Goal: Task Accomplishment & Management: Use online tool/utility

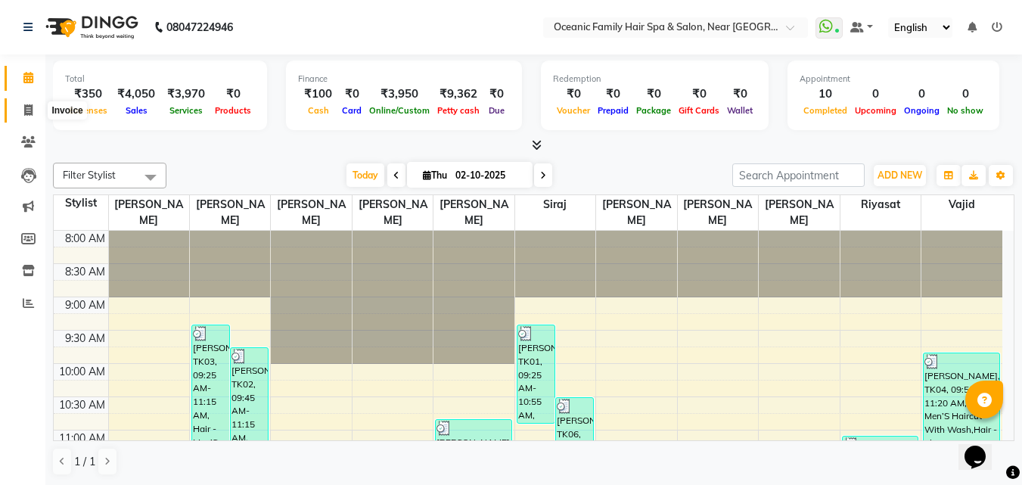
click at [25, 110] on icon at bounding box center [28, 109] width 8 height 11
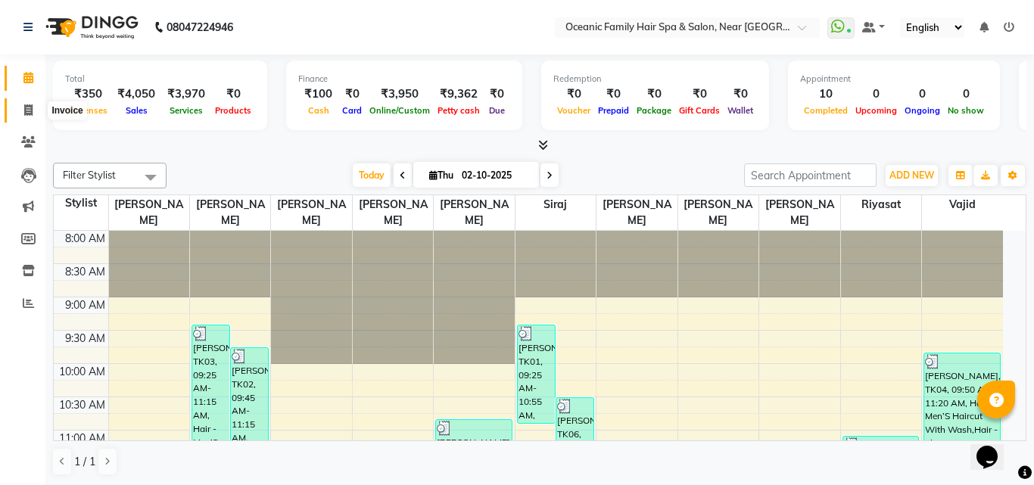
select select "4366"
select select "service"
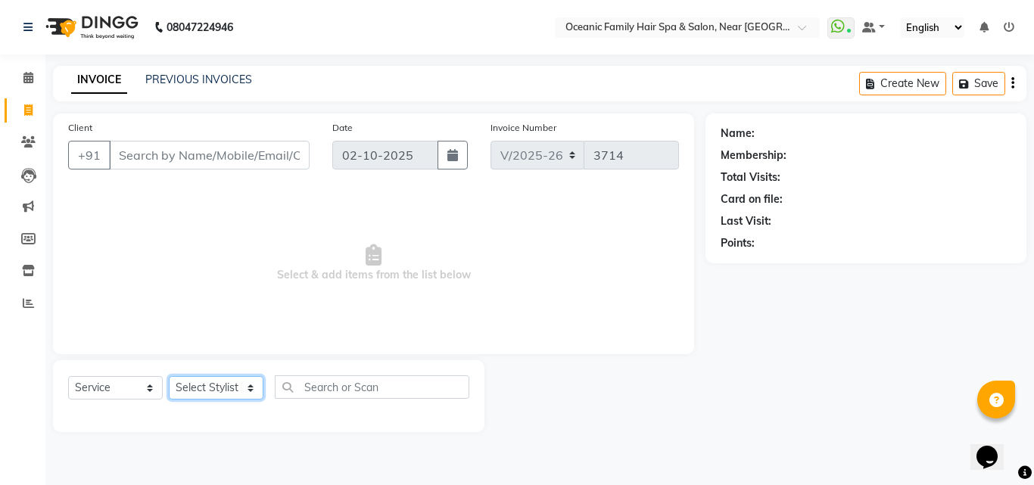
click at [206, 385] on select "Select Stylist [PERSON_NAME] [PERSON_NAME] [PERSON_NAME] Riyasat [PERSON_NAME] …" at bounding box center [216, 387] width 95 height 23
select select "23947"
click at [169, 376] on select "Select Stylist [PERSON_NAME] [PERSON_NAME] [PERSON_NAME] Riyasat [PERSON_NAME] …" at bounding box center [216, 387] width 95 height 23
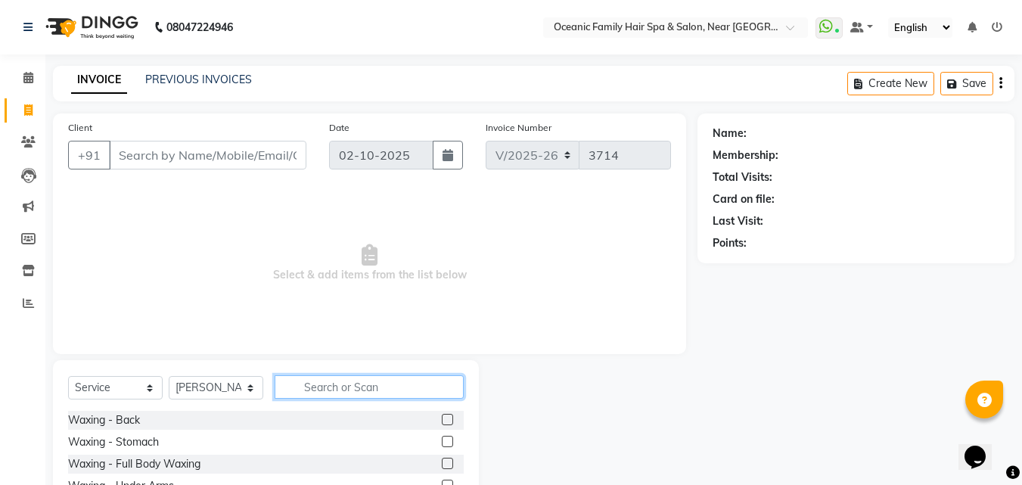
click at [345, 397] on input "text" at bounding box center [369, 386] width 189 height 23
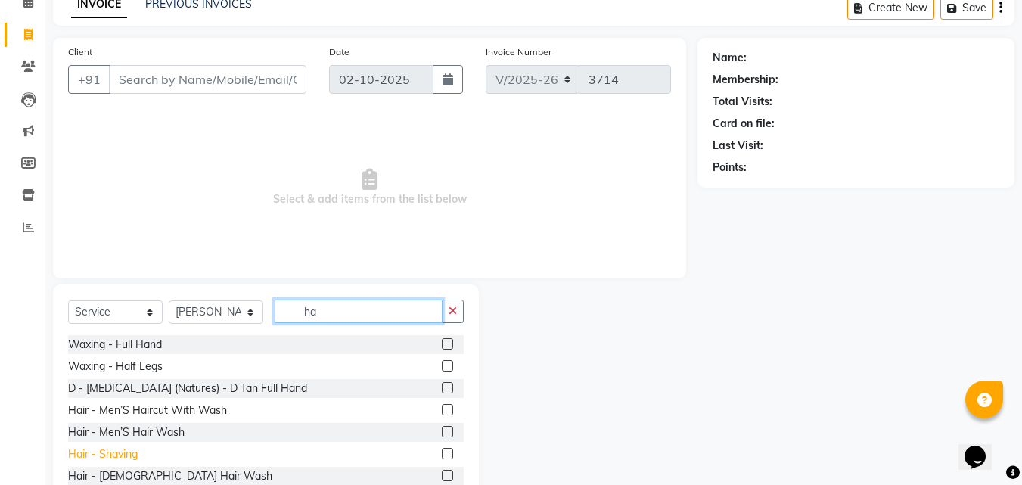
type input "ha"
click at [116, 455] on div "Hair - Shaving" at bounding box center [103, 454] width 70 height 16
checkbox input "false"
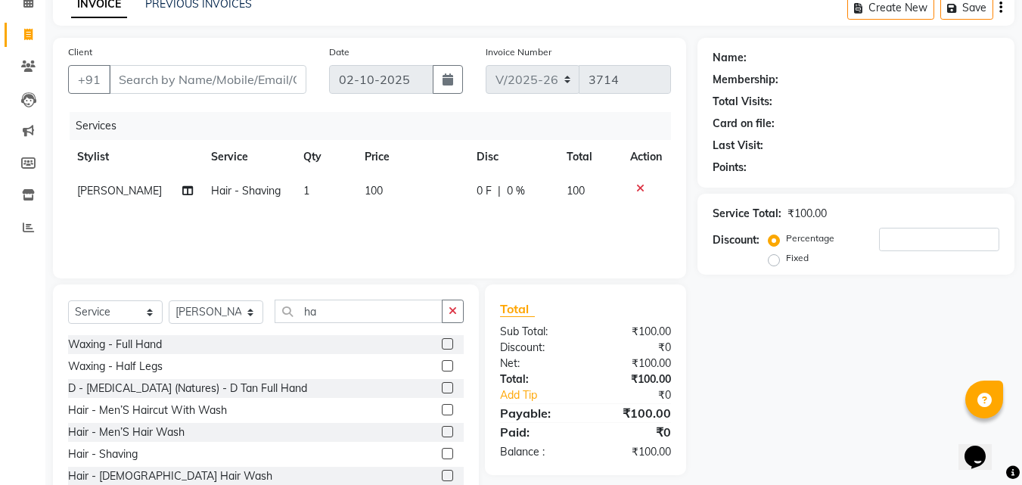
scroll to position [121, 0]
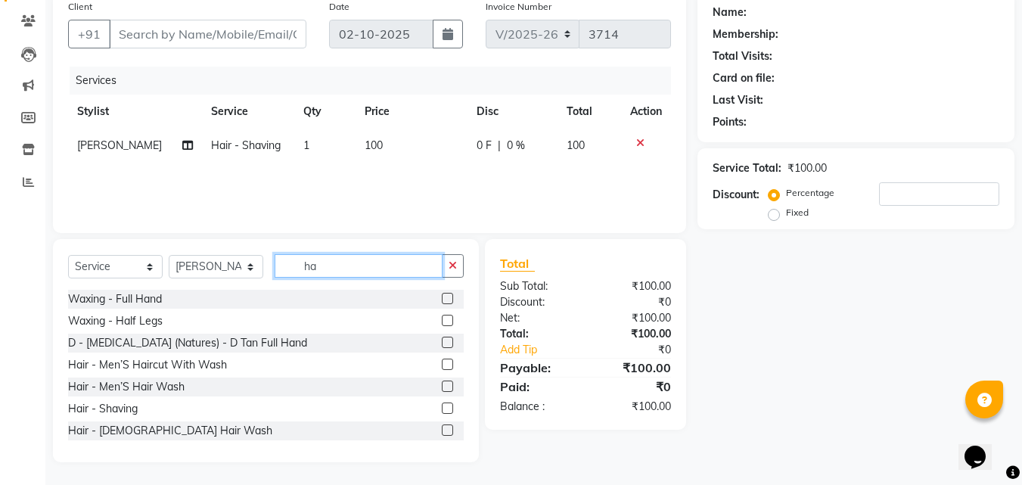
click at [337, 267] on input "ha" at bounding box center [359, 265] width 168 height 23
type input "h"
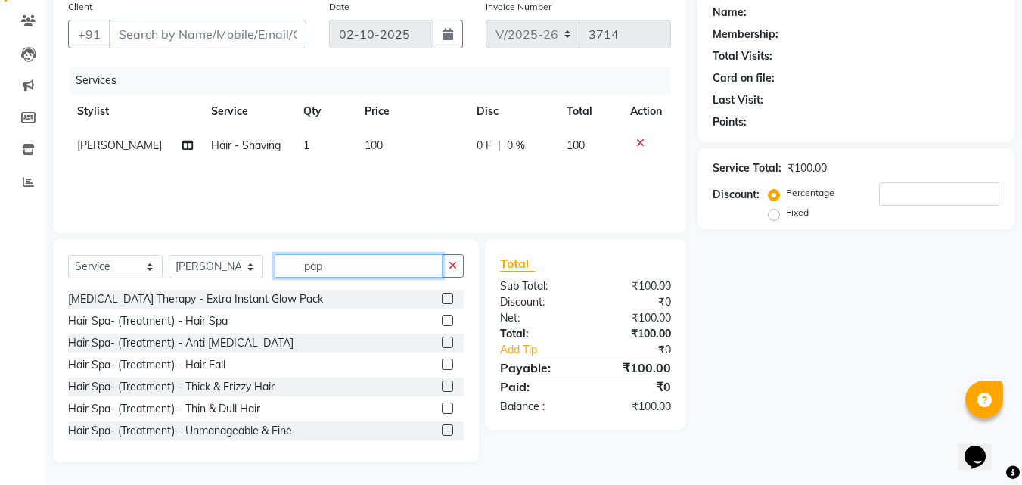
scroll to position [89, 0]
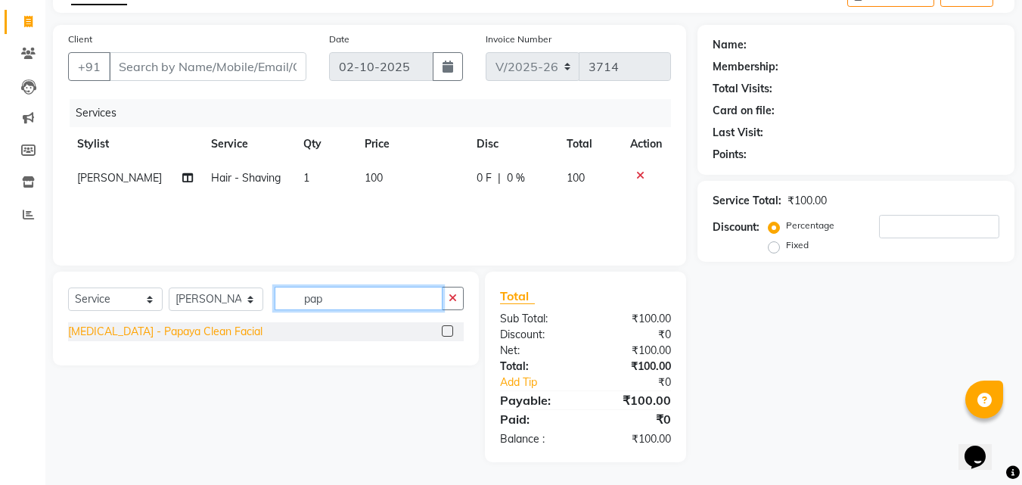
type input "pap"
click at [163, 333] on div "[MEDICAL_DATA] - Papaya Clean Facial" at bounding box center [165, 332] width 194 height 16
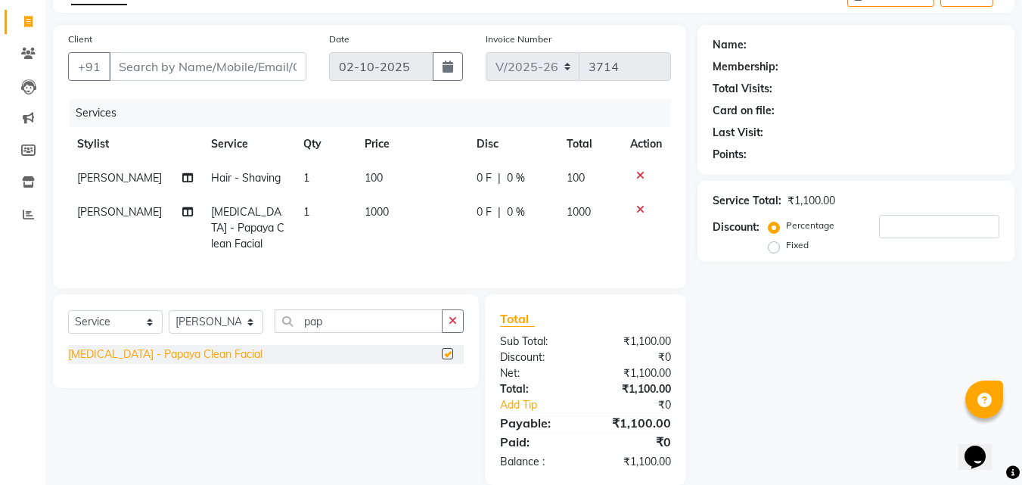
checkbox input "false"
click at [196, 331] on select "Select Stylist [PERSON_NAME] [PERSON_NAME] [PERSON_NAME] Riyasat [PERSON_NAME] …" at bounding box center [216, 321] width 95 height 23
select select "23960"
click at [169, 322] on select "Select Stylist [PERSON_NAME] [PERSON_NAME] [PERSON_NAME] Riyasat [PERSON_NAME] …" at bounding box center [216, 321] width 95 height 23
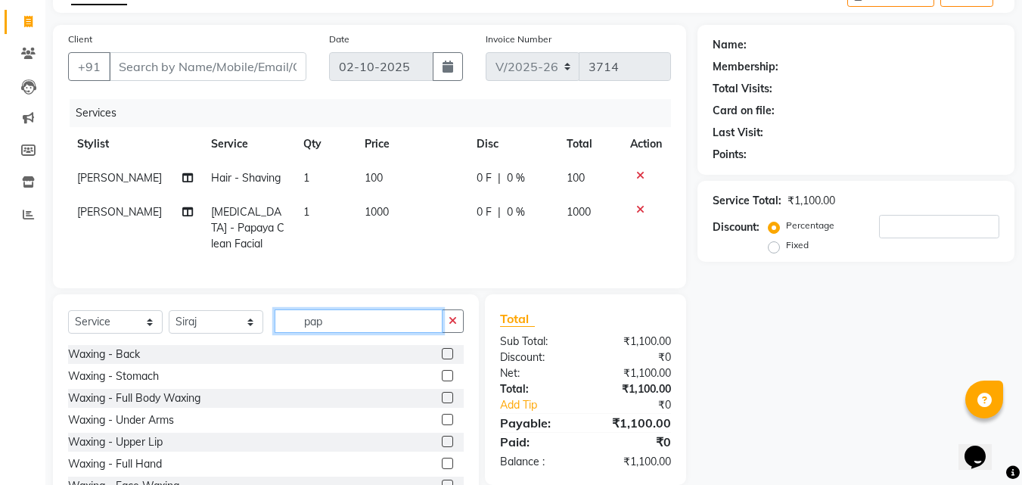
click at [344, 330] on input "pap" at bounding box center [359, 321] width 168 height 23
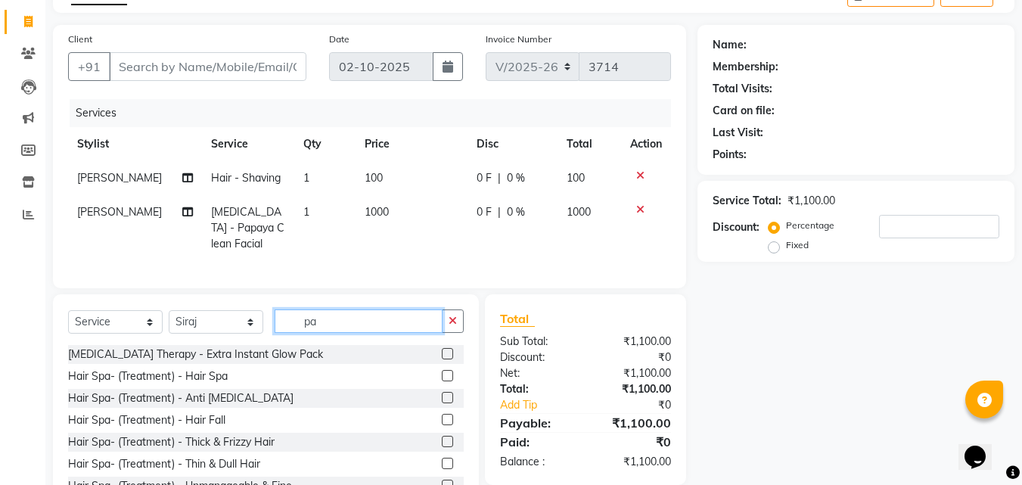
type input "p"
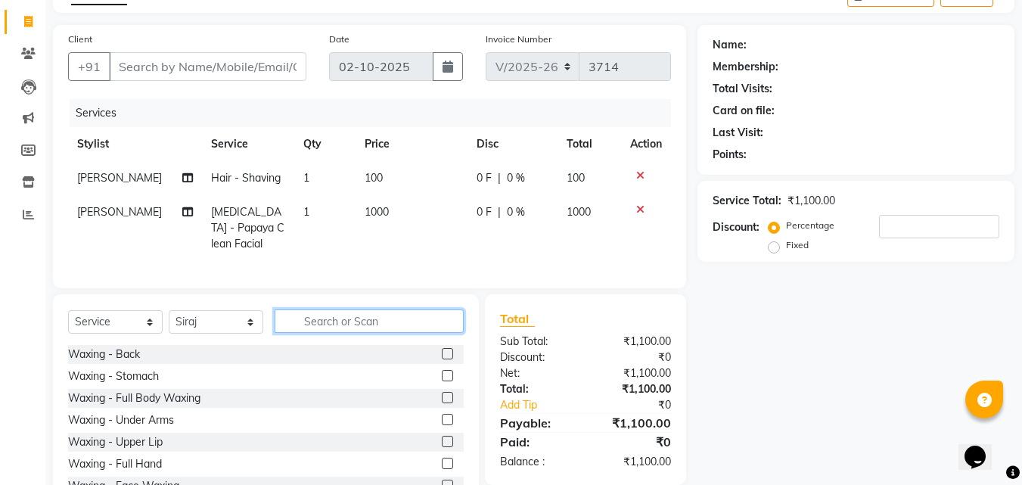
type input "g"
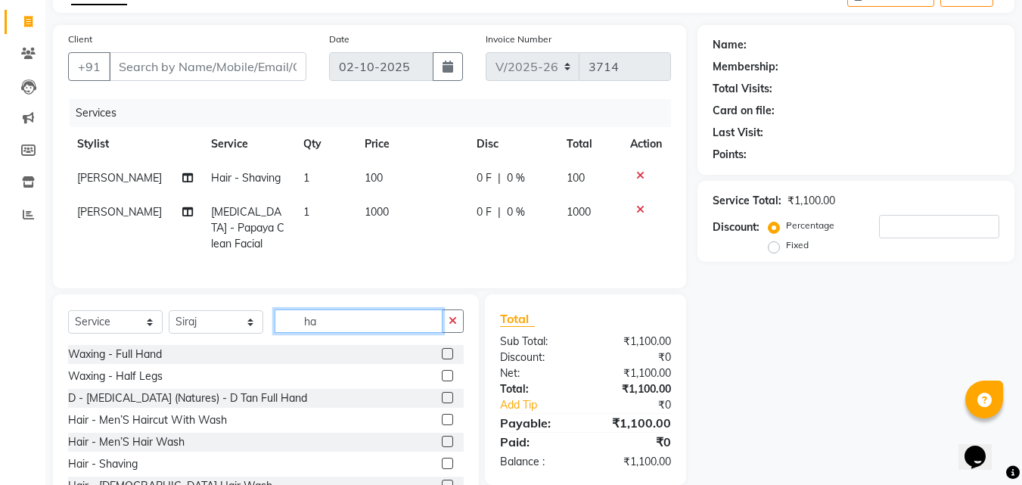
scroll to position [155, 0]
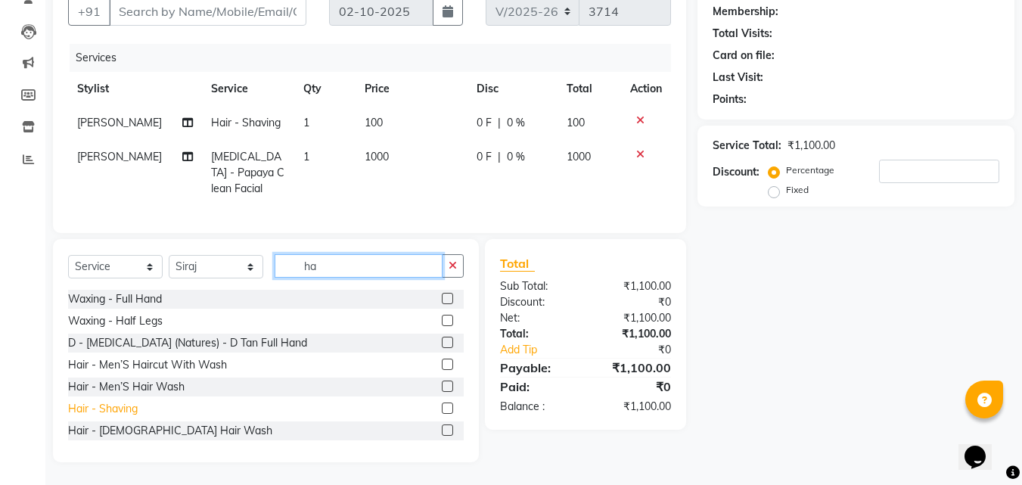
type input "ha"
click at [110, 408] on div "Hair - Shaving" at bounding box center [103, 409] width 70 height 16
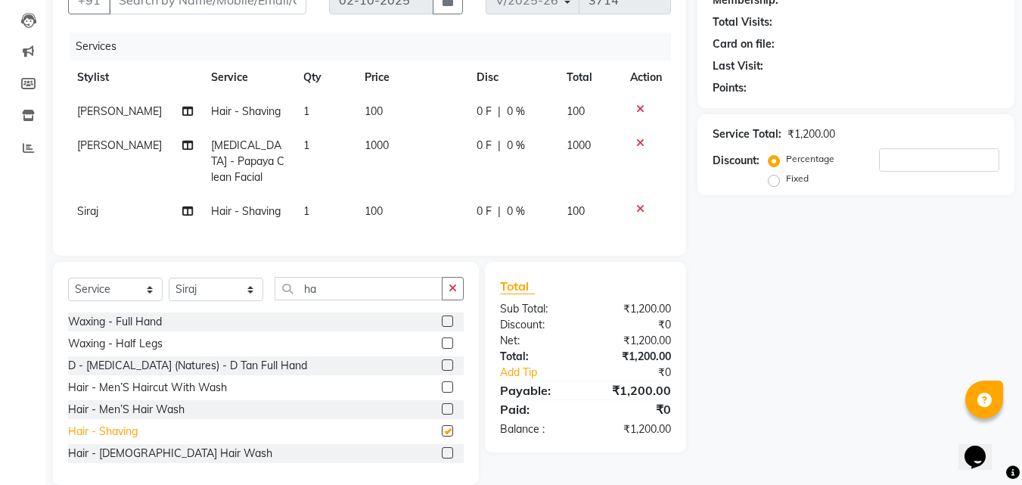
checkbox input "false"
click at [334, 297] on input "ha" at bounding box center [359, 288] width 168 height 23
type input "h"
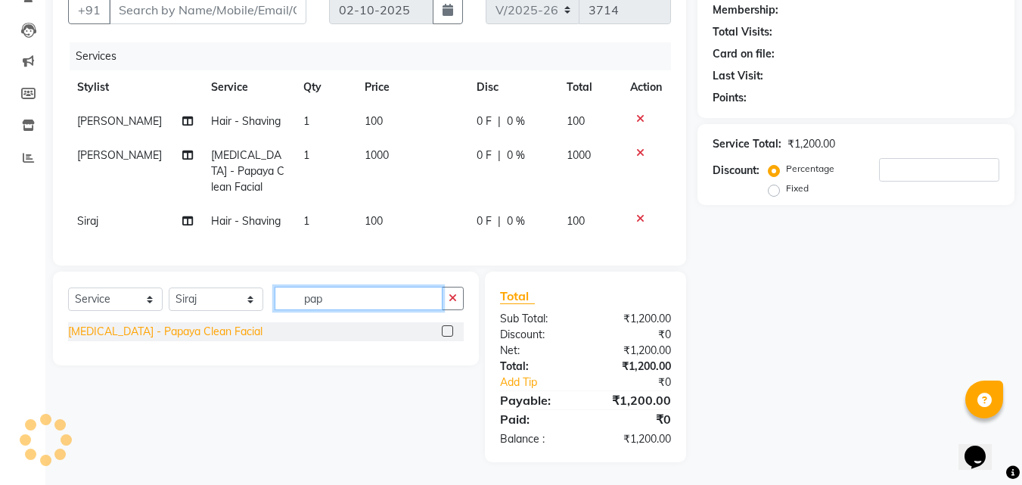
type input "pap"
click at [196, 334] on div "[MEDICAL_DATA] - Papaya Clean Facial" at bounding box center [165, 332] width 194 height 16
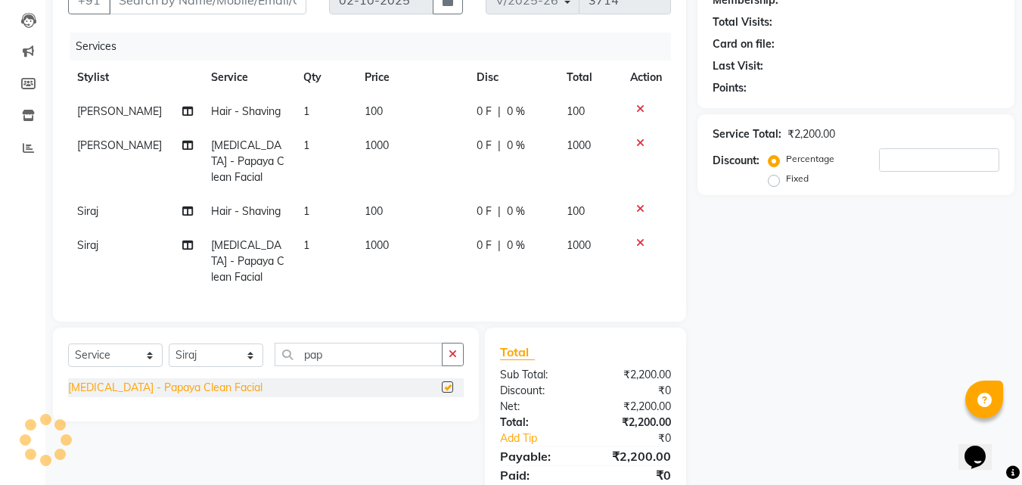
checkbox input "false"
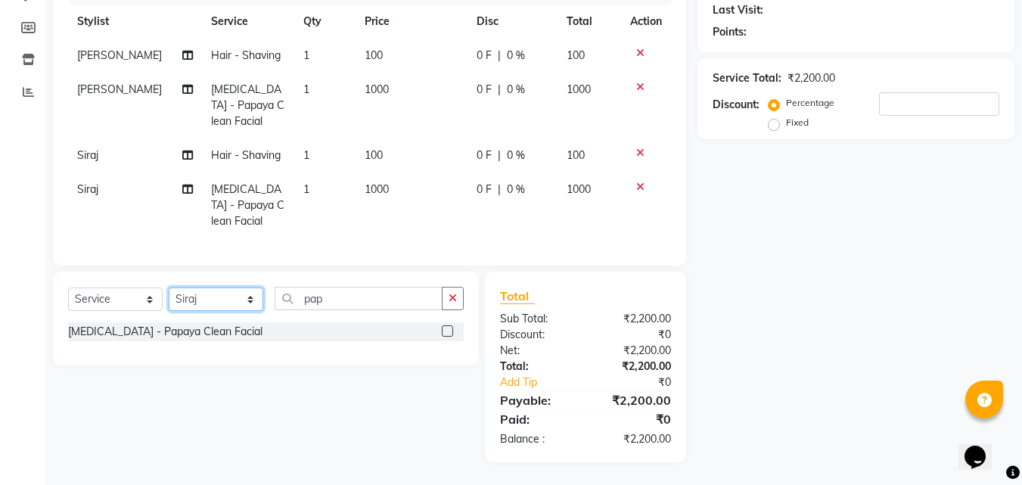
click at [207, 298] on select "Select Stylist [PERSON_NAME] [PERSON_NAME] [PERSON_NAME] Riyasat [PERSON_NAME] …" at bounding box center [216, 299] width 95 height 23
select select "89184"
click at [169, 288] on select "Select Stylist [PERSON_NAME] [PERSON_NAME] [PERSON_NAME] Riyasat [PERSON_NAME] …" at bounding box center [216, 299] width 95 height 23
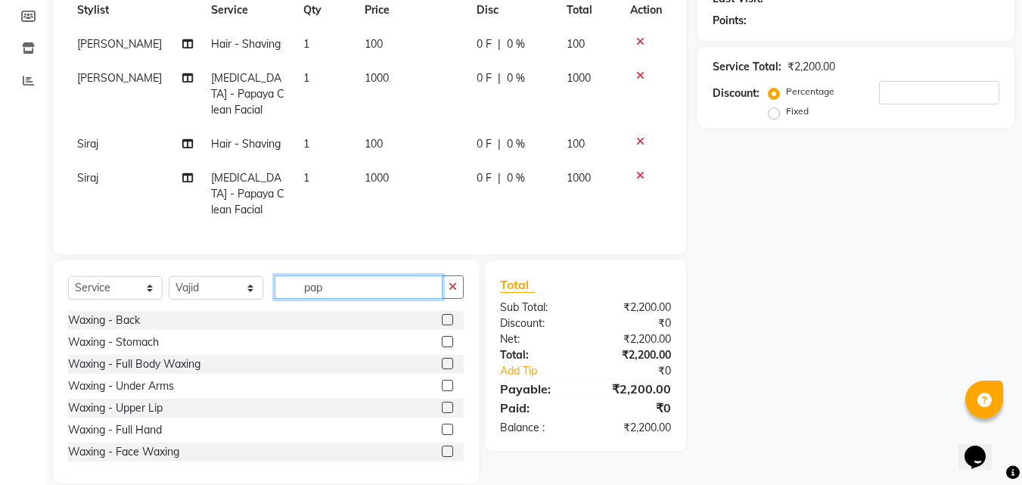
click at [335, 299] on input "pap" at bounding box center [359, 286] width 168 height 23
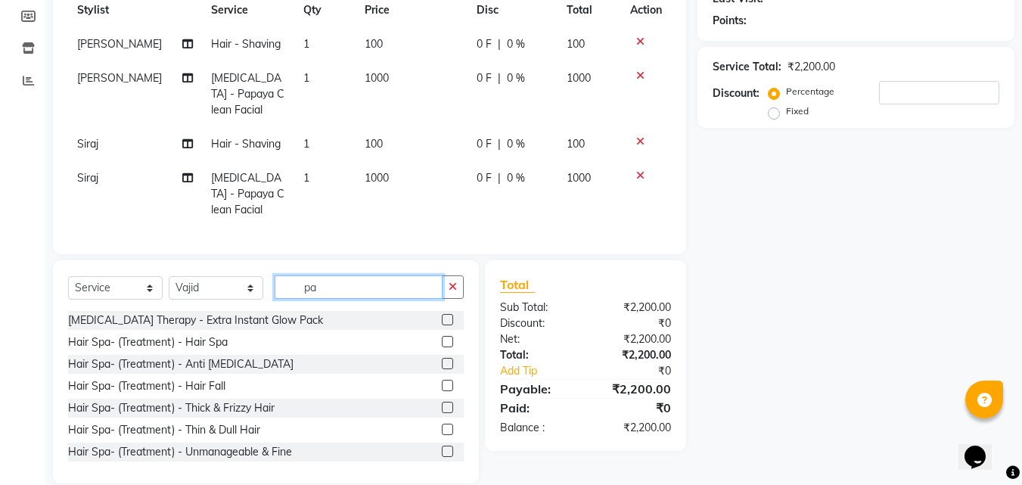
type input "p"
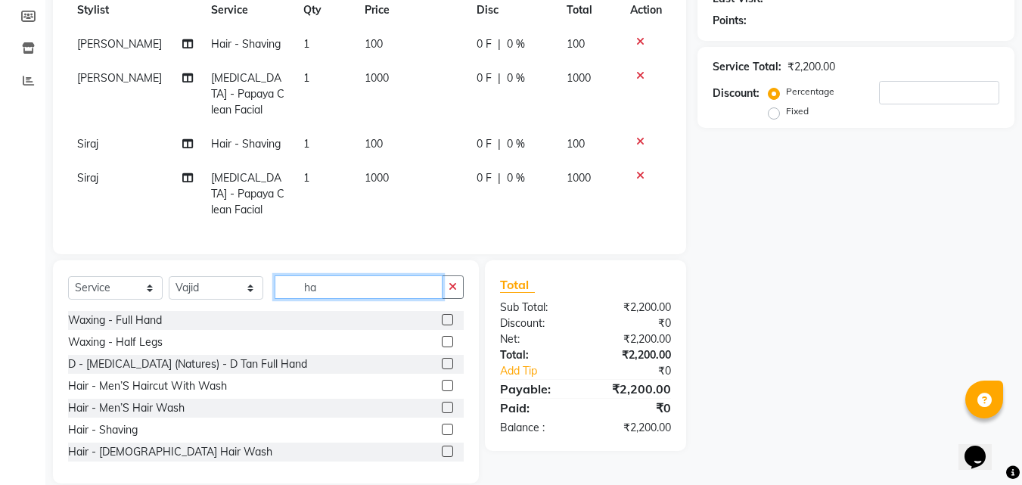
scroll to position [255, 0]
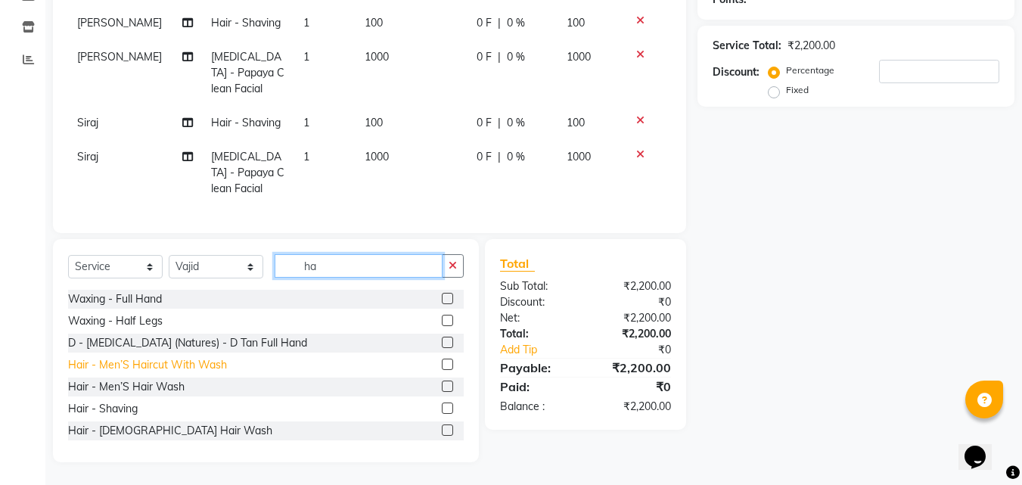
type input "ha"
click at [158, 366] on div "Hair - Men’S Haircut With Wash" at bounding box center [147, 365] width 159 height 16
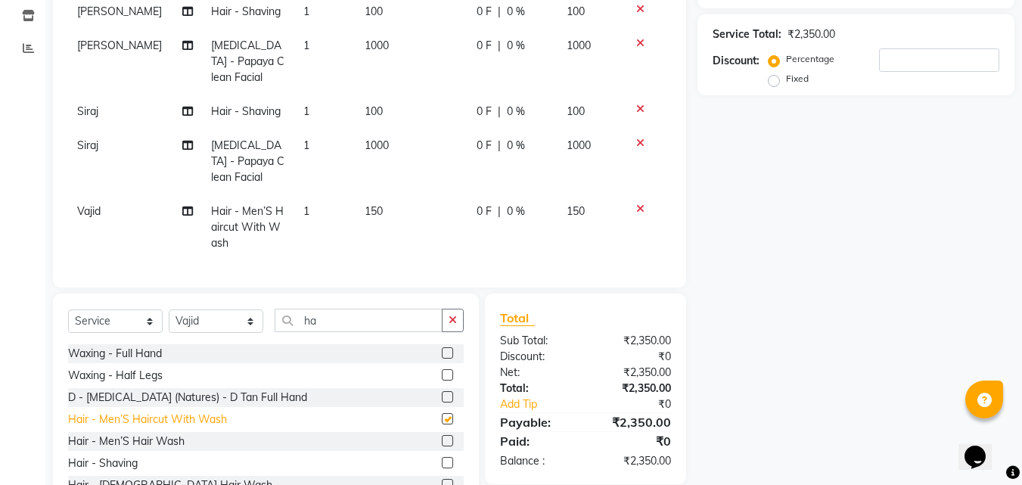
checkbox input "false"
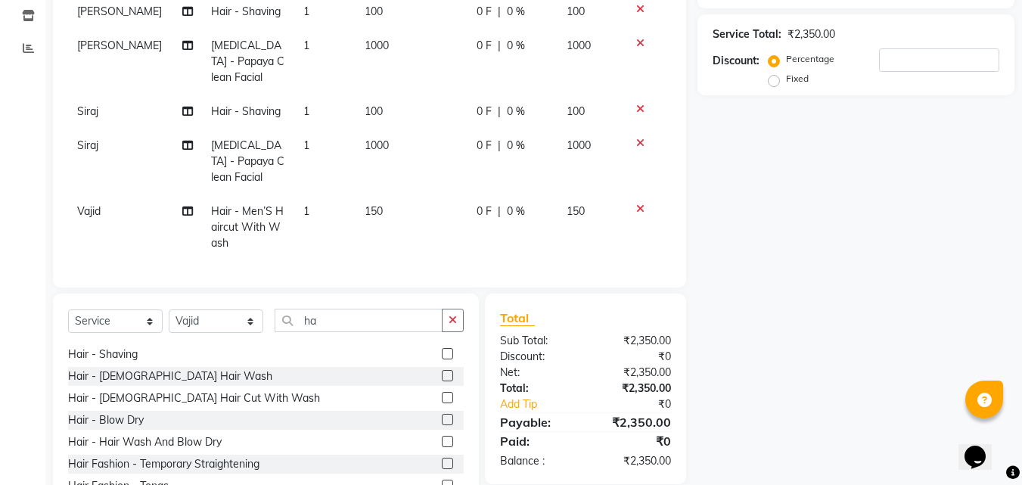
scroll to position [76, 0]
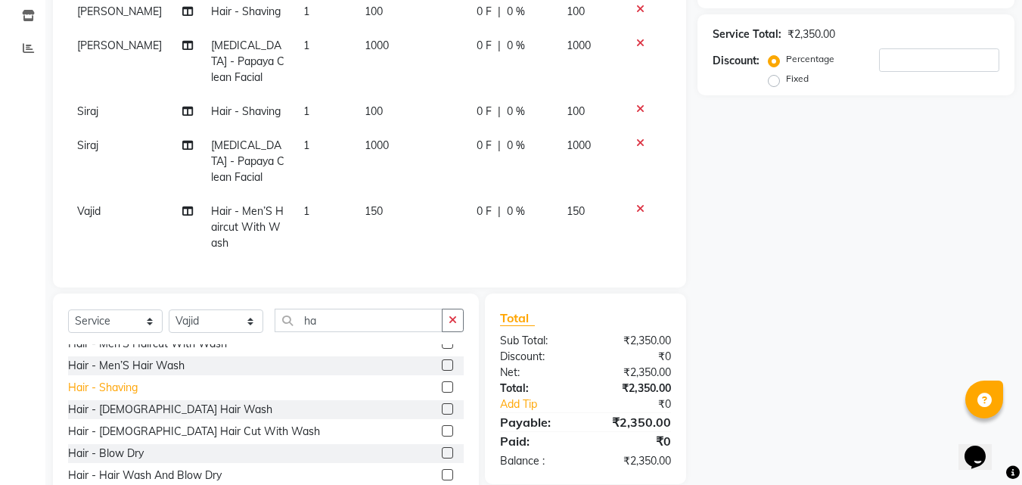
click at [117, 396] on div "Hair - Shaving" at bounding box center [103, 388] width 70 height 16
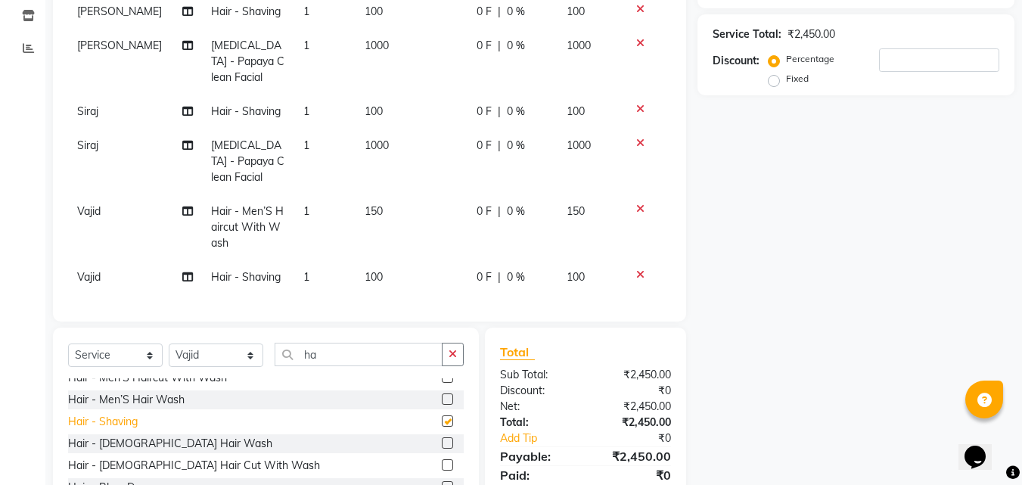
checkbox input "false"
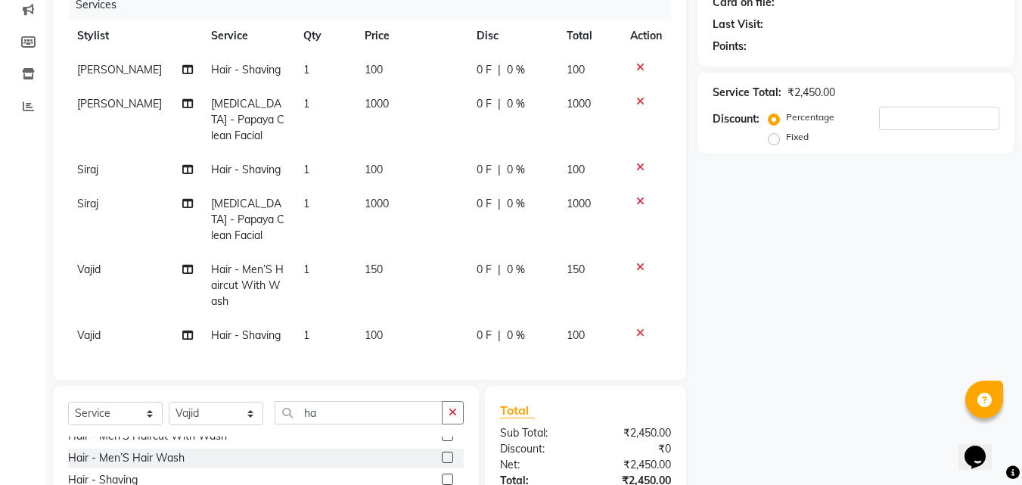
scroll to position [179, 0]
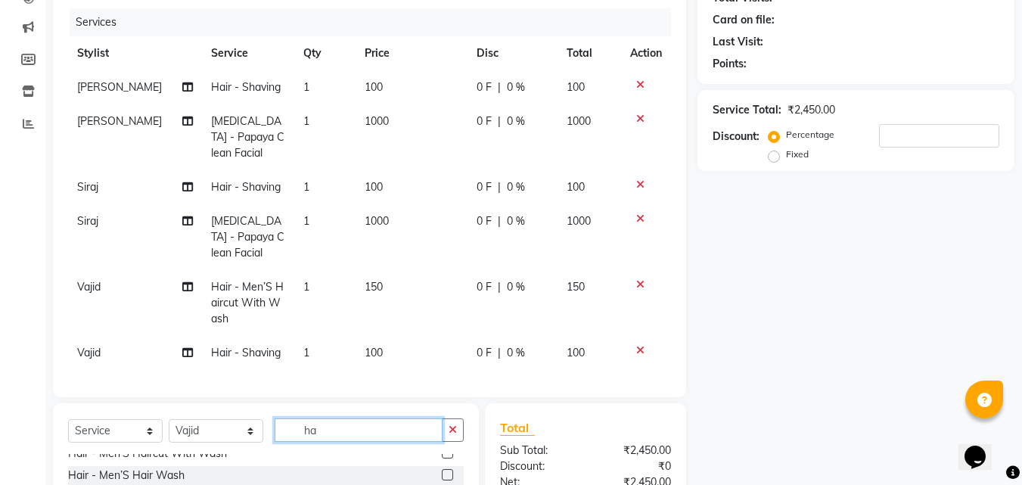
click at [335, 434] on input "ha" at bounding box center [359, 429] width 168 height 23
type input "h"
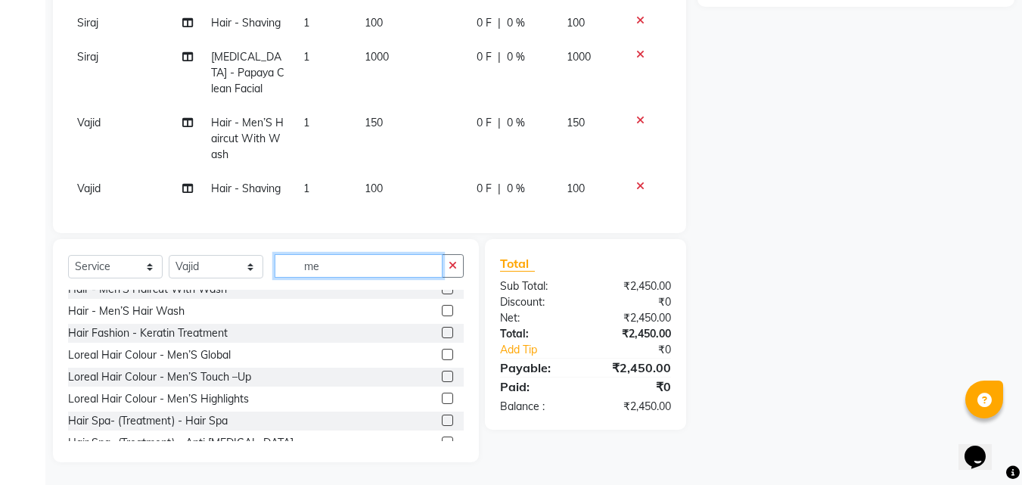
scroll to position [348, 0]
type input "me"
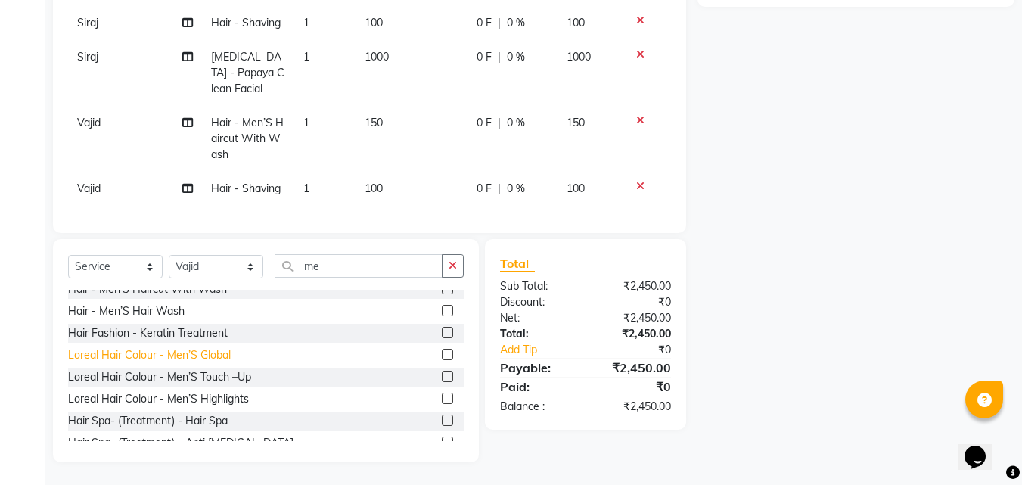
click at [170, 354] on div "Loreal Hair Colour - Men’S Global" at bounding box center [149, 355] width 163 height 16
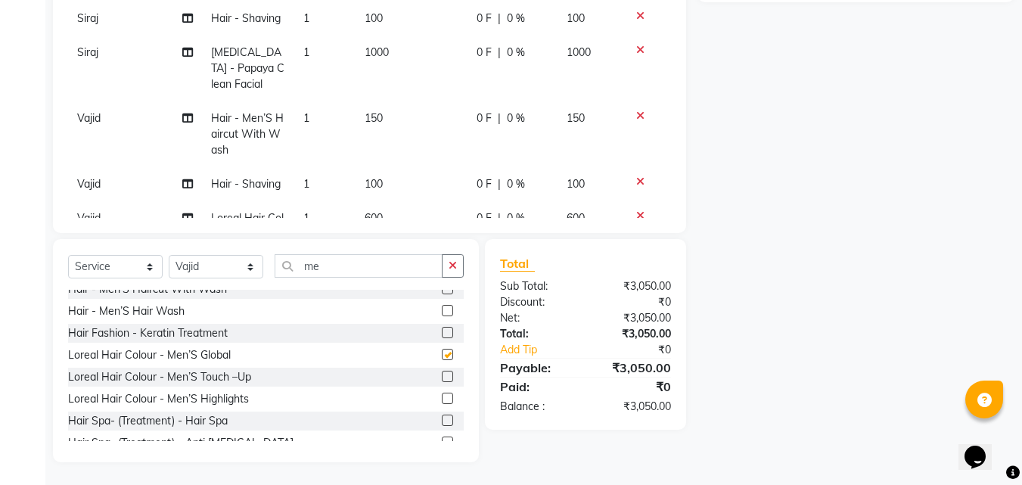
checkbox input "false"
click at [327, 263] on input "me" at bounding box center [359, 265] width 168 height 23
type input "m"
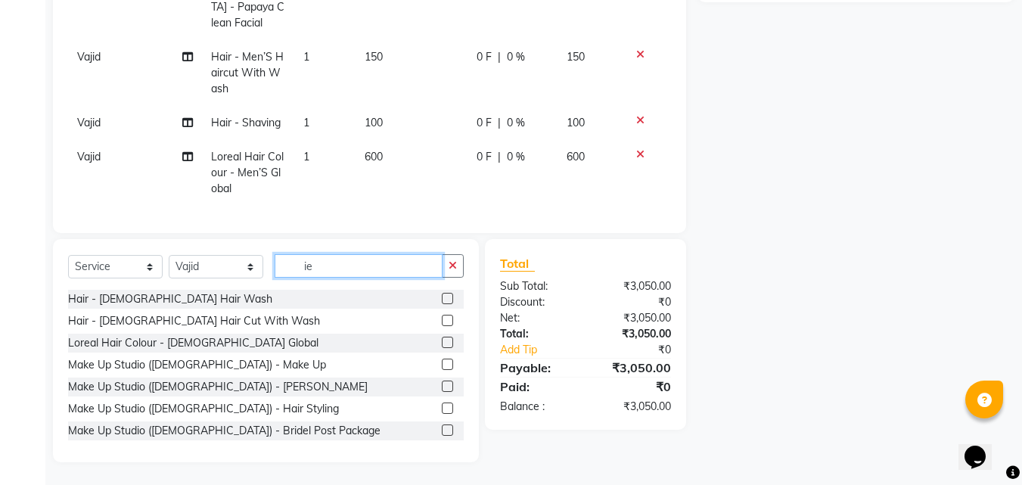
type input "i"
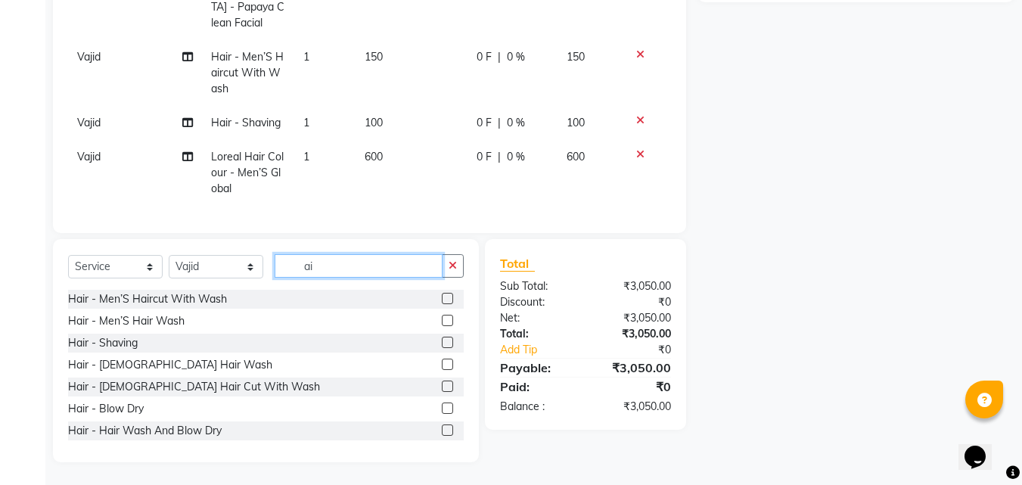
type input "a"
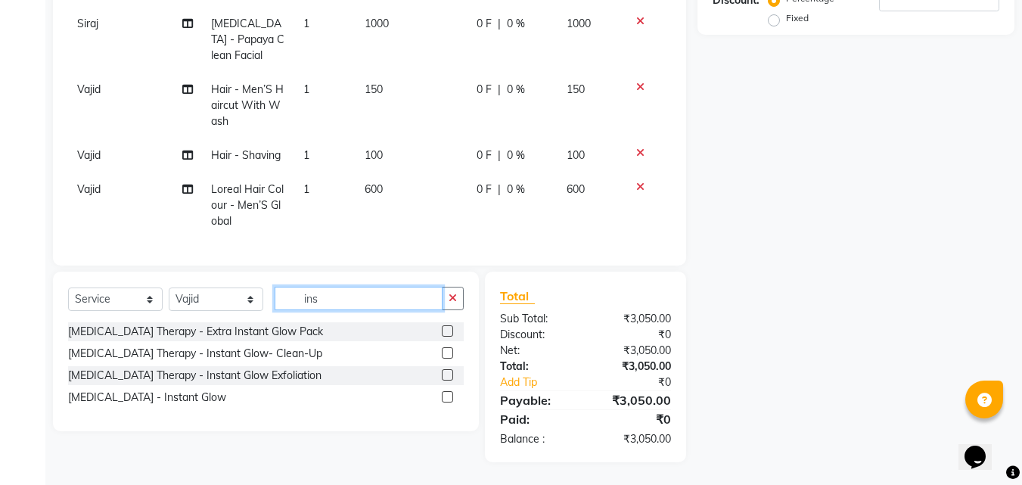
scroll to position [316, 0]
type input "ins"
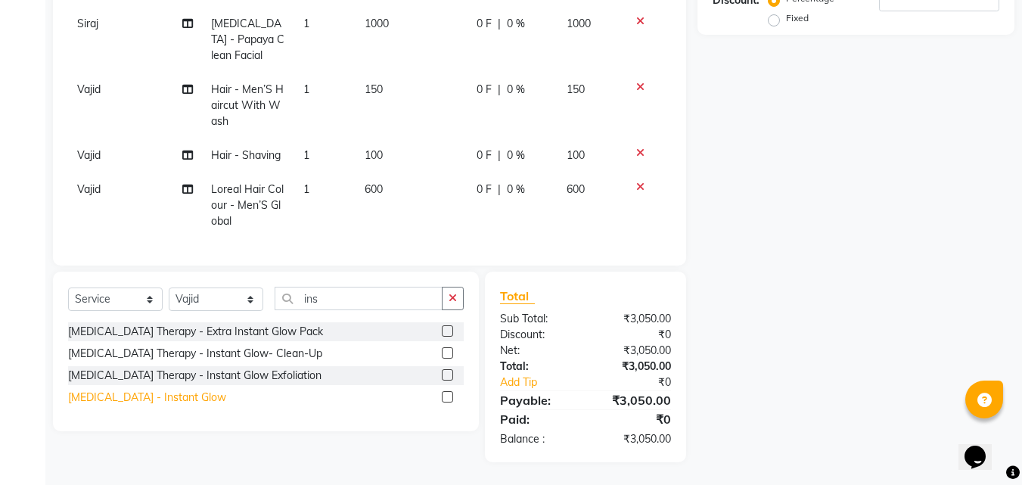
click at [155, 397] on div "[MEDICAL_DATA] - Instant Glow" at bounding box center [147, 398] width 158 height 16
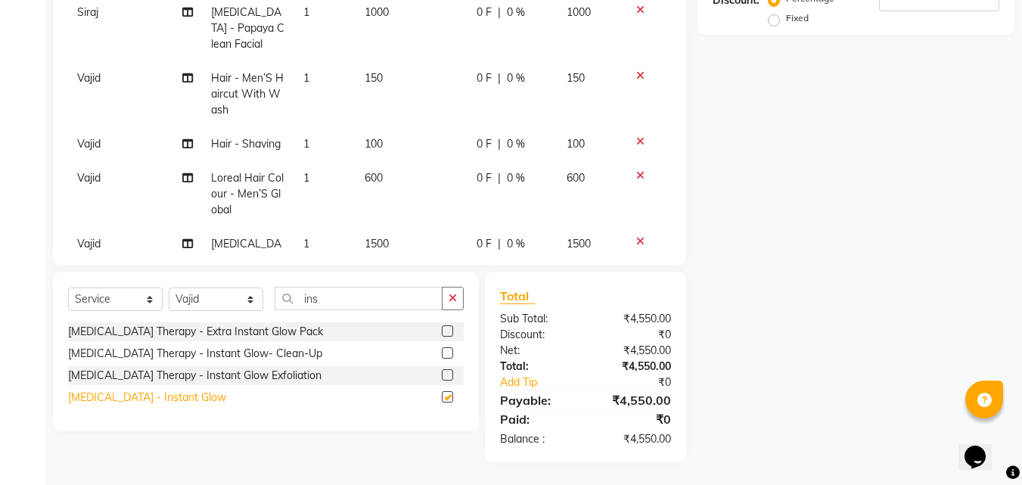
checkbox input "false"
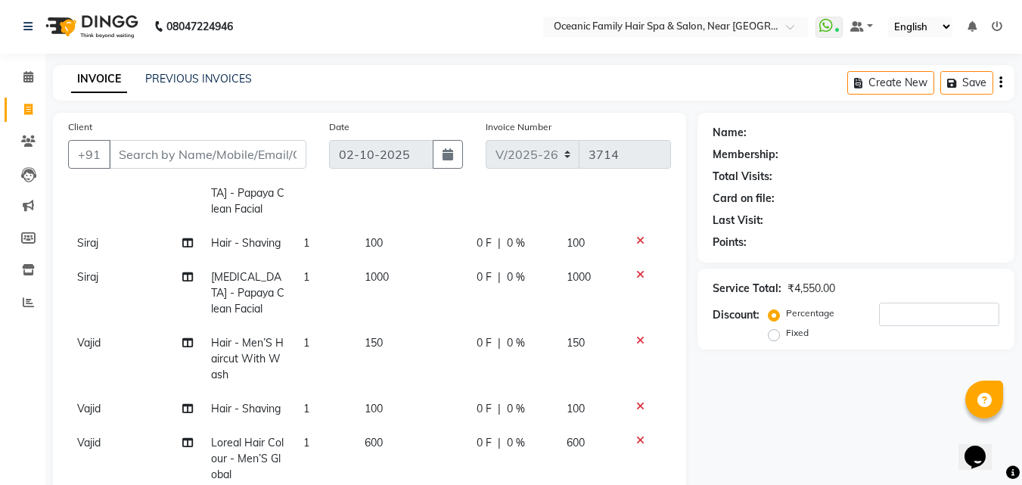
scroll to position [0, 0]
click at [148, 158] on input "Client" at bounding box center [208, 155] width 198 height 29
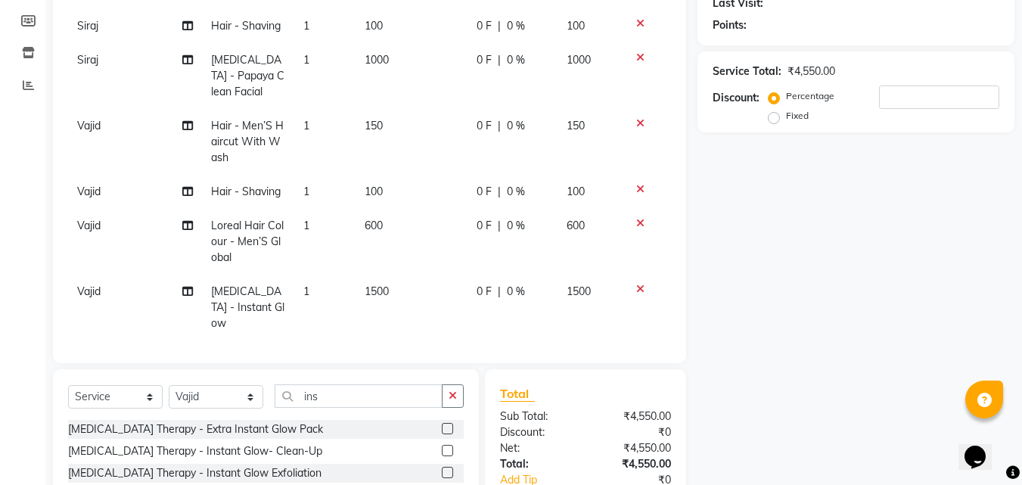
scroll to position [227, 0]
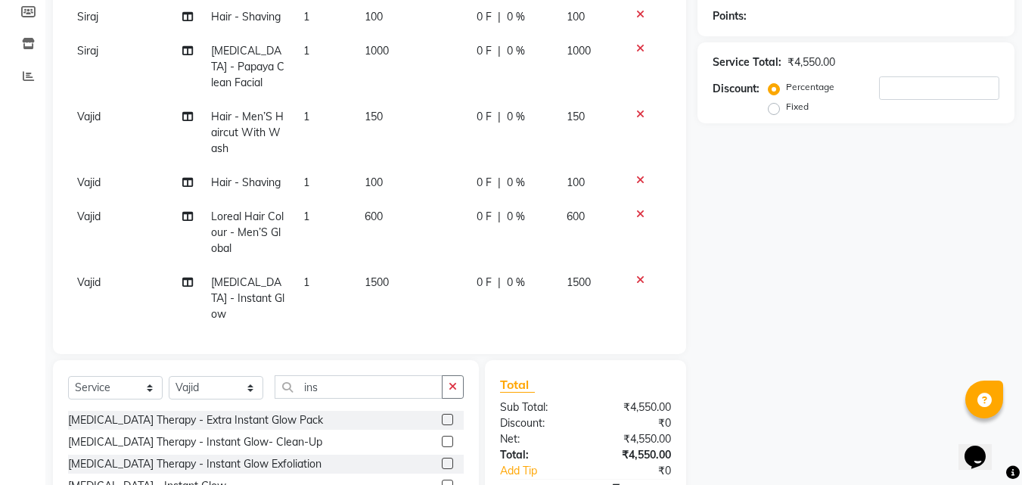
click at [448, 461] on label at bounding box center [447, 463] width 11 height 11
click at [448, 461] on input "checkbox" at bounding box center [447, 464] width 10 height 10
checkbox input "false"
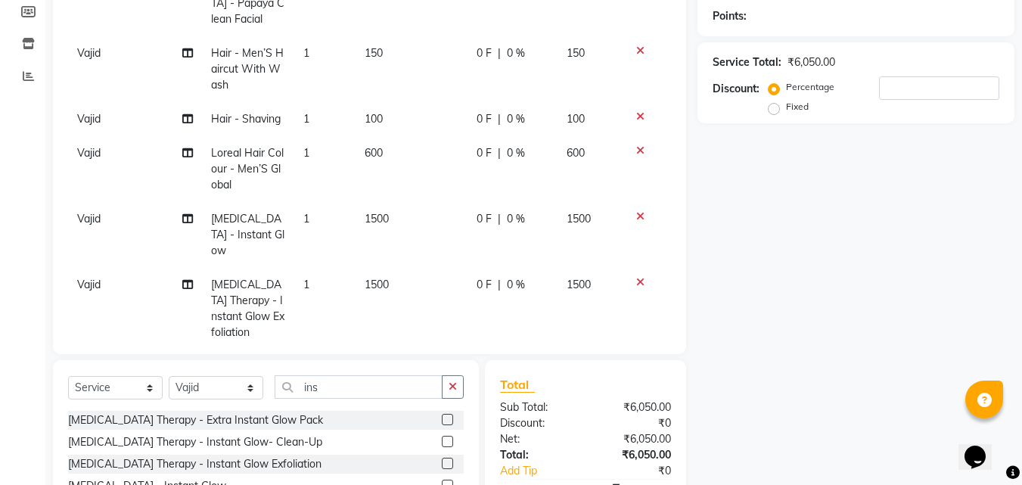
scroll to position [188, 0]
click at [636, 213] on icon at bounding box center [640, 214] width 8 height 11
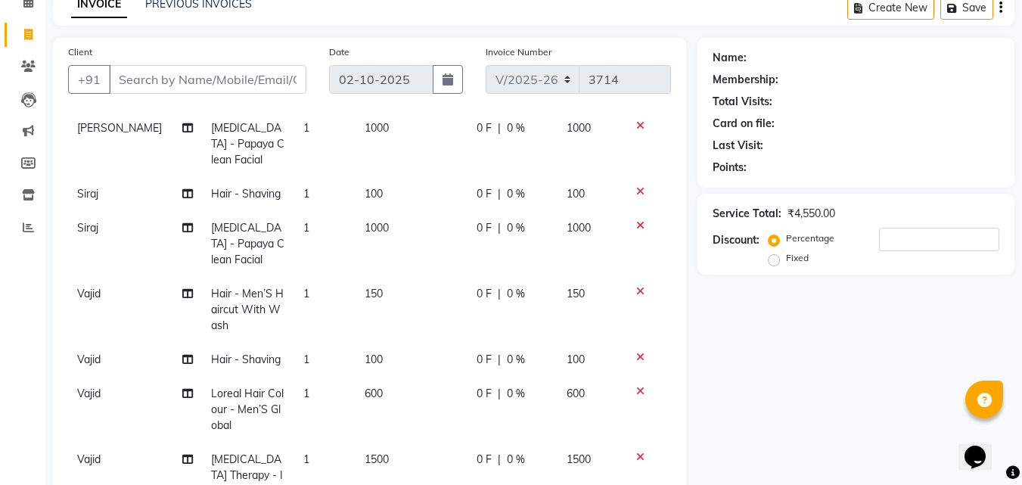
scroll to position [63, 0]
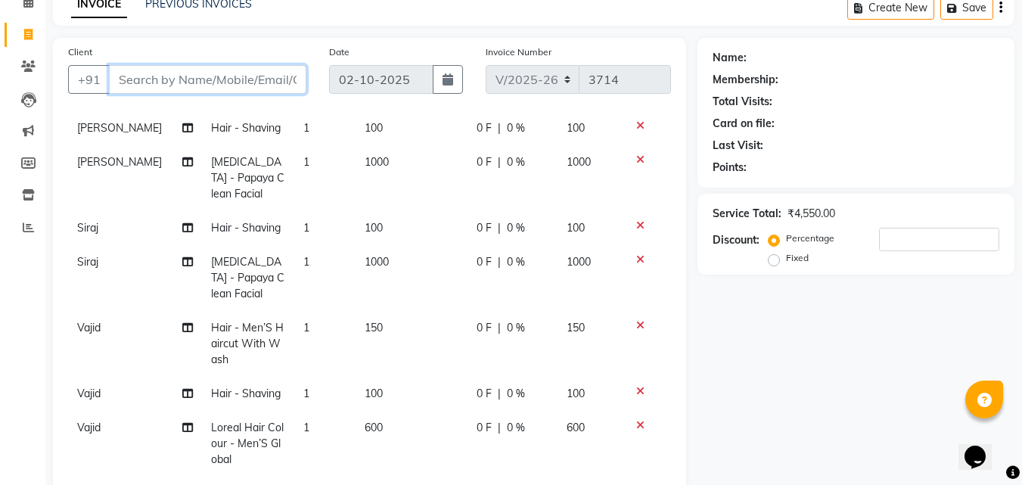
click at [179, 82] on input "Client" at bounding box center [208, 79] width 198 height 29
click at [171, 86] on input "Client" at bounding box center [208, 79] width 198 height 29
type input "9"
type input "0"
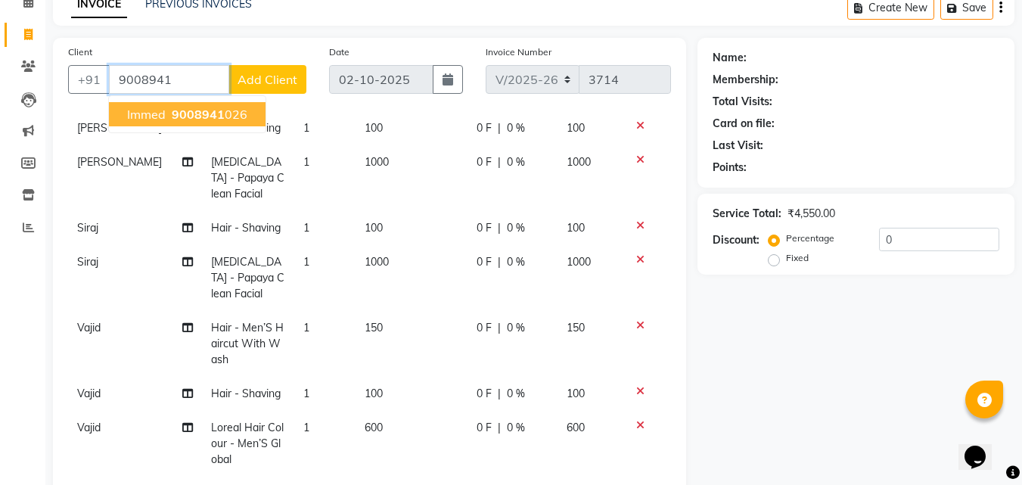
click at [232, 111] on ngb-highlight "9008941 026" at bounding box center [208, 114] width 79 height 15
type input "9008941026"
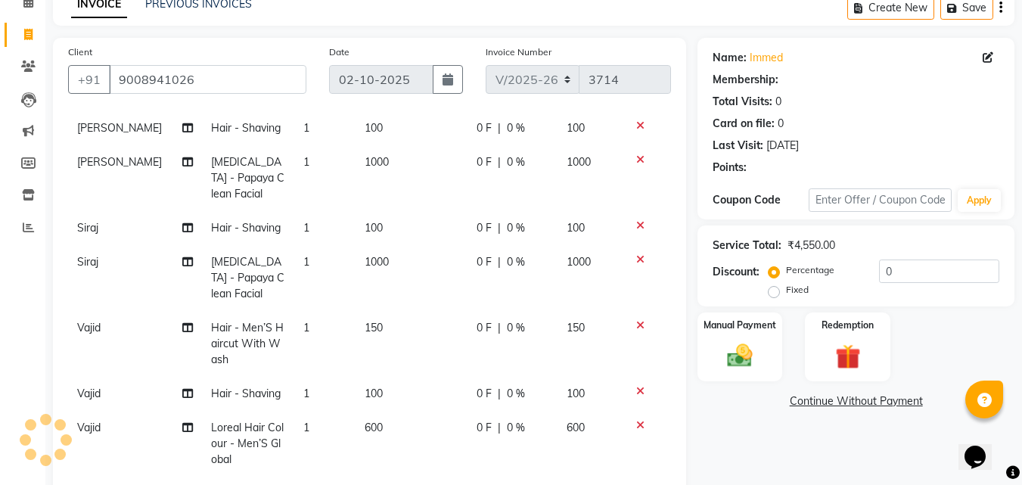
select select "1: Object"
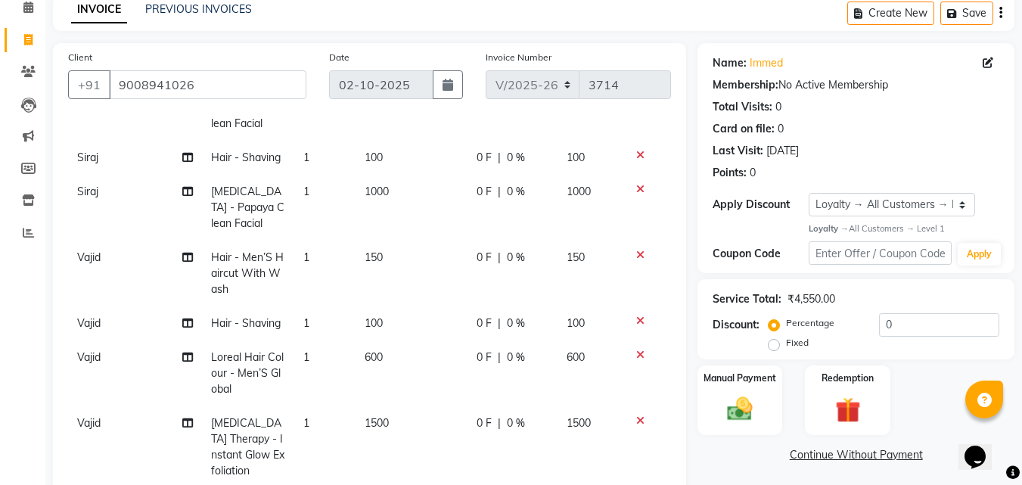
scroll to position [222, 0]
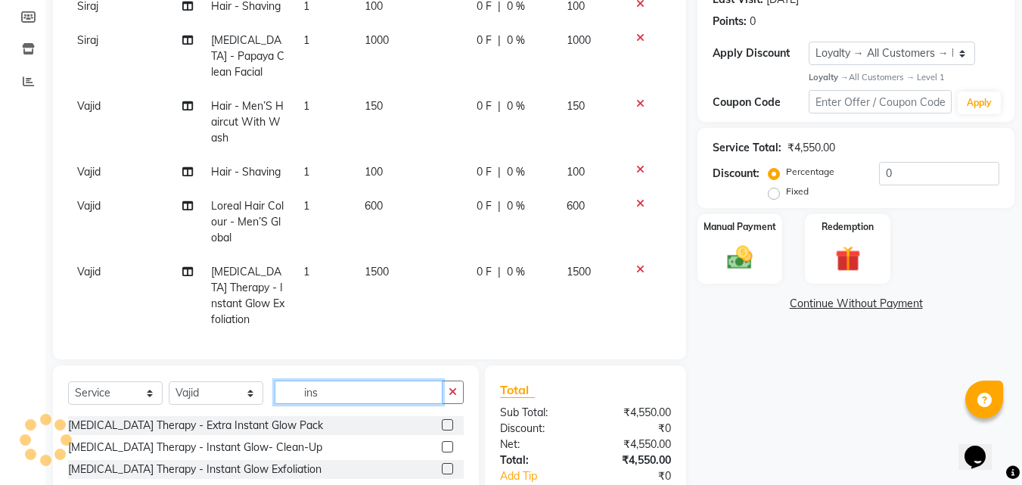
click at [341, 397] on input "ins" at bounding box center [359, 392] width 168 height 23
type input "i"
type input "d t"
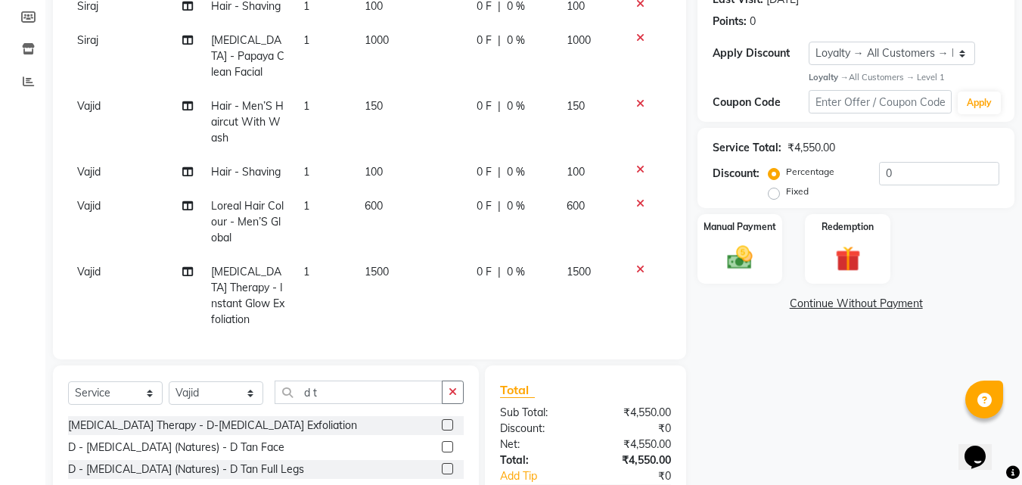
click at [442, 447] on label at bounding box center [447, 446] width 11 height 11
click at [442, 447] on input "checkbox" at bounding box center [447, 448] width 10 height 10
checkbox input "false"
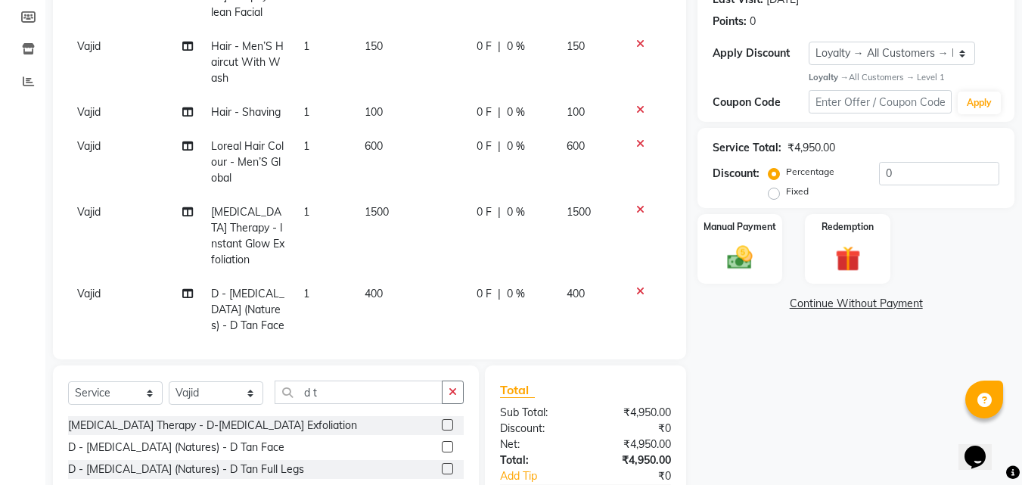
scroll to position [204, 0]
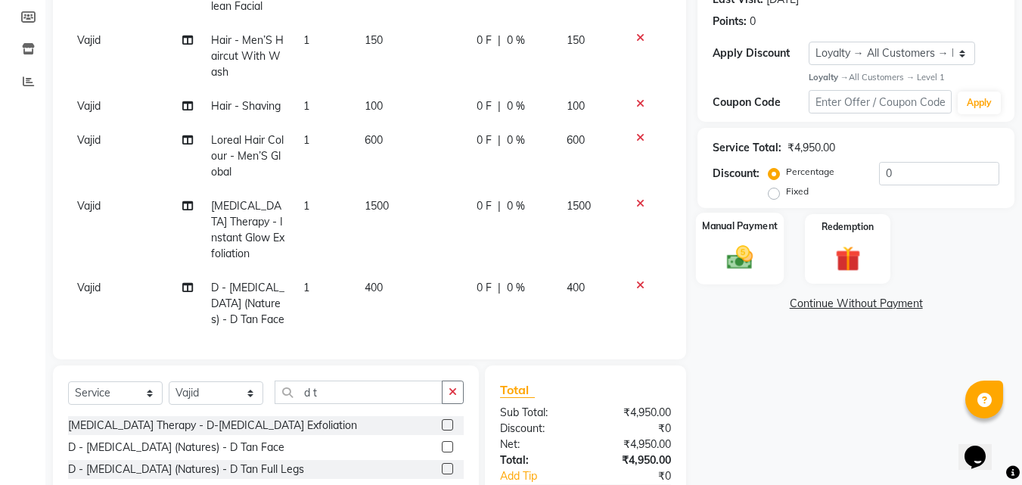
click at [755, 244] on img at bounding box center [740, 258] width 42 height 30
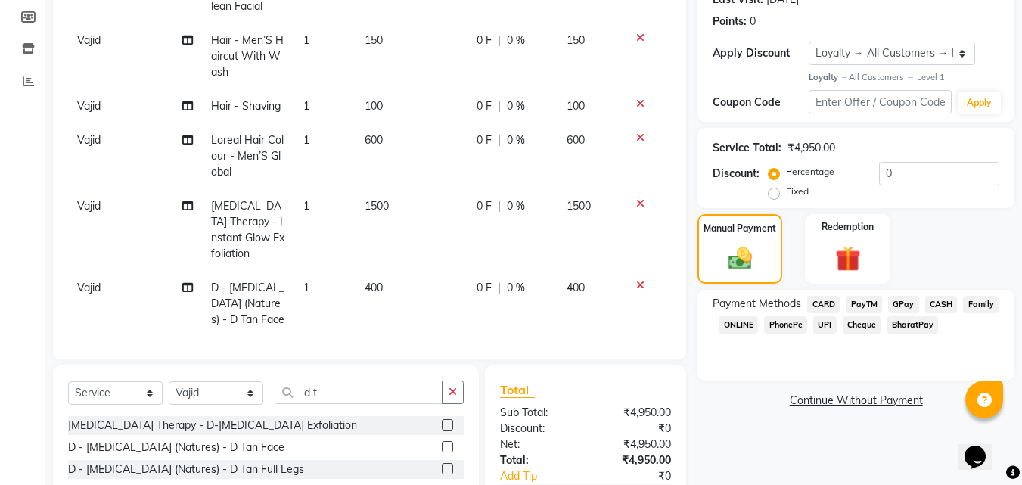
click at [829, 304] on span "CARD" at bounding box center [823, 304] width 33 height 17
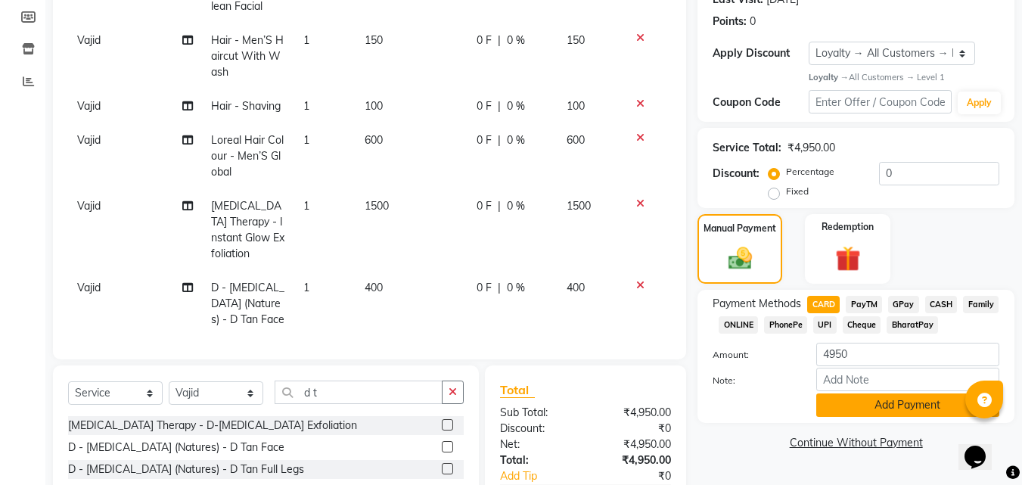
drag, startPoint x: 850, startPoint y: 411, endPoint x: 996, endPoint y: 344, distance: 160.5
click at [851, 411] on button "Add Payment" at bounding box center [908, 405] width 183 height 23
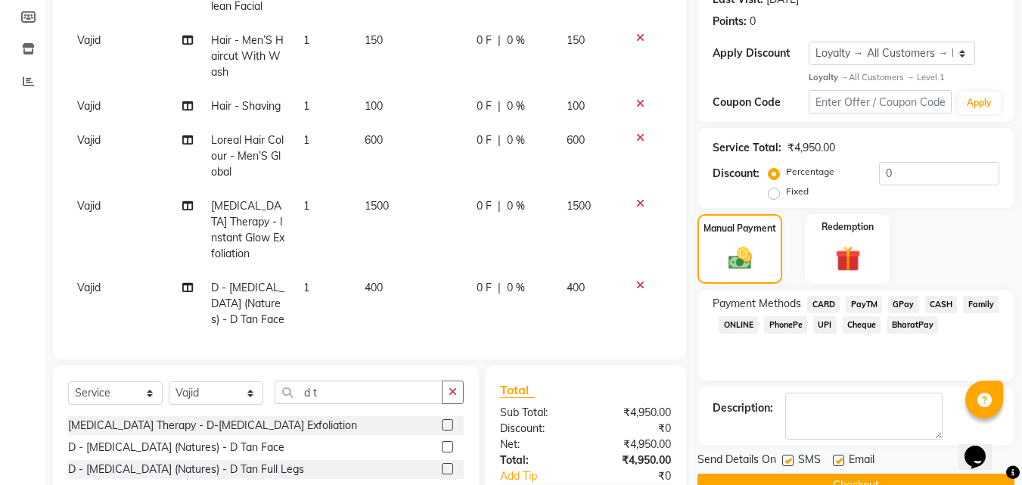
scroll to position [384, 0]
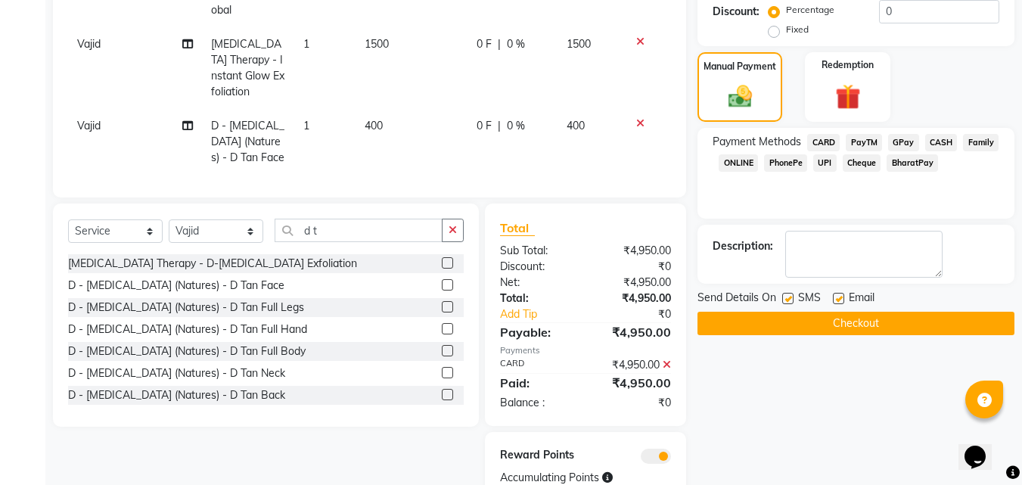
click at [893, 323] on button "Checkout" at bounding box center [856, 323] width 317 height 23
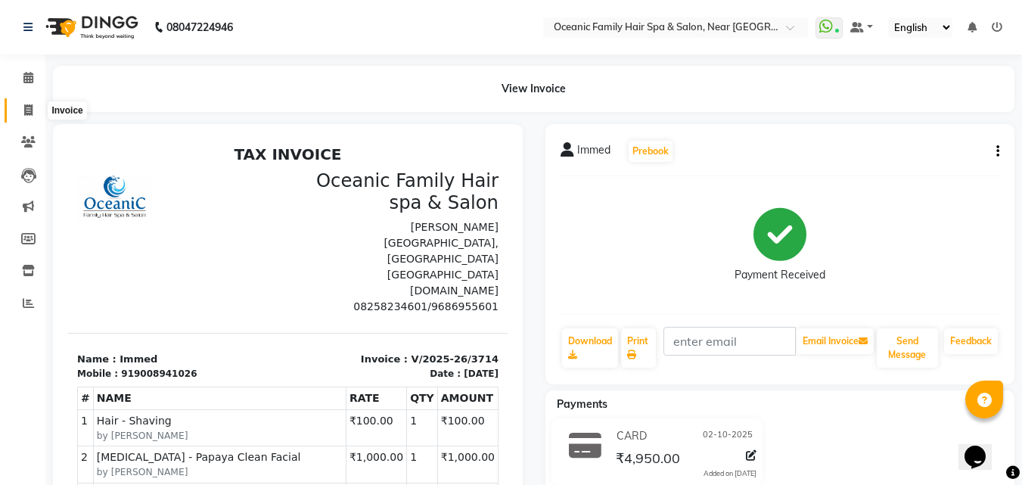
click at [21, 106] on span at bounding box center [28, 110] width 26 height 17
select select "service"
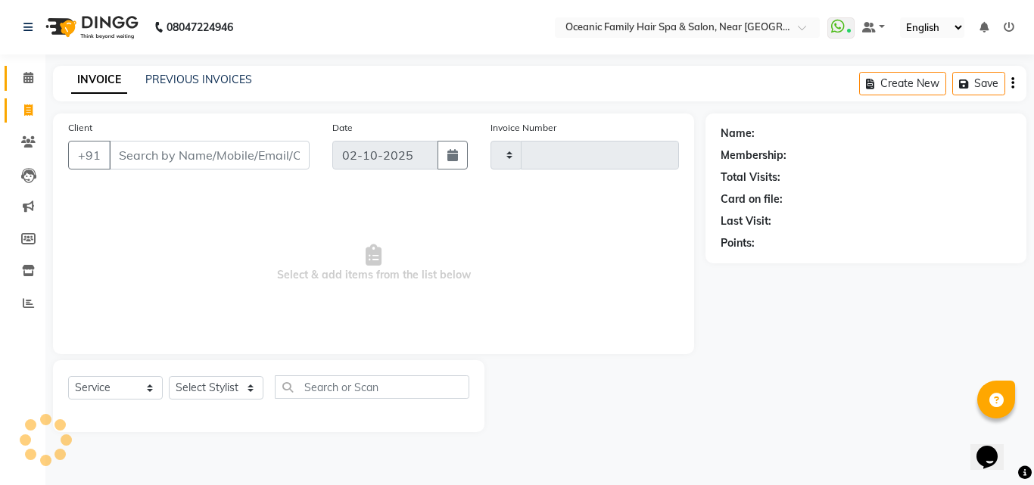
type input "3715"
select select "4366"
click at [26, 82] on icon at bounding box center [28, 77] width 10 height 11
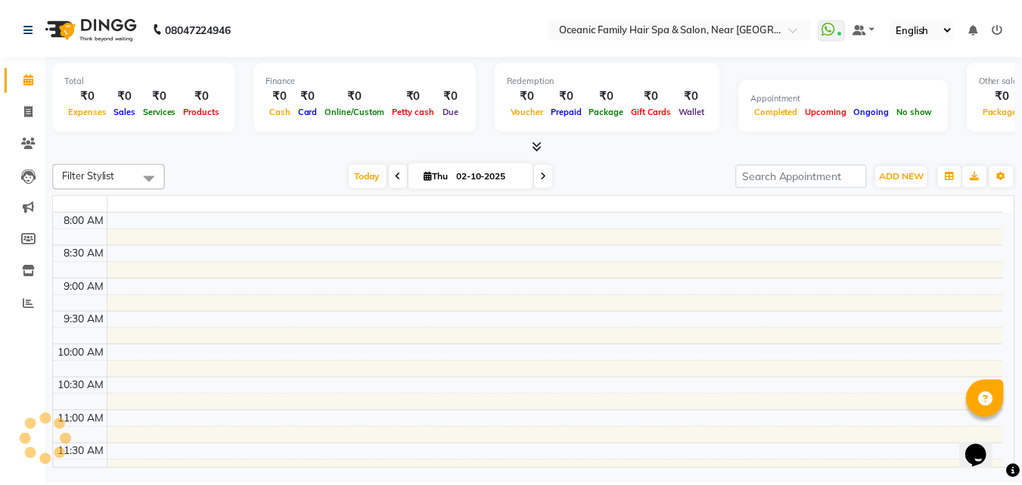
scroll to position [400, 0]
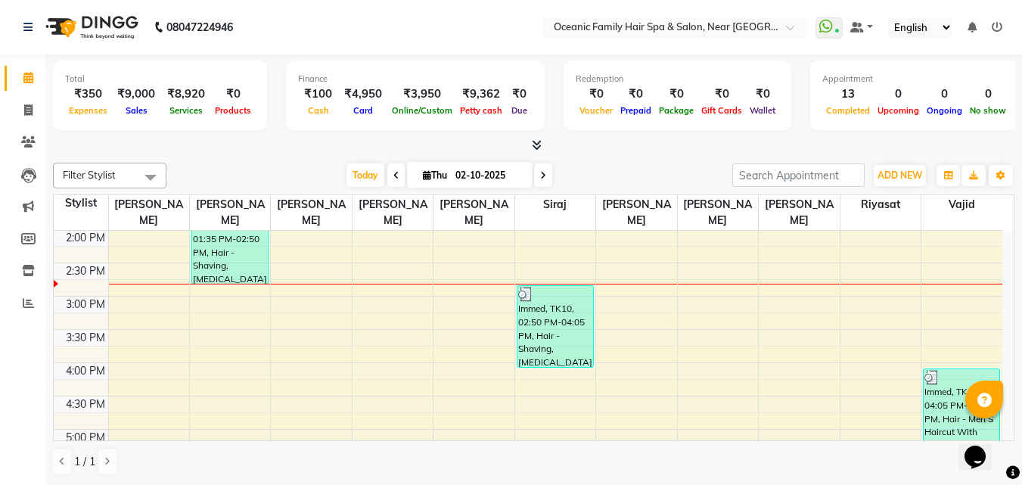
drag, startPoint x: 335, startPoint y: 43, endPoint x: 330, endPoint y: 35, distance: 9.9
click at [330, 35] on nav "08047224946 Select Location × Oceanic Family Hair Spa & Salon, Near [GEOGRAPHIC…" at bounding box center [511, 27] width 1022 height 54
click at [26, 112] on icon at bounding box center [28, 109] width 8 height 11
select select "service"
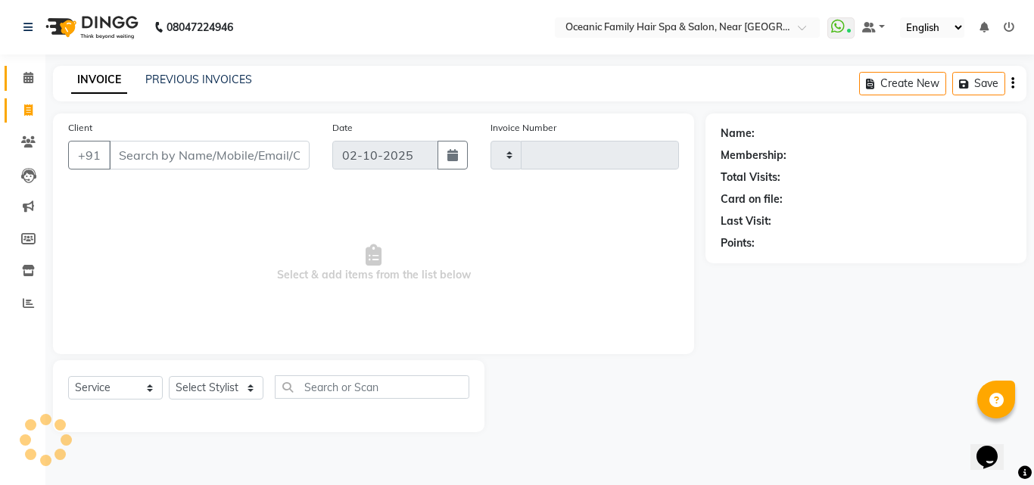
type input "3715"
select select "4366"
click at [30, 78] on icon at bounding box center [28, 77] width 10 height 11
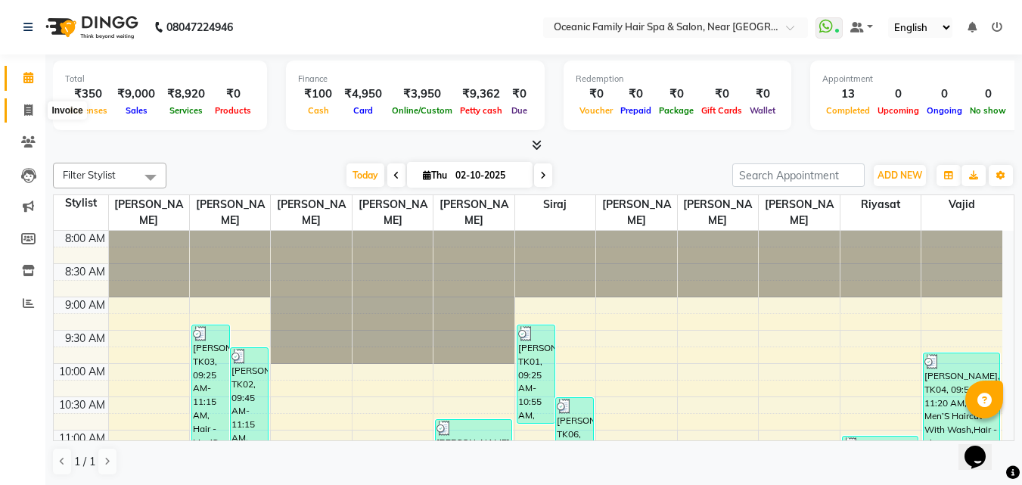
click at [28, 108] on icon at bounding box center [28, 109] width 8 height 11
select select "service"
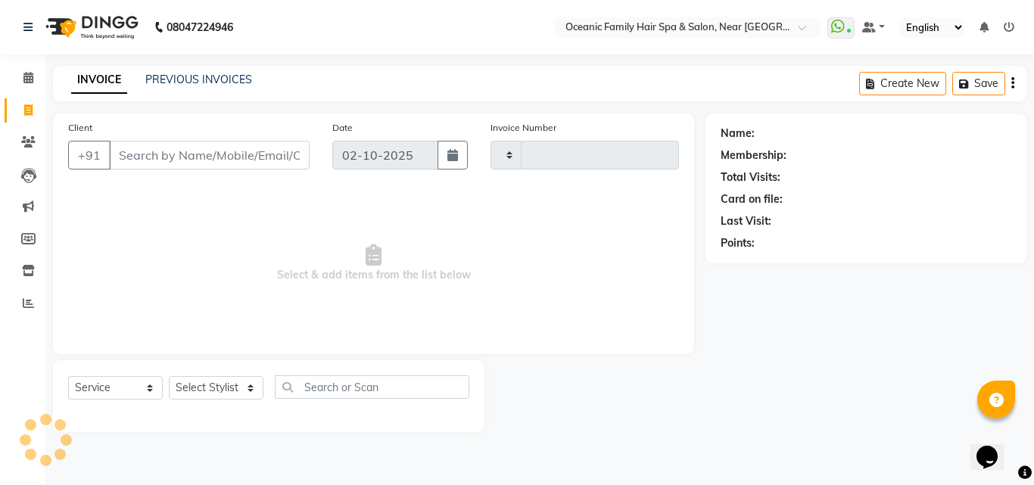
type input "3715"
select select "4366"
click at [206, 372] on div "Select Service Product Membership Package Voucher Prepaid Gift Card Select Styl…" at bounding box center [268, 396] width 431 height 72
click at [207, 379] on select "Select Stylist" at bounding box center [216, 387] width 95 height 23
select select "23958"
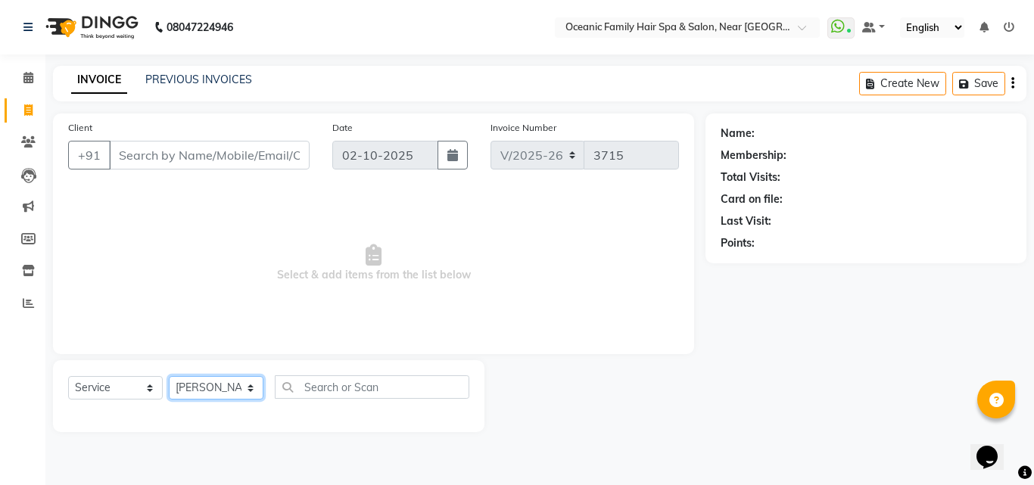
click at [169, 376] on select "Select Stylist [PERSON_NAME] [PERSON_NAME] [PERSON_NAME] Riyasat [PERSON_NAME] …" at bounding box center [216, 387] width 95 height 23
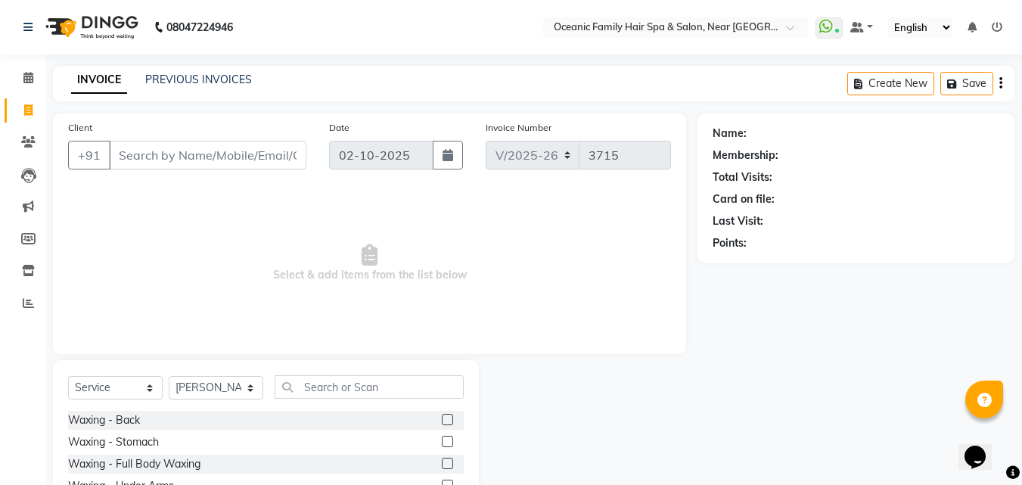
drag, startPoint x: 341, startPoint y: 366, endPoint x: 338, endPoint y: 384, distance: 17.8
click at [338, 383] on div "Select Service Product Membership Package Voucher Prepaid Gift Card Select Styl…" at bounding box center [266, 471] width 426 height 223
click at [337, 384] on input "text" at bounding box center [369, 386] width 189 height 23
click at [312, 392] on input "text" at bounding box center [369, 386] width 189 height 23
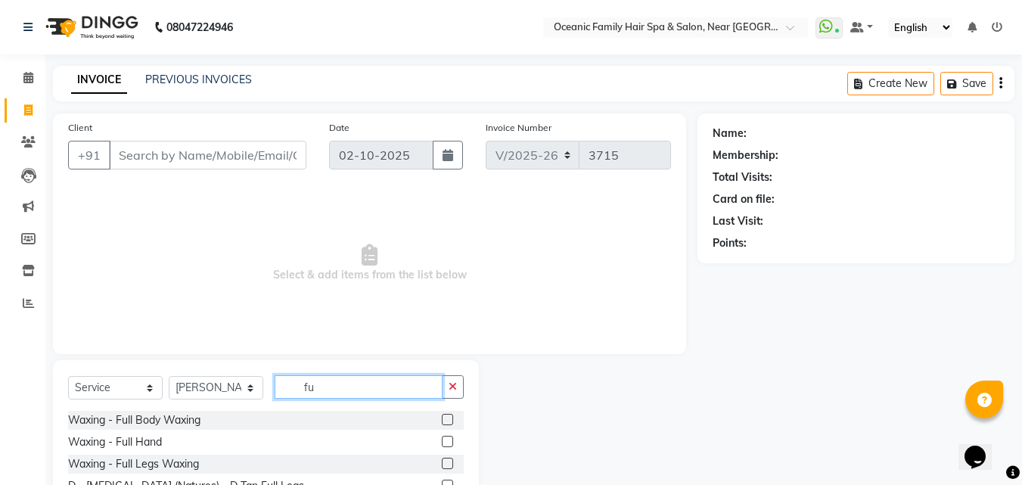
type input "fu"
click at [442, 440] on label at bounding box center [447, 441] width 11 height 11
click at [442, 440] on input "checkbox" at bounding box center [447, 442] width 10 height 10
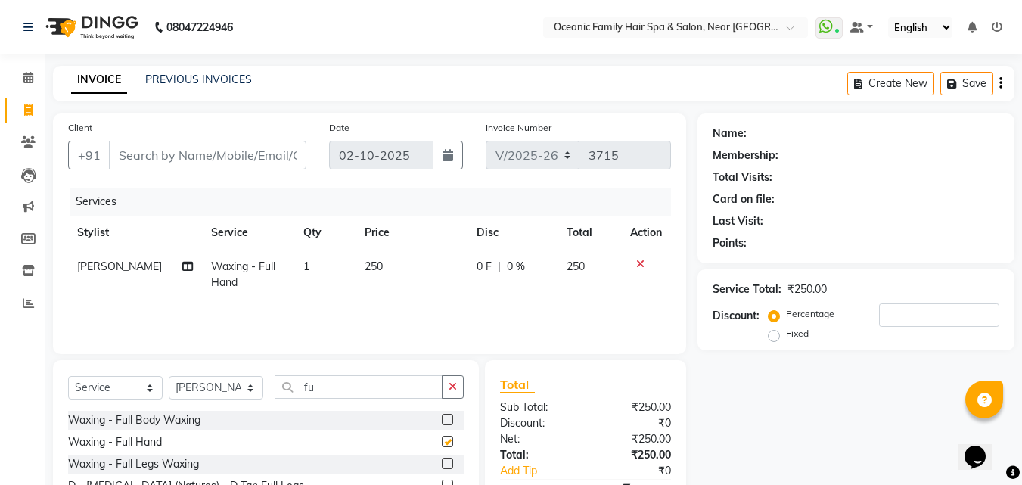
checkbox input "false"
click at [226, 157] on input "Client" at bounding box center [208, 155] width 198 height 29
click at [144, 164] on input "Client" at bounding box center [208, 155] width 198 height 29
type input "9"
type input "0"
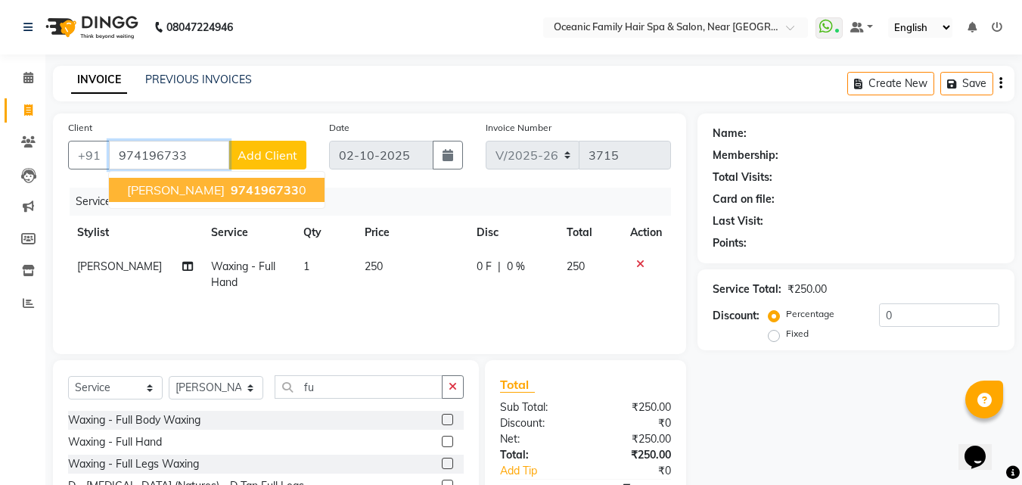
click at [216, 194] on span "[PERSON_NAME]" at bounding box center [176, 189] width 98 height 15
type input "9741967330"
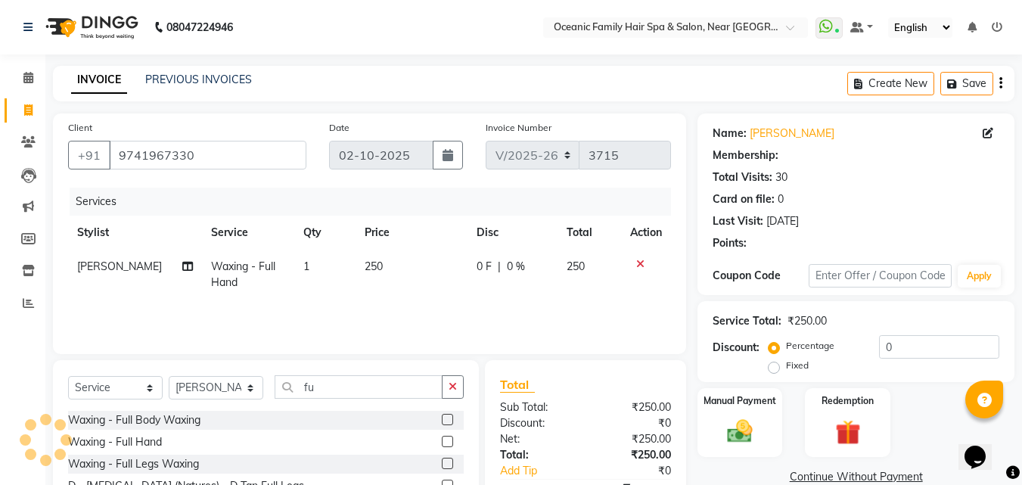
select select "1: Object"
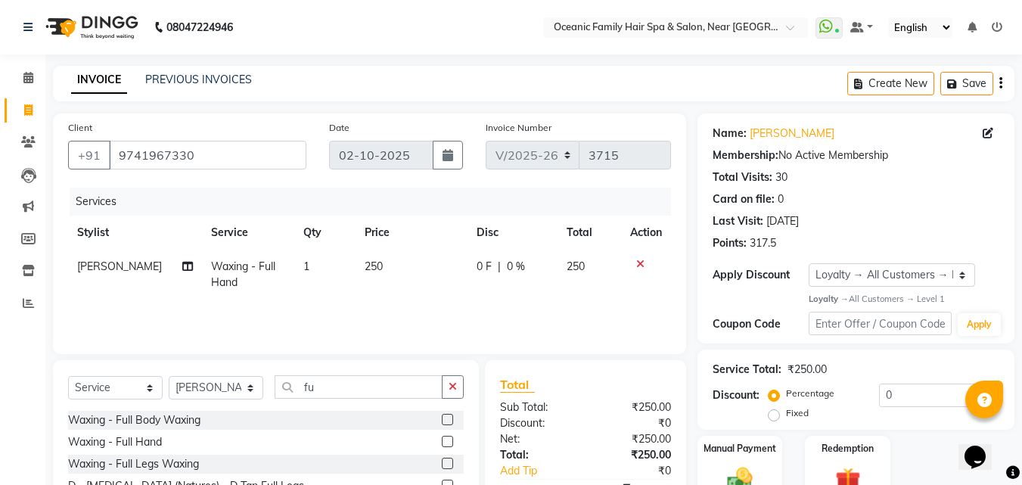
scroll to position [121, 0]
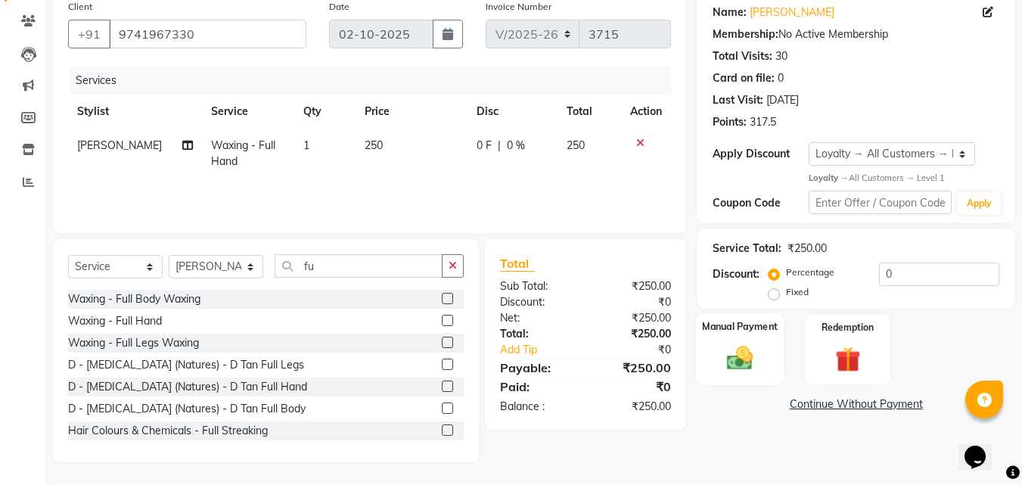
click at [731, 359] on img at bounding box center [740, 359] width 42 height 30
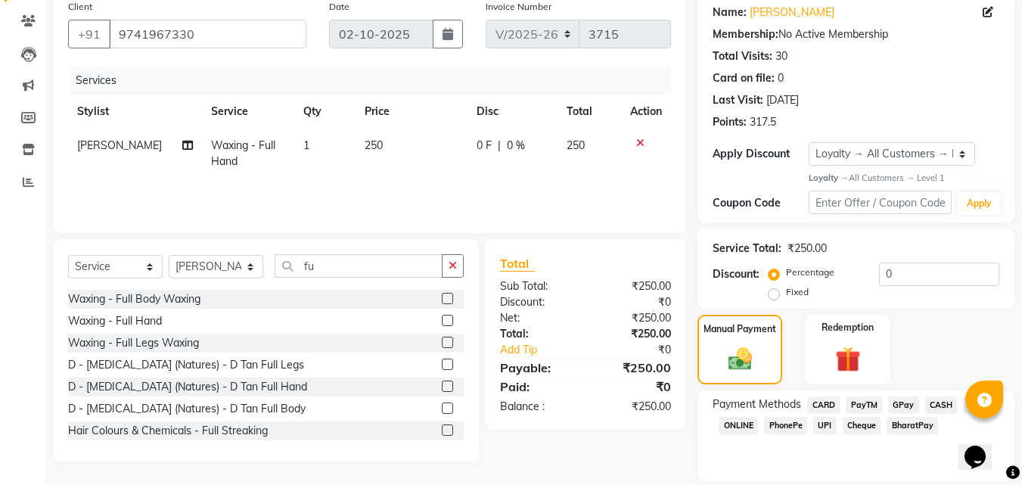
click at [938, 405] on span "CASH" at bounding box center [942, 405] width 33 height 17
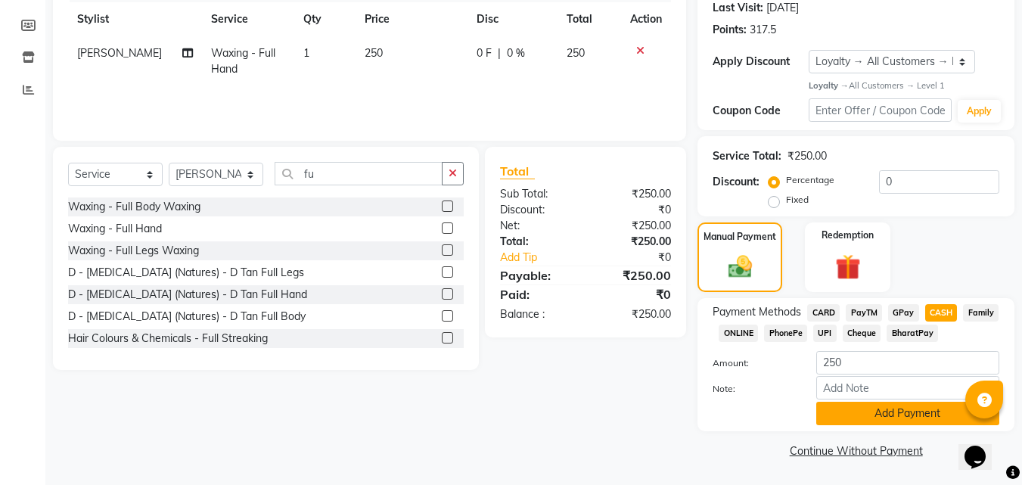
click at [904, 416] on button "Add Payment" at bounding box center [908, 413] width 183 height 23
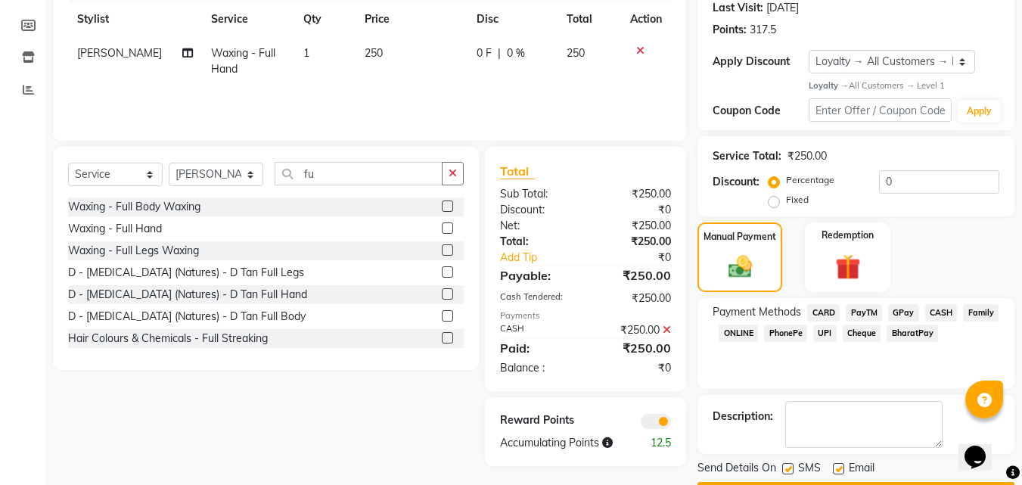
scroll to position [257, 0]
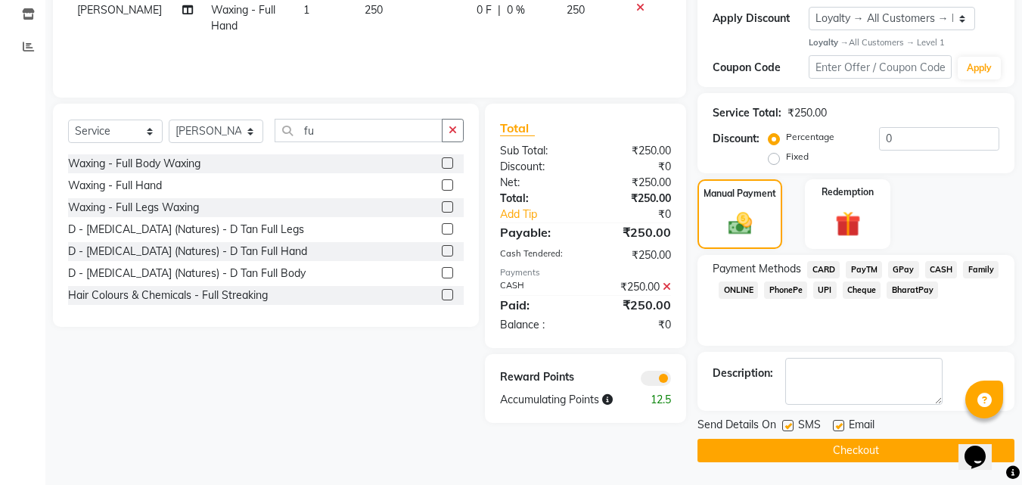
click at [842, 440] on button "Checkout" at bounding box center [856, 450] width 317 height 23
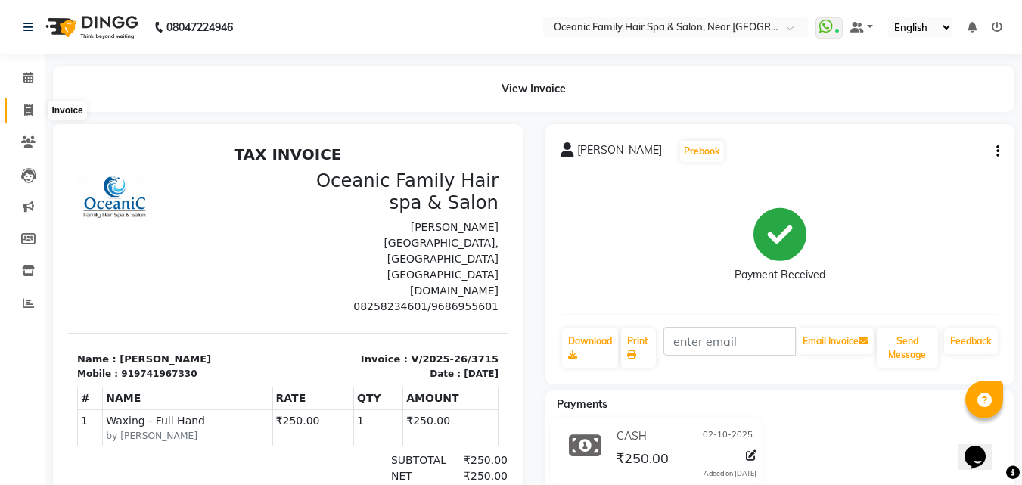
click at [24, 111] on icon at bounding box center [28, 109] width 8 height 11
select select "service"
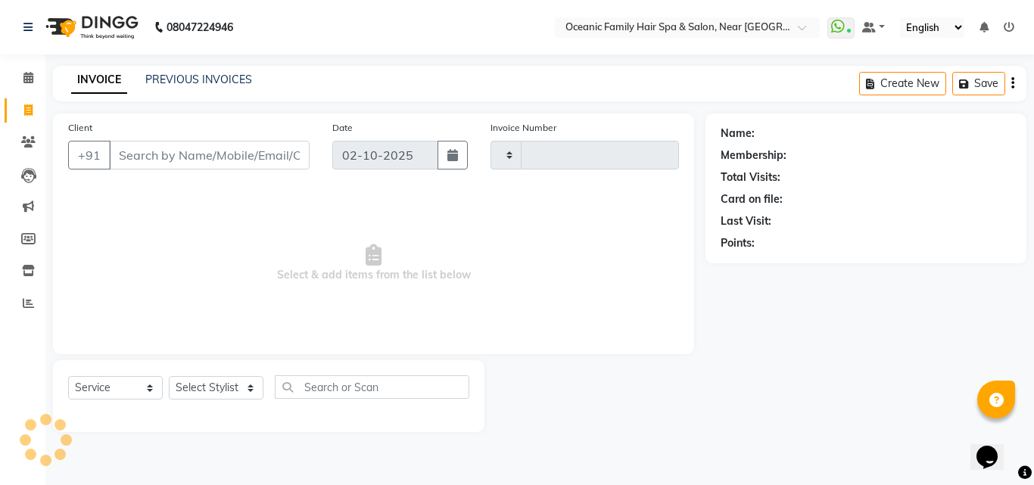
type input "3716"
select select "4366"
click at [33, 75] on icon at bounding box center [28, 77] width 10 height 11
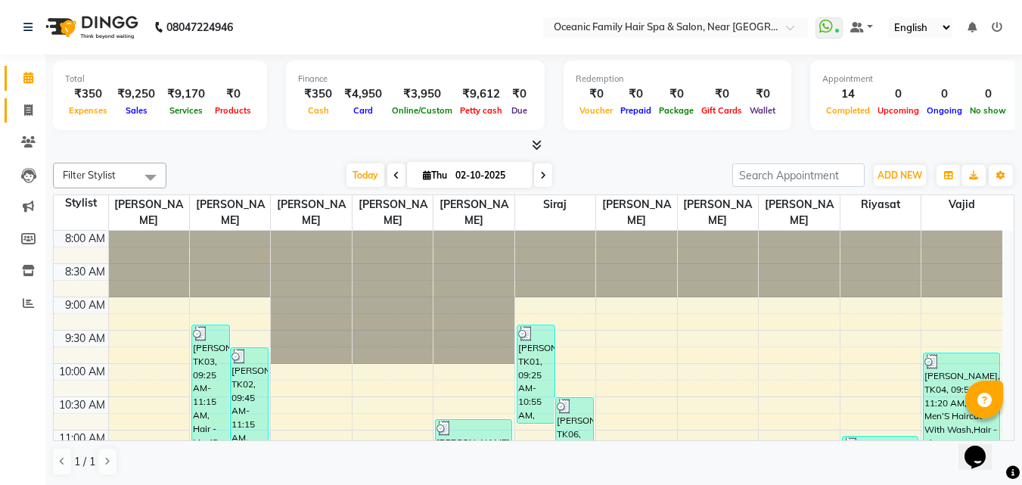
click at [29, 99] on link "Invoice" at bounding box center [23, 110] width 36 height 25
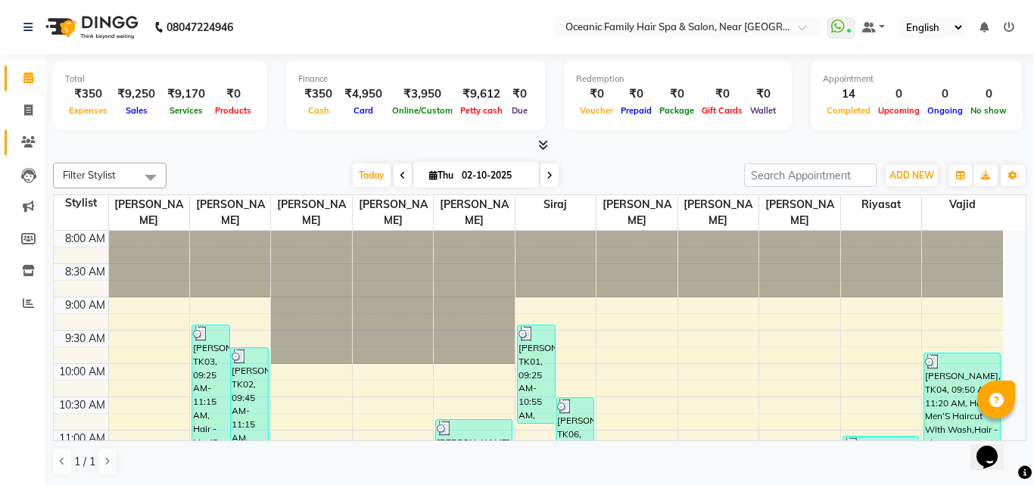
select select "service"
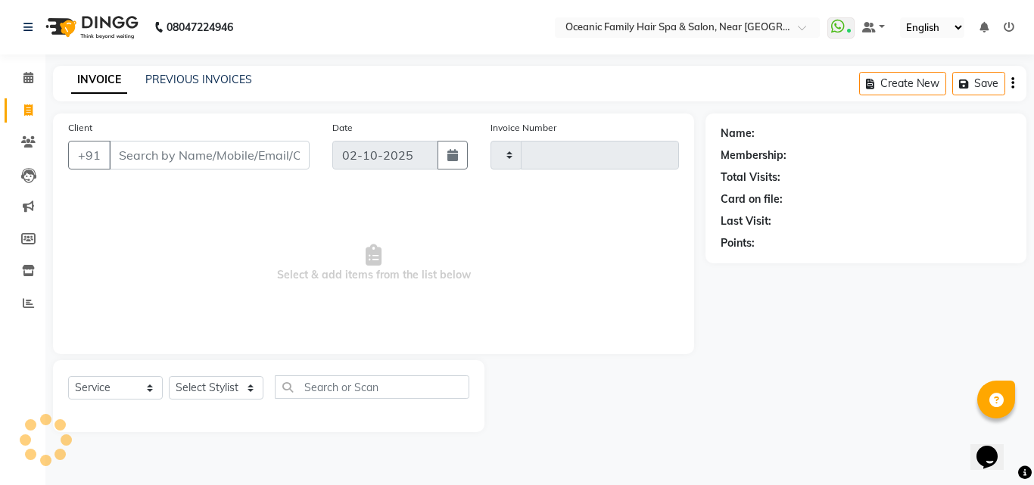
type input "3716"
select select "4366"
click at [193, 387] on select "Select Stylist" at bounding box center [216, 387] width 95 height 23
select select "23960"
click at [169, 376] on select "Select Stylist [PERSON_NAME] [PERSON_NAME] [PERSON_NAME] Riyasat [PERSON_NAME] …" at bounding box center [216, 387] width 95 height 23
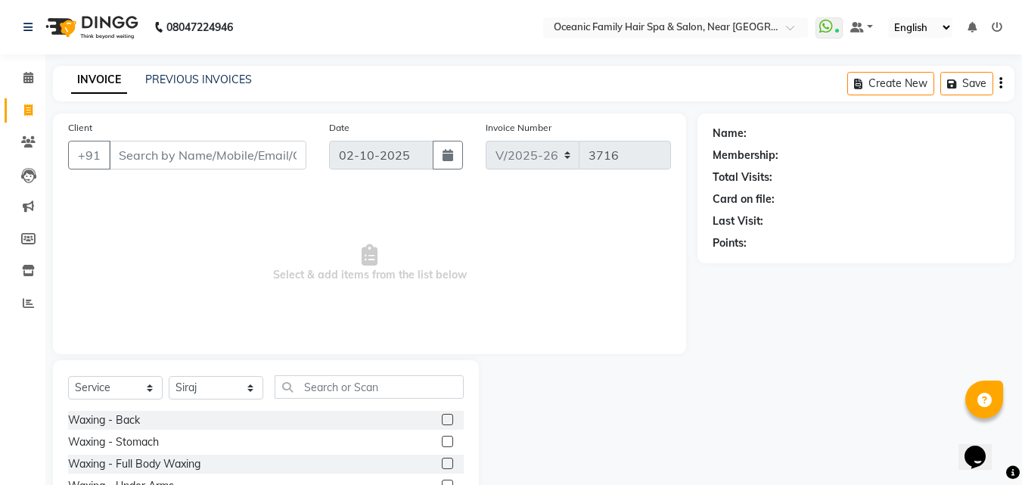
click at [323, 374] on div "Select Service Product Membership Package Voucher Prepaid Gift Card Select Styl…" at bounding box center [266, 471] width 426 height 223
drag, startPoint x: 322, startPoint y: 394, endPoint x: 328, endPoint y: 366, distance: 27.9
click at [322, 393] on input "text" at bounding box center [369, 386] width 189 height 23
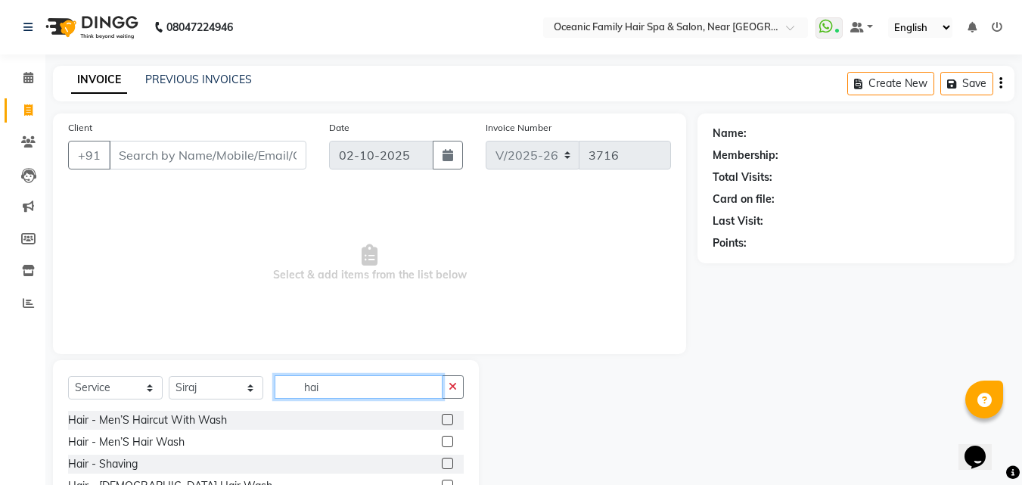
type input "hai"
click at [442, 416] on label at bounding box center [447, 419] width 11 height 11
click at [442, 416] on input "checkbox" at bounding box center [447, 420] width 10 height 10
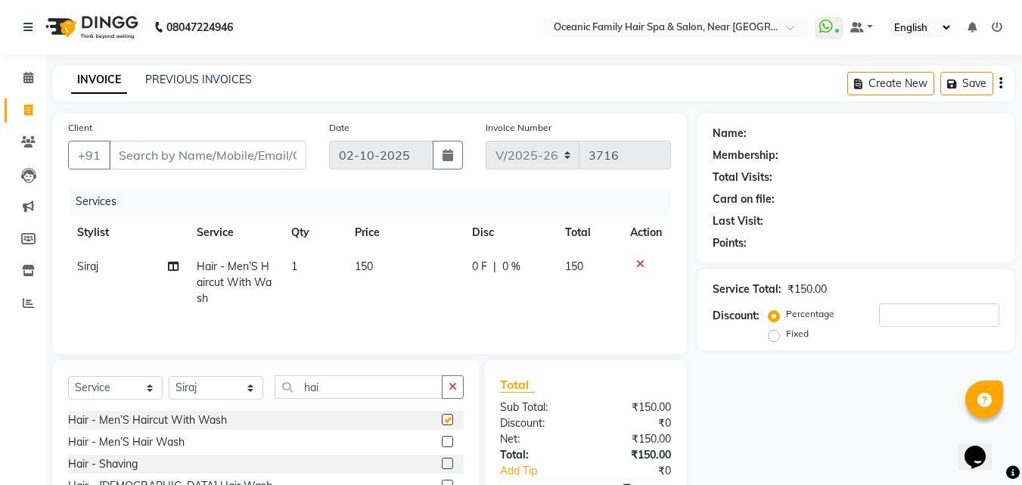
checkbox input "false"
click at [200, 160] on input "Client" at bounding box center [208, 155] width 198 height 29
type input "9"
type input "0"
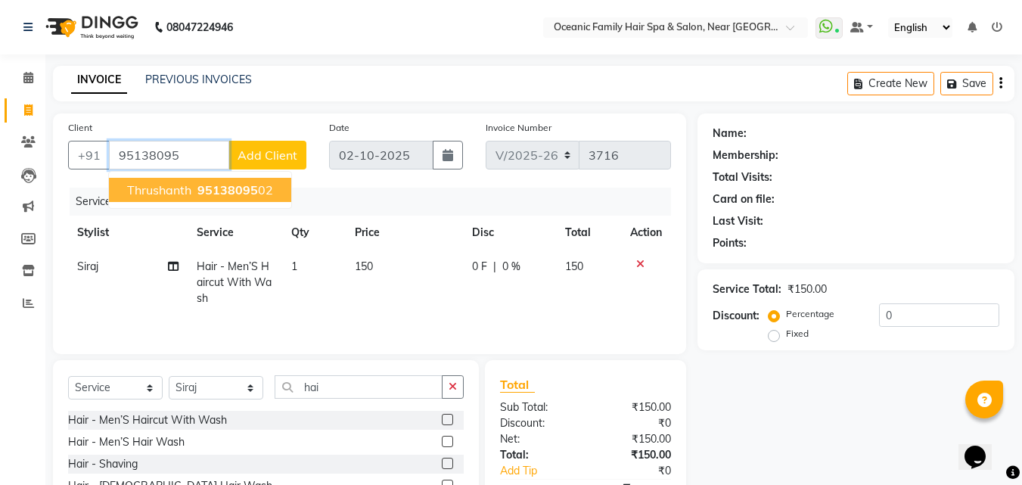
click at [247, 191] on span "95138095" at bounding box center [228, 189] width 61 height 15
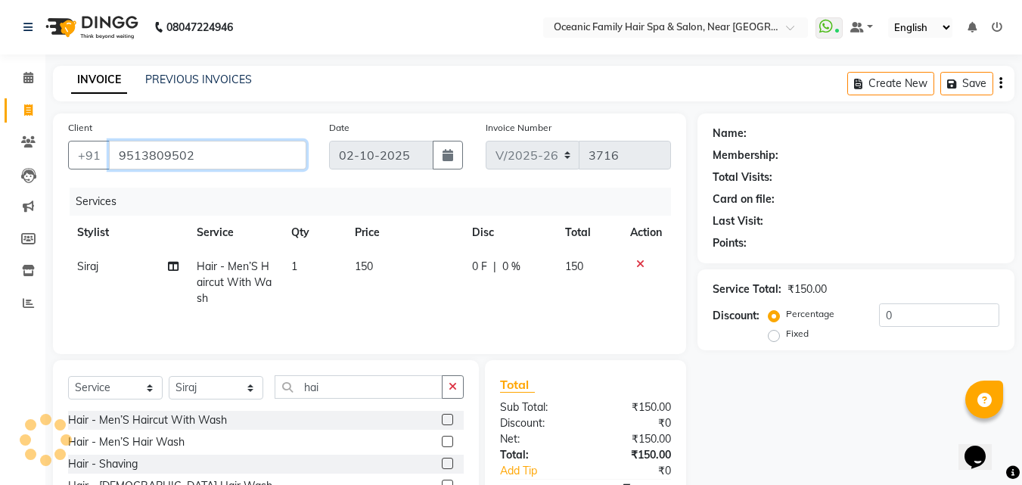
type input "9513809502"
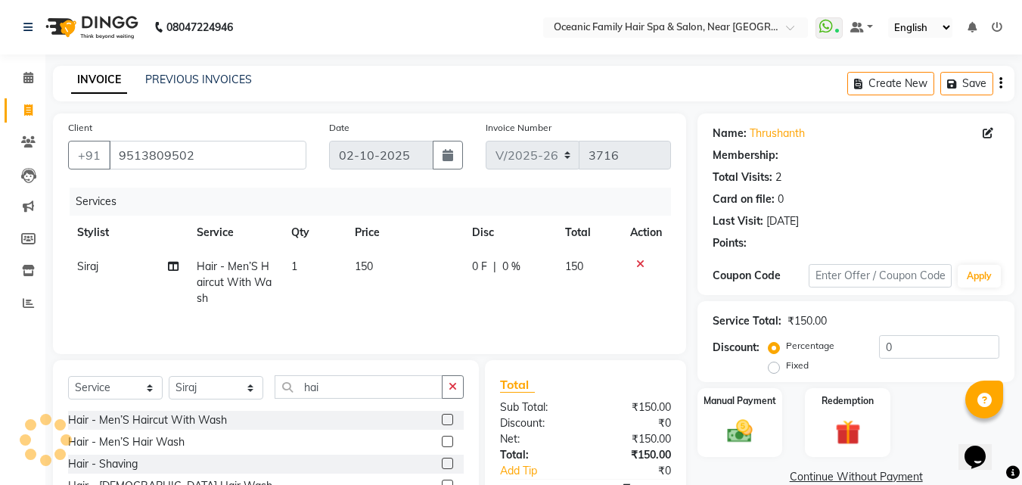
scroll to position [96, 0]
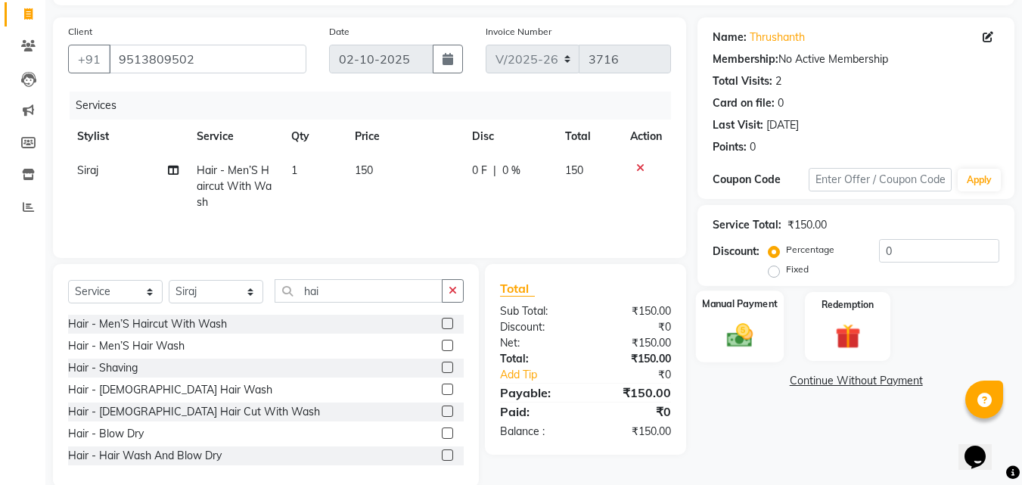
click at [748, 350] on img at bounding box center [740, 335] width 42 height 30
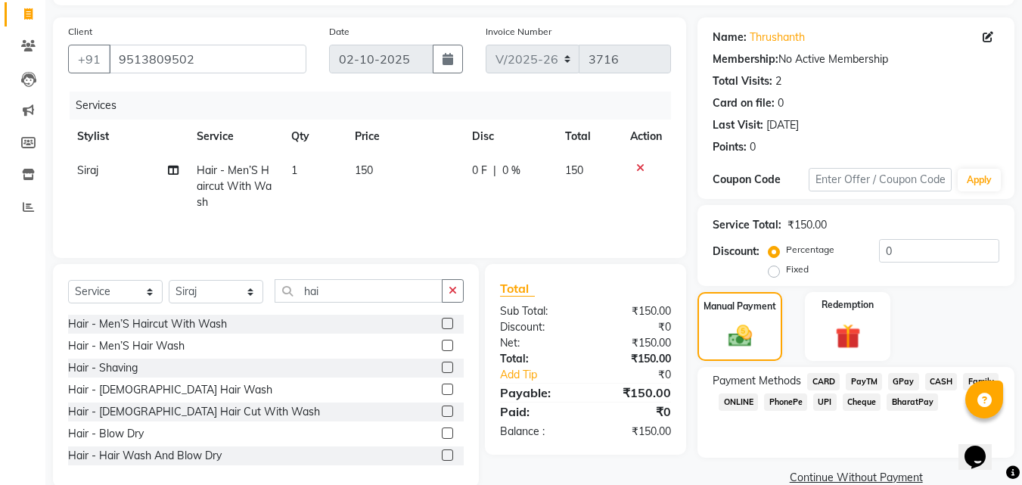
click at [940, 380] on span "CASH" at bounding box center [942, 381] width 33 height 17
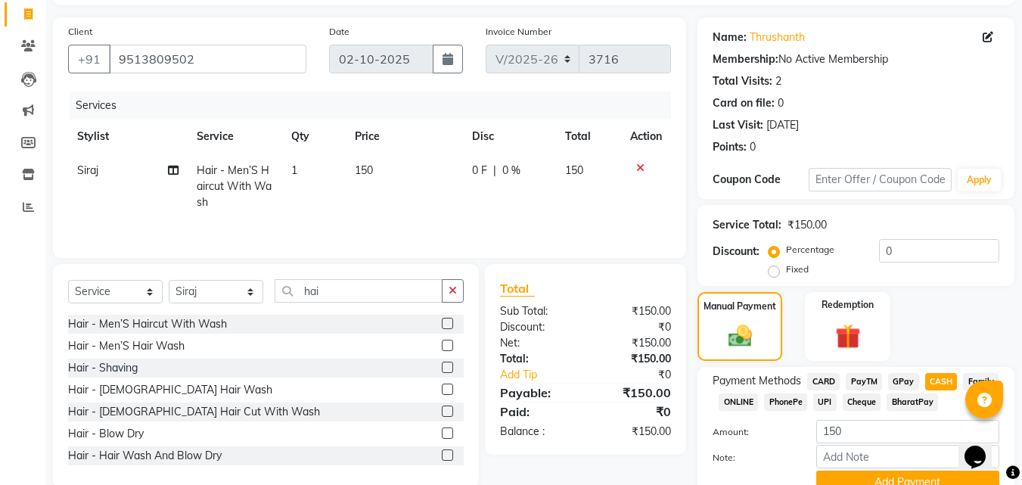
scroll to position [165, 0]
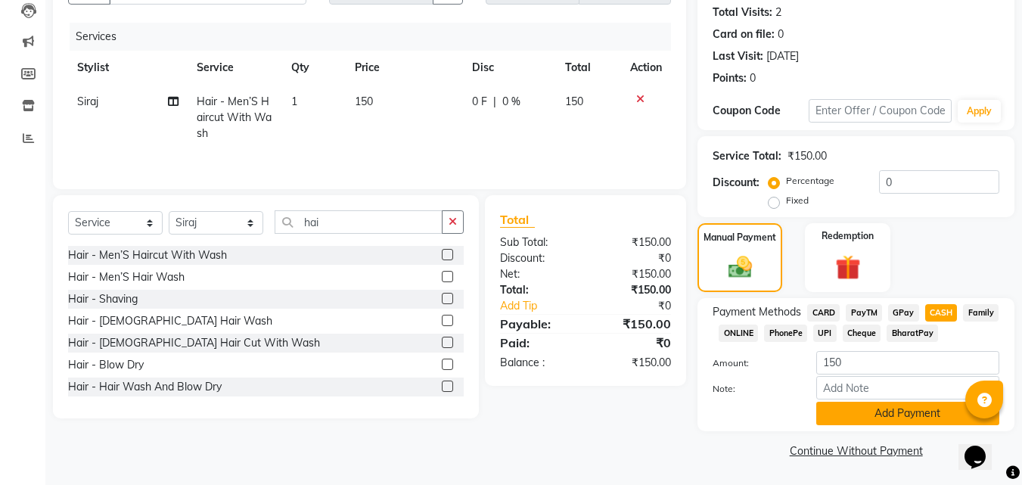
click at [919, 409] on button "Add Payment" at bounding box center [908, 413] width 183 height 23
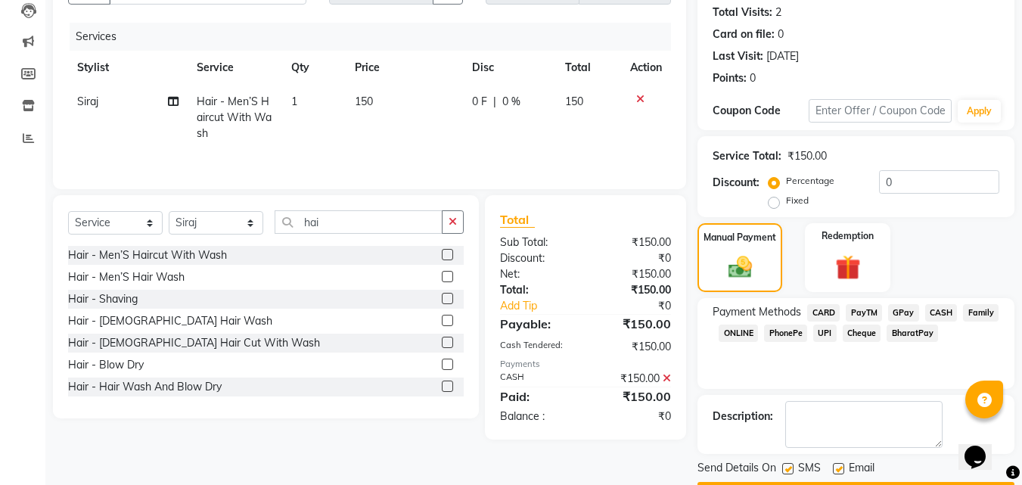
scroll to position [208, 0]
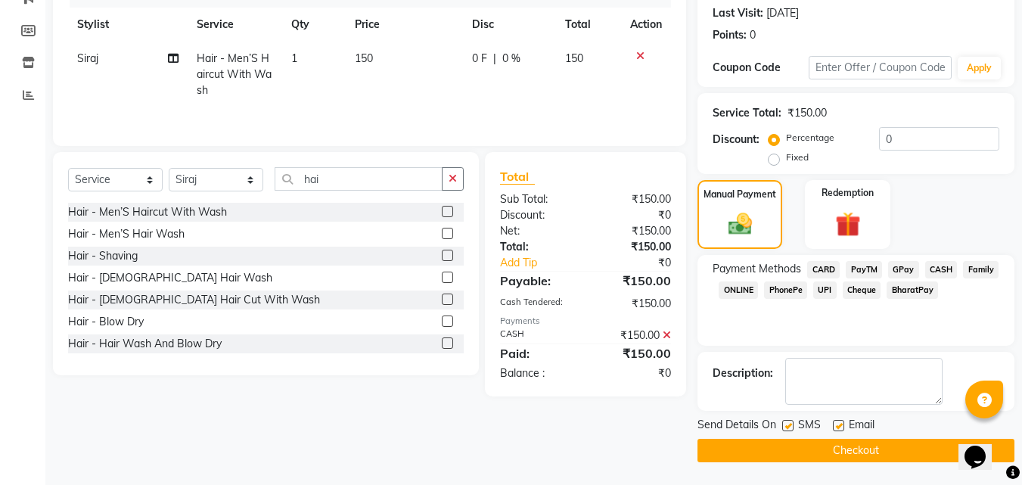
click at [892, 447] on button "Checkout" at bounding box center [856, 450] width 317 height 23
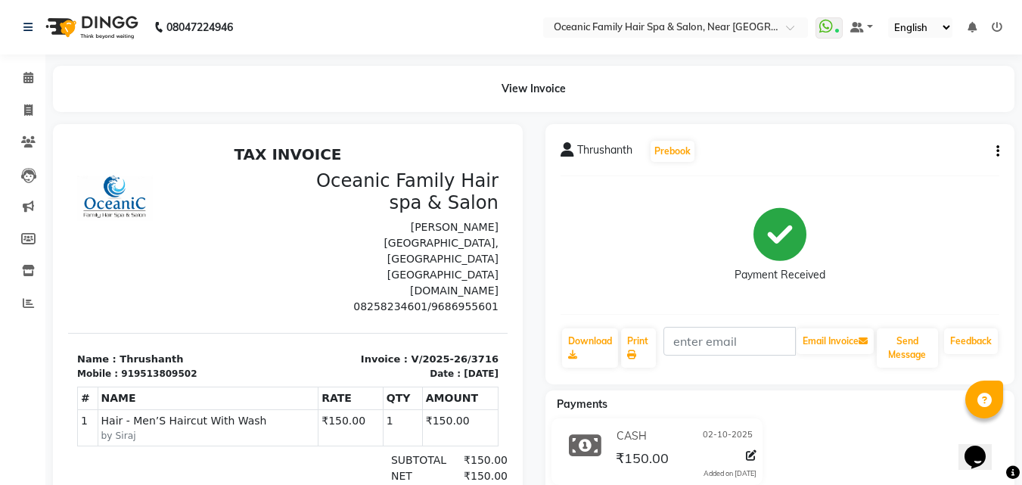
drag, startPoint x: 349, startPoint y: 22, endPoint x: 133, endPoint y: 42, distance: 216.6
click at [344, 22] on nav "08047224946 Select Location × Oceanic Family Hair Spa & Salon, Near [GEOGRAPHIC…" at bounding box center [511, 27] width 1022 height 54
click at [26, 104] on icon at bounding box center [28, 109] width 8 height 11
select select "service"
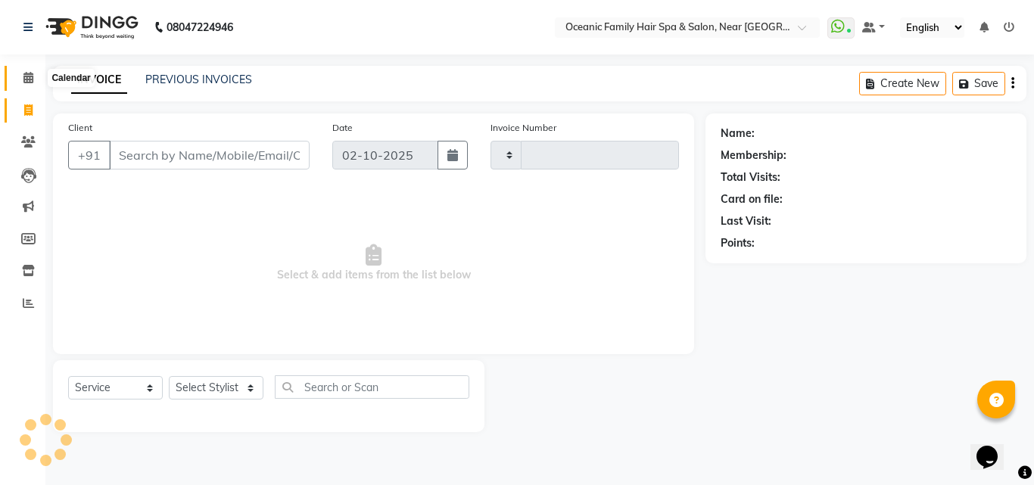
click at [29, 79] on icon at bounding box center [28, 77] width 10 height 11
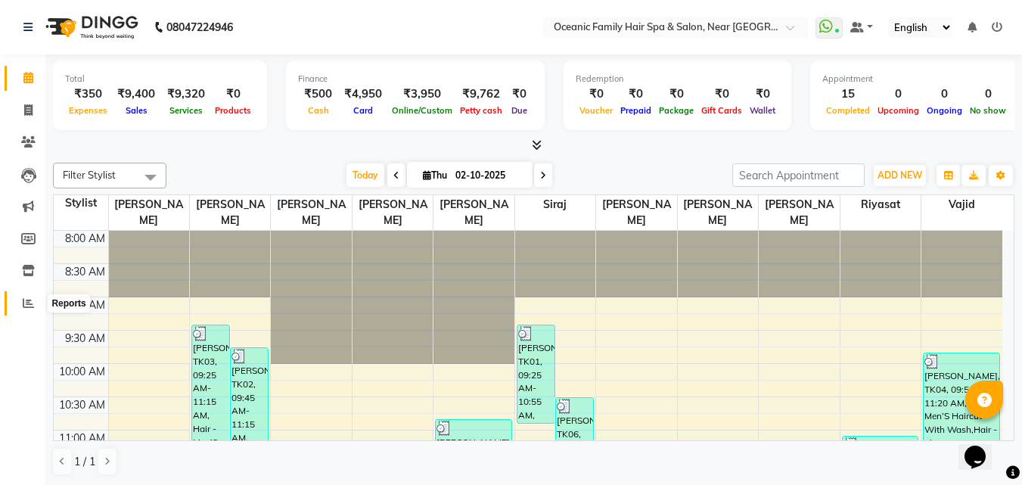
click at [32, 307] on icon at bounding box center [28, 302] width 11 height 11
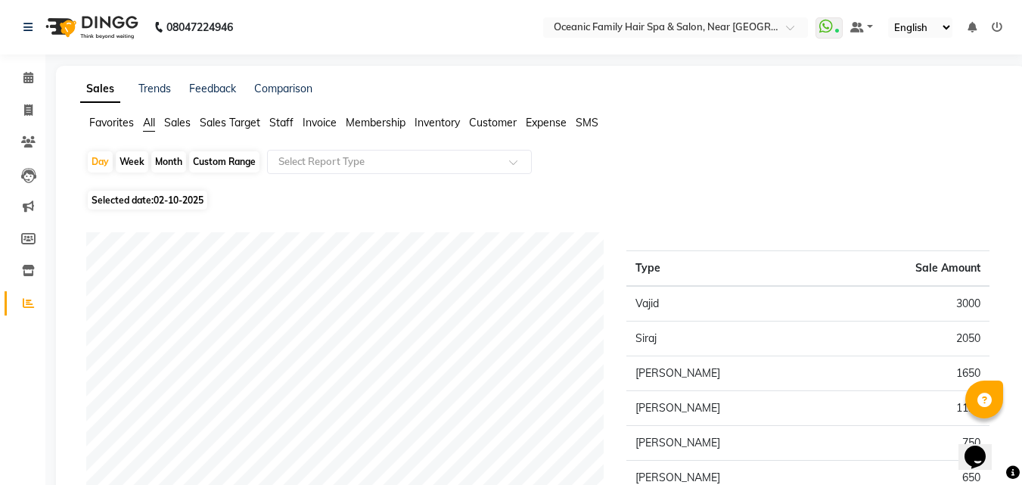
click at [551, 130] on li "Expense" at bounding box center [546, 123] width 41 height 16
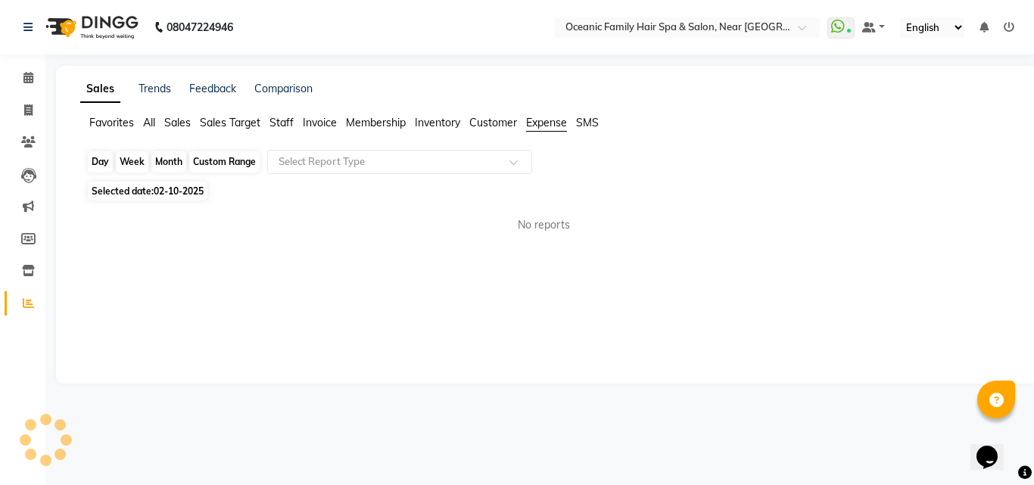
click at [101, 161] on div "Day" at bounding box center [100, 161] width 25 height 21
select select "10"
select select "2025"
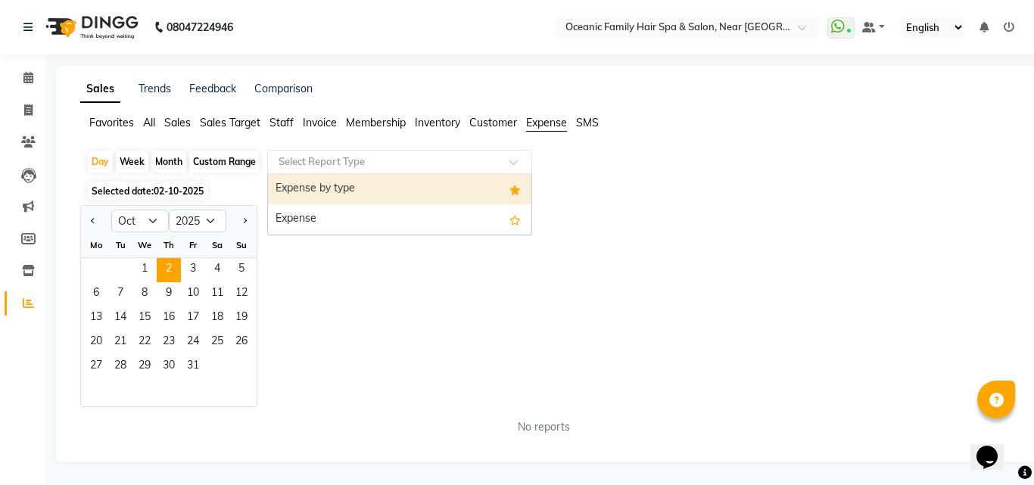
click at [345, 166] on input "text" at bounding box center [384, 161] width 218 height 15
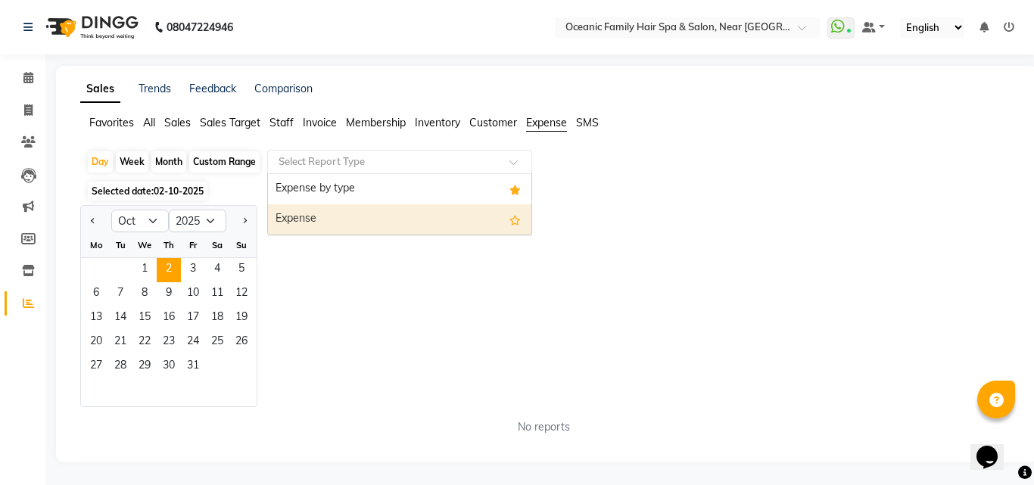
click at [338, 210] on div "Expense" at bounding box center [399, 219] width 263 height 30
select select "csv"
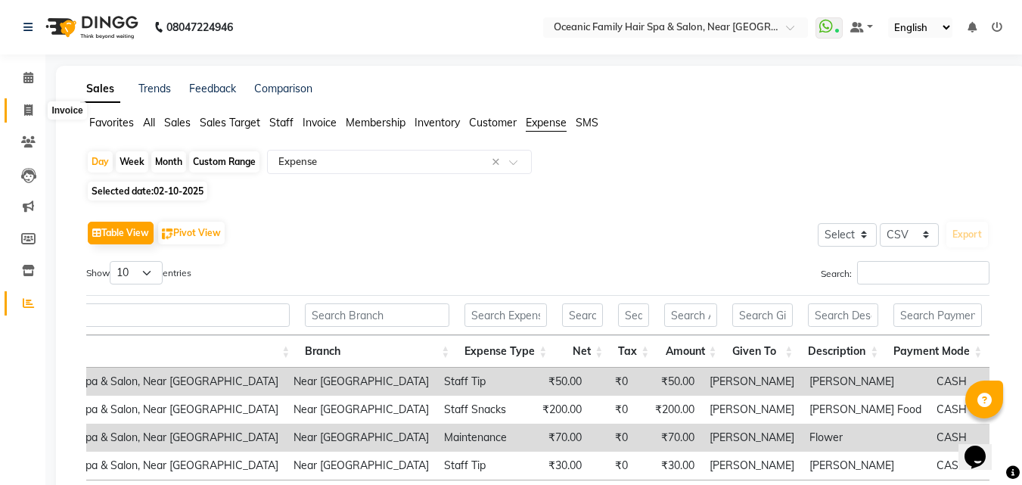
click at [26, 107] on icon at bounding box center [28, 109] width 8 height 11
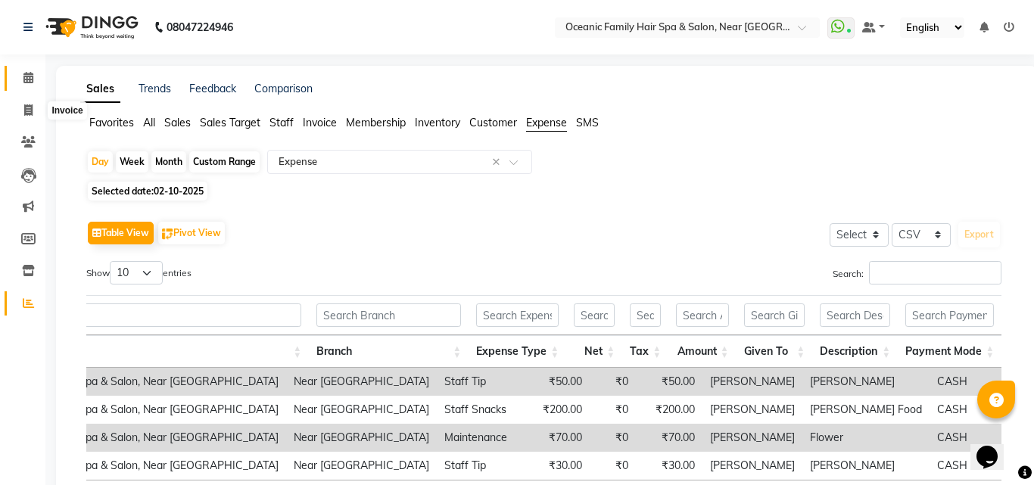
select select "4366"
select select "service"
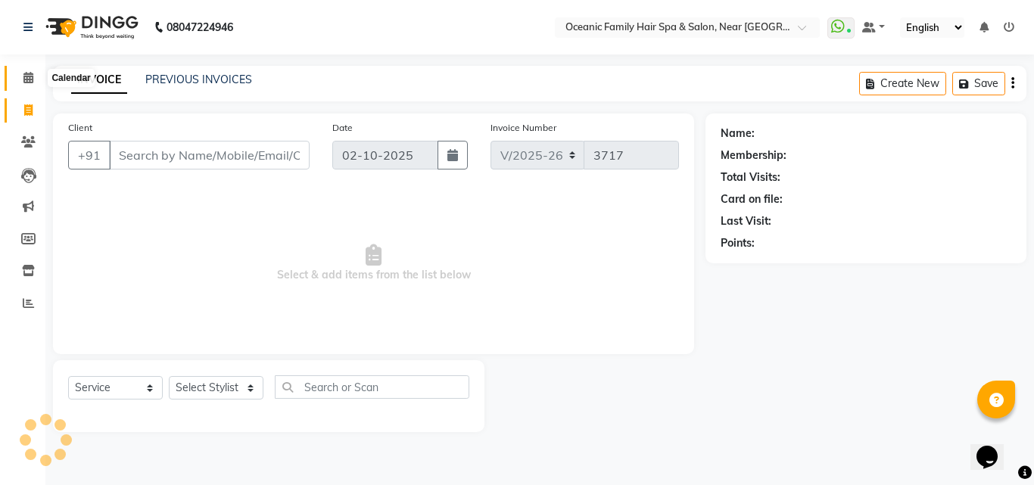
click at [29, 79] on icon at bounding box center [28, 77] width 10 height 11
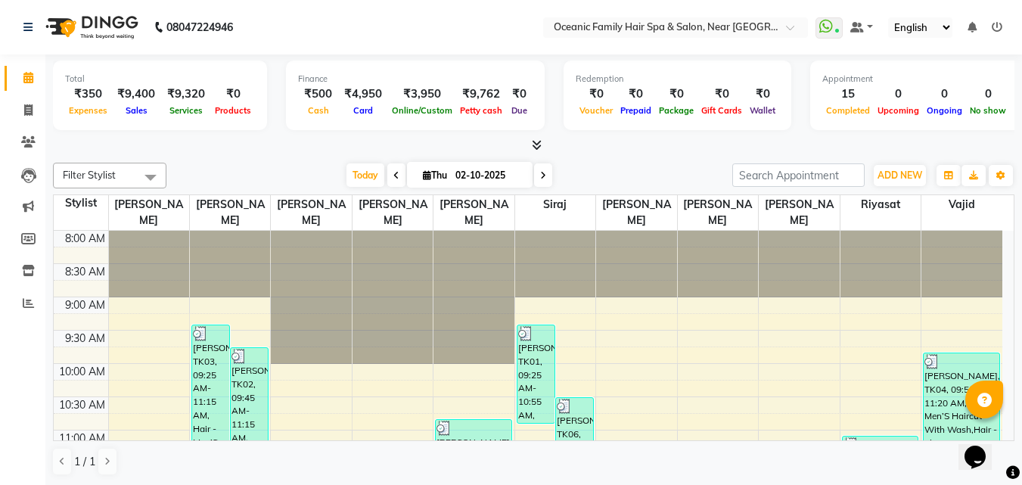
click at [331, 31] on nav "08047224946 Select Location × Oceanic Family Hair Spa & Salon, Near [GEOGRAPHIC…" at bounding box center [511, 27] width 1022 height 54
click at [331, 30] on nav "08047224946 Select Location × Oceanic Family Hair Spa & Salon, Near [GEOGRAPHIC…" at bounding box center [511, 27] width 1022 height 54
click at [331, 29] on nav "08047224946 Select Location × Oceanic Family Hair Spa & Salon, Near [GEOGRAPHIC…" at bounding box center [511, 27] width 1022 height 54
click at [30, 108] on icon at bounding box center [28, 109] width 8 height 11
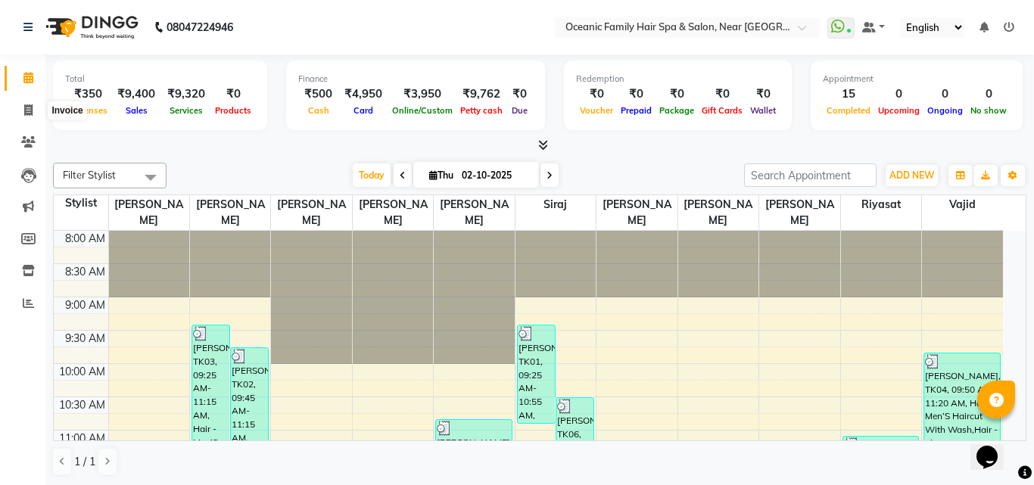
select select "4366"
select select "service"
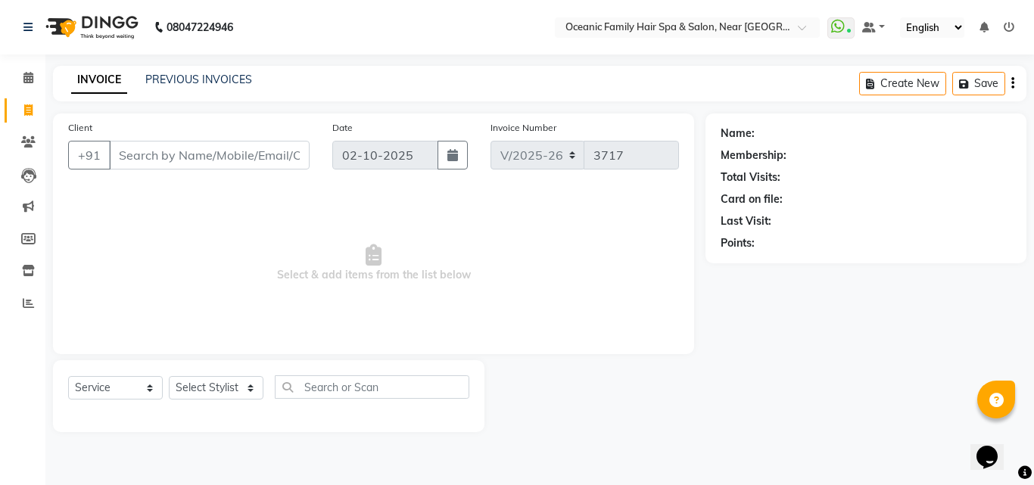
click at [175, 154] on input "Client" at bounding box center [209, 155] width 201 height 29
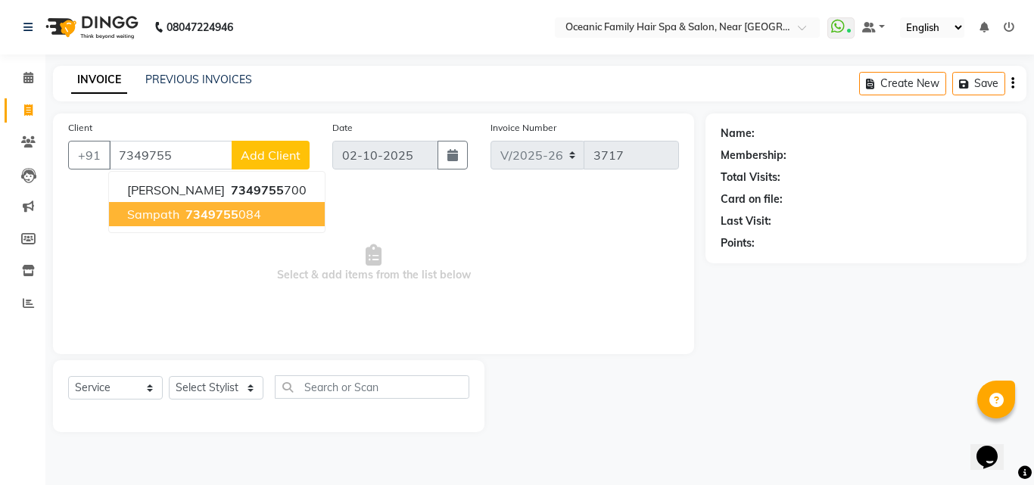
click at [222, 219] on span "7349755" at bounding box center [211, 214] width 53 height 15
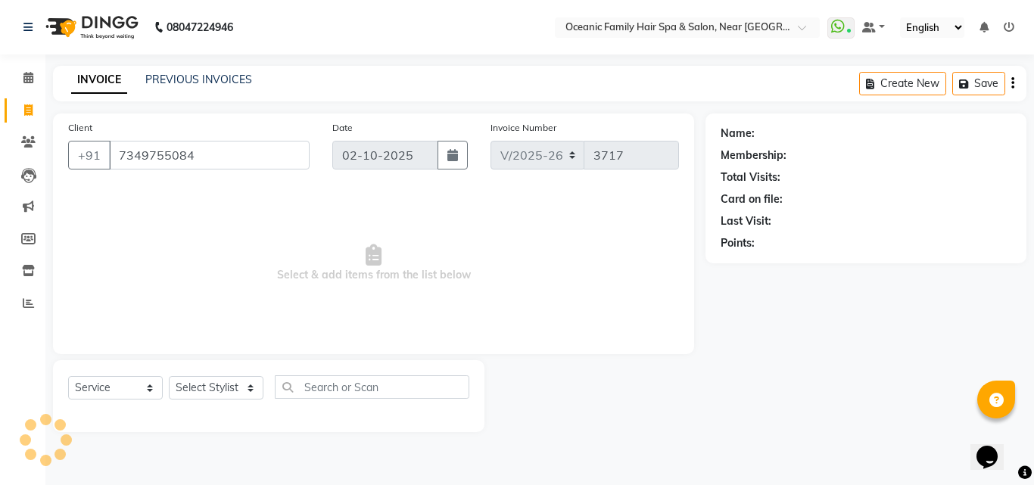
type input "7349755084"
select select "1: Object"
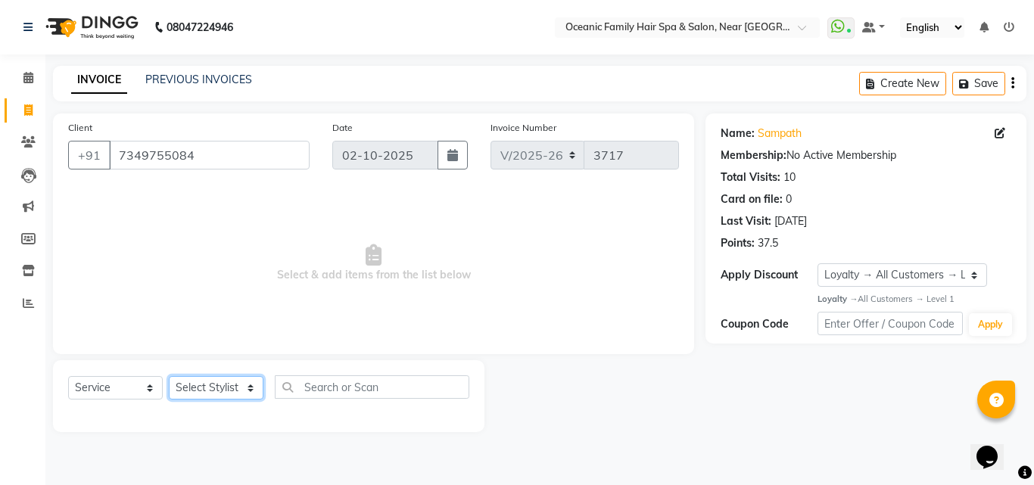
click at [225, 389] on select "Select Stylist [PERSON_NAME] [PERSON_NAME] [PERSON_NAME] Riyasat [PERSON_NAME] …" at bounding box center [216, 387] width 95 height 23
select select "89184"
click at [169, 376] on select "Select Stylist [PERSON_NAME] [PERSON_NAME] [PERSON_NAME] Riyasat [PERSON_NAME] …" at bounding box center [216, 387] width 95 height 23
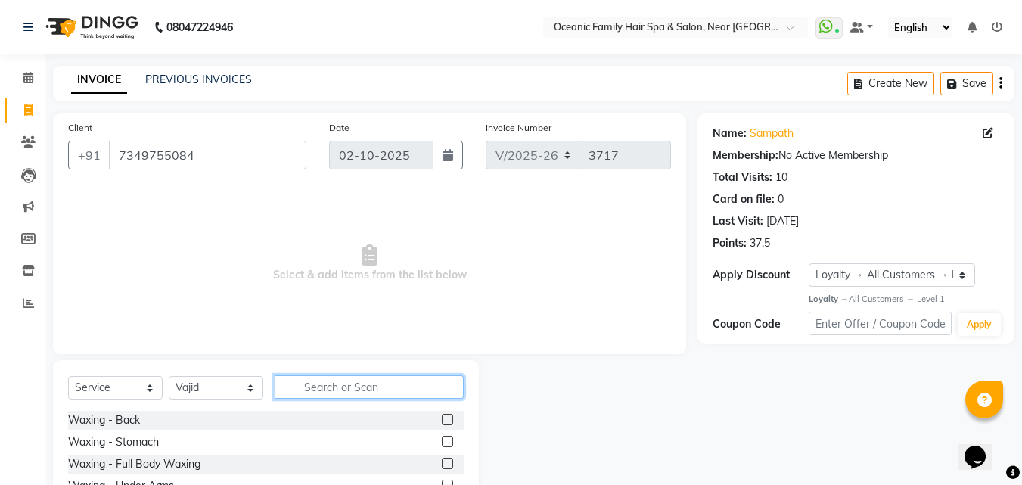
click at [341, 390] on input "text" at bounding box center [369, 386] width 189 height 23
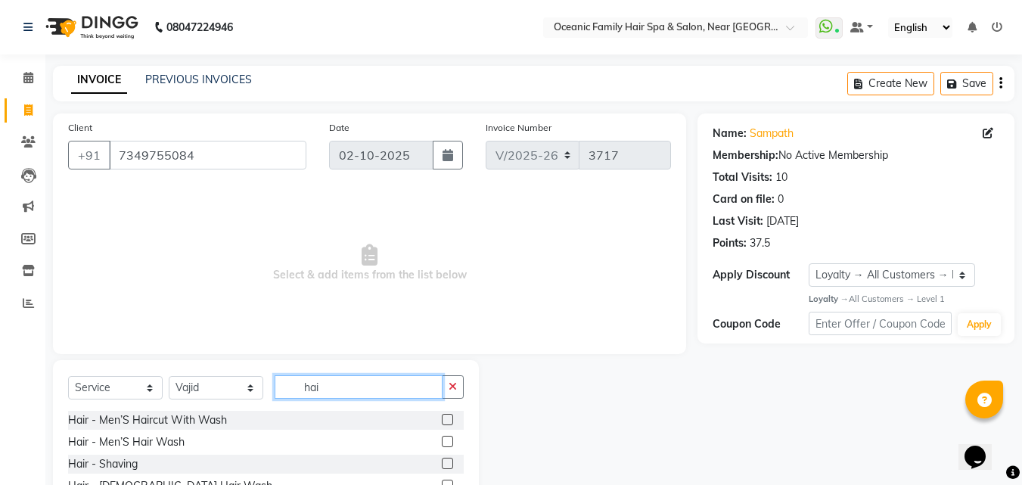
type input "hai"
click at [442, 420] on label at bounding box center [447, 419] width 11 height 11
click at [442, 420] on input "checkbox" at bounding box center [447, 420] width 10 height 10
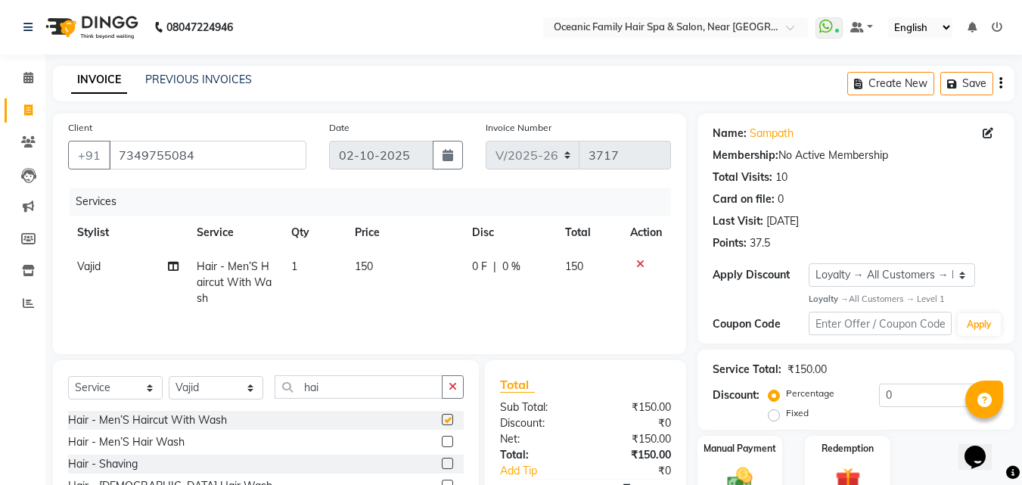
checkbox input "false"
click at [442, 464] on label at bounding box center [447, 463] width 11 height 11
click at [442, 464] on input "checkbox" at bounding box center [447, 464] width 10 height 10
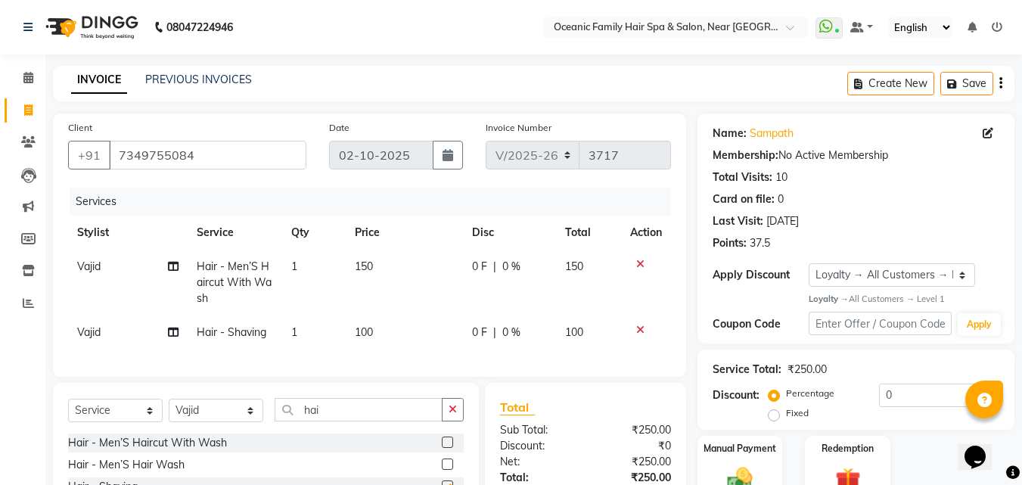
checkbox input "false"
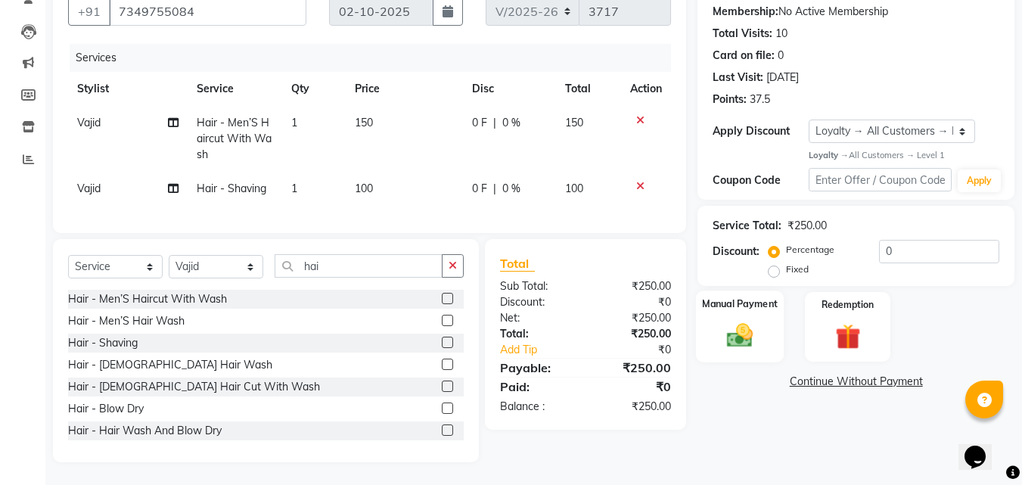
click at [753, 322] on img at bounding box center [740, 336] width 42 height 30
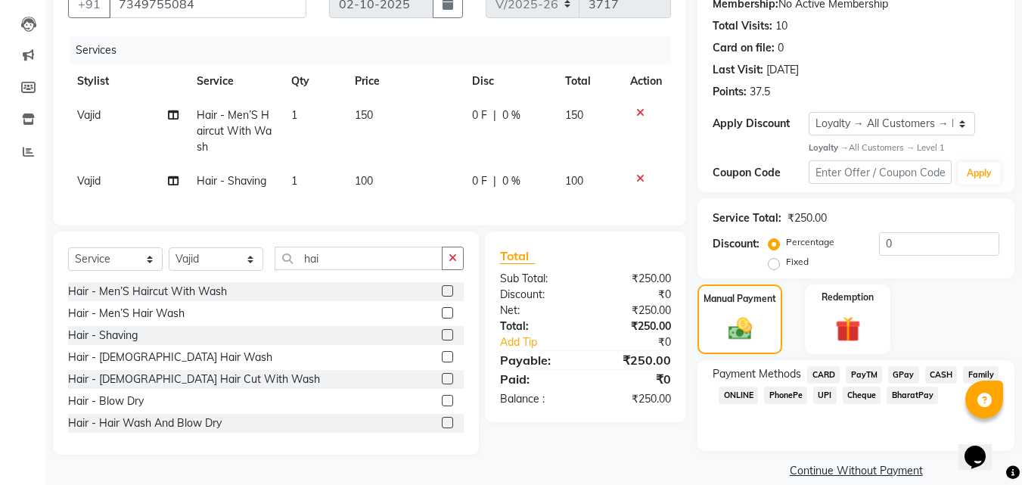
scroll to position [171, 0]
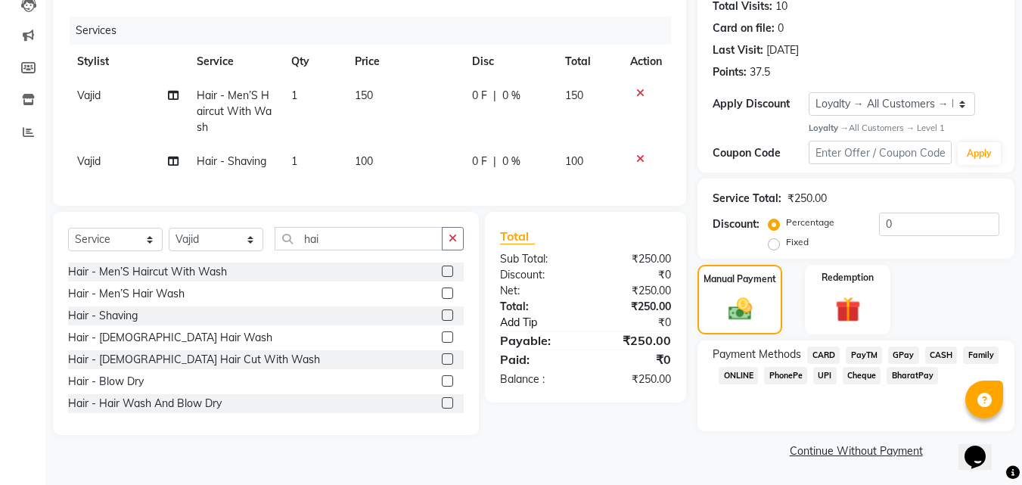
click at [529, 329] on link "Add Tip" at bounding box center [545, 323] width 113 height 16
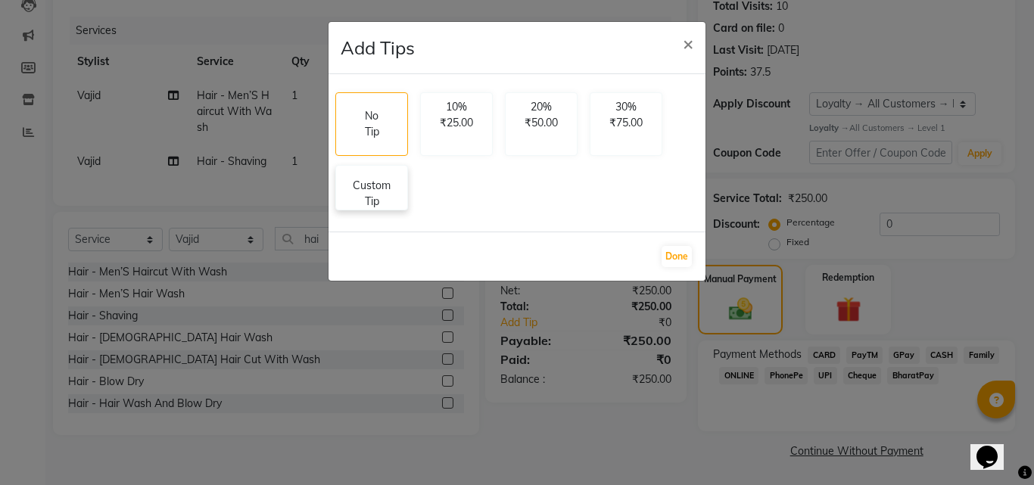
click at [359, 191] on p "Custom Tip" at bounding box center [371, 194] width 53 height 32
select select "89184"
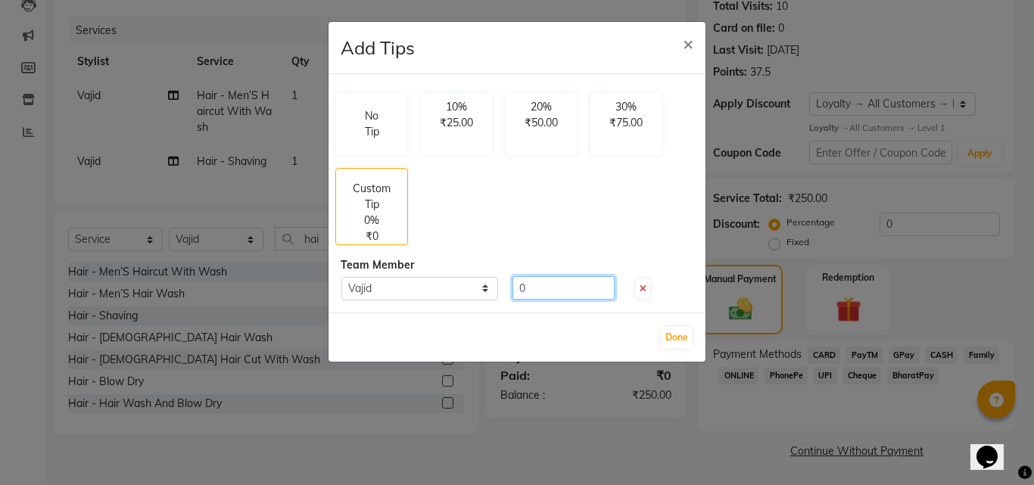
click at [549, 288] on input "0" at bounding box center [563, 287] width 102 height 23
type input "50"
click at [678, 334] on button "Done" at bounding box center [676, 337] width 30 height 21
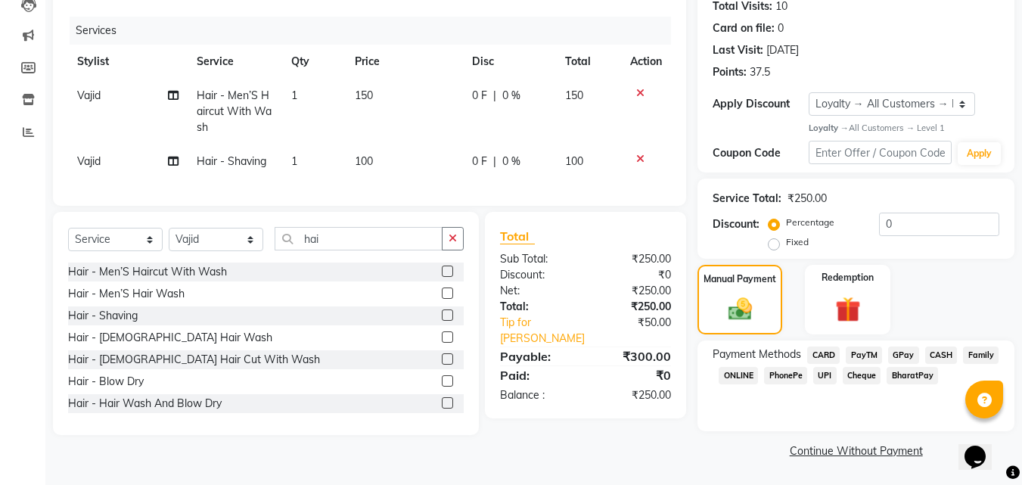
click at [863, 352] on span "PayTM" at bounding box center [864, 355] width 36 height 17
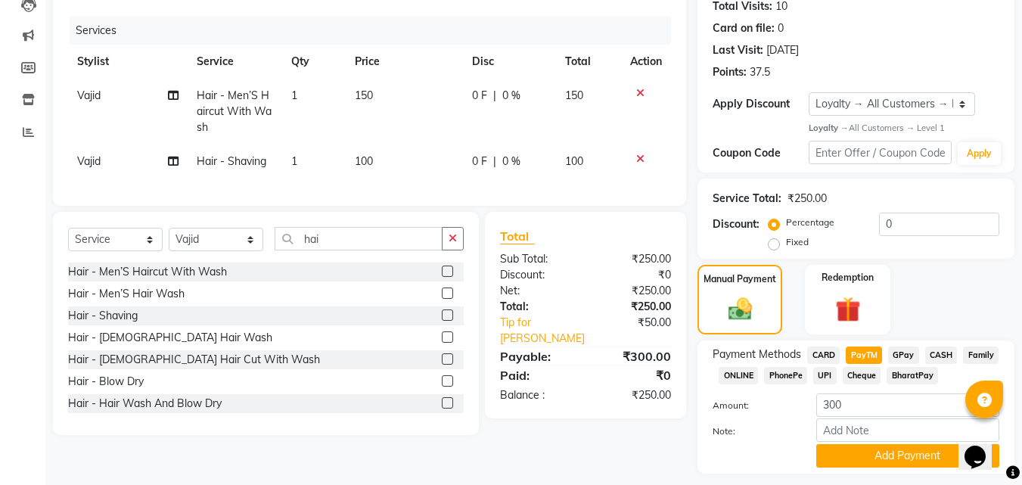
scroll to position [213, 0]
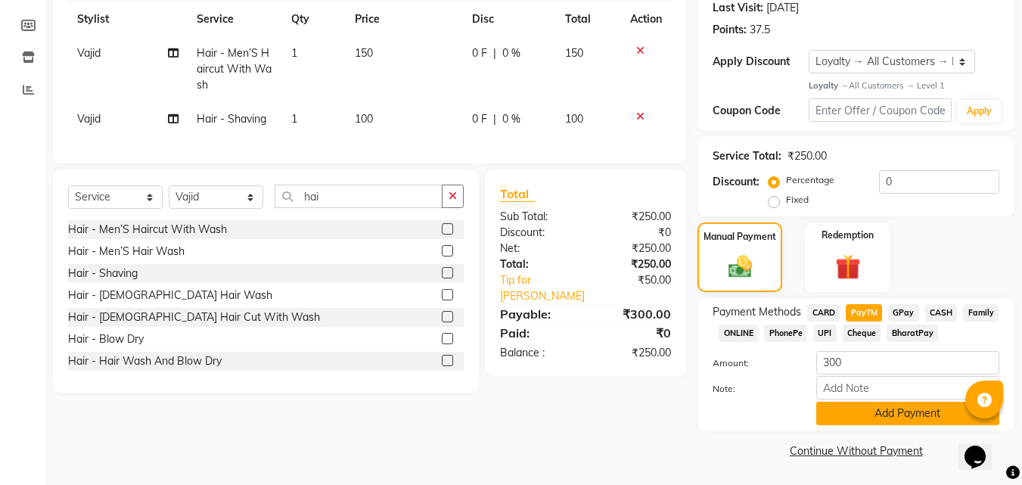
click at [904, 416] on button "Add Payment" at bounding box center [908, 413] width 183 height 23
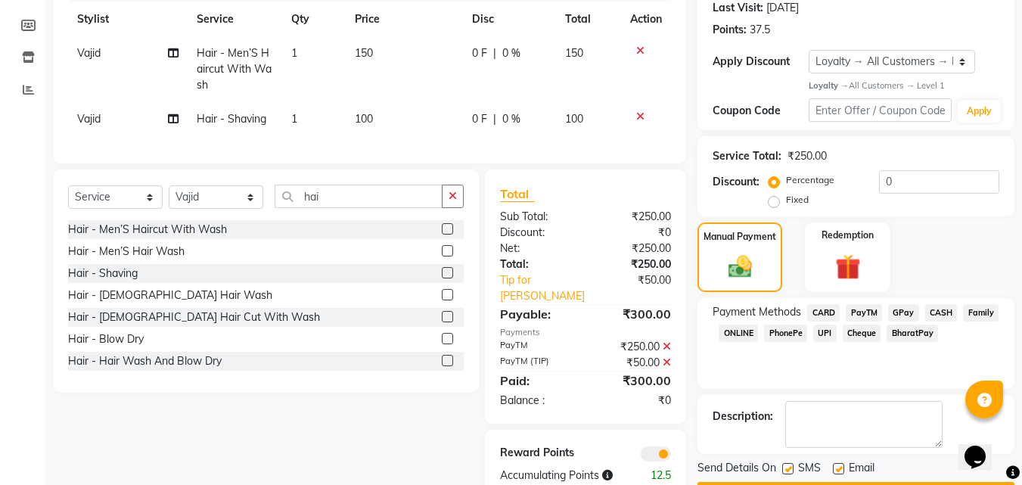
scroll to position [257, 0]
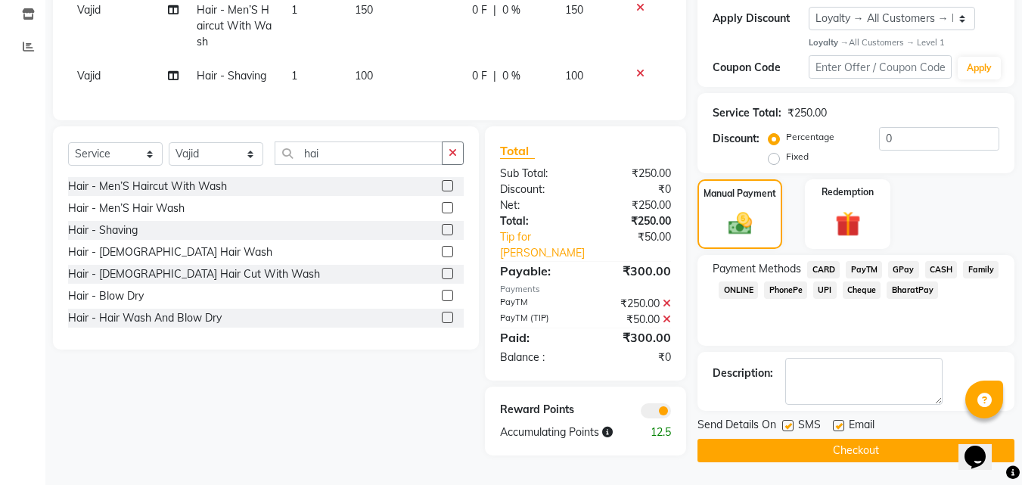
click at [885, 455] on button "Checkout" at bounding box center [856, 450] width 317 height 23
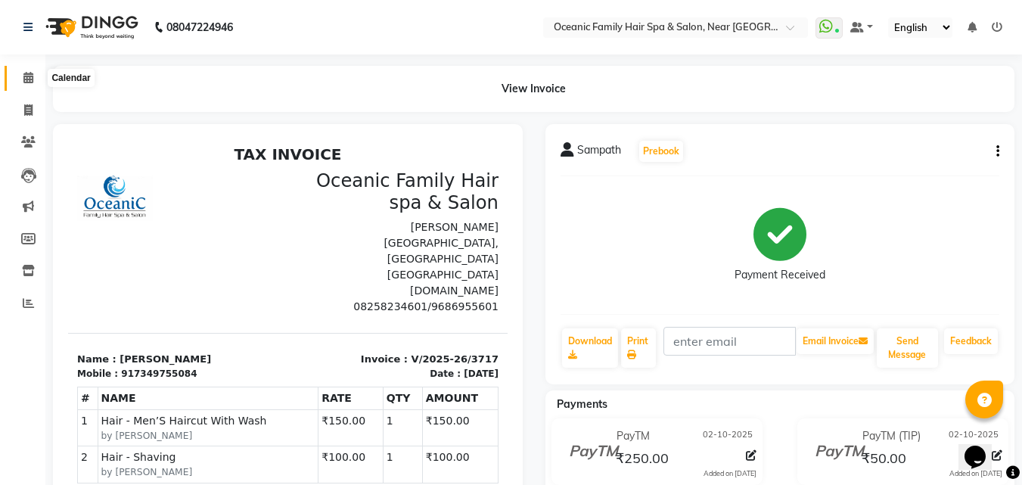
click at [34, 79] on span at bounding box center [28, 78] width 26 height 17
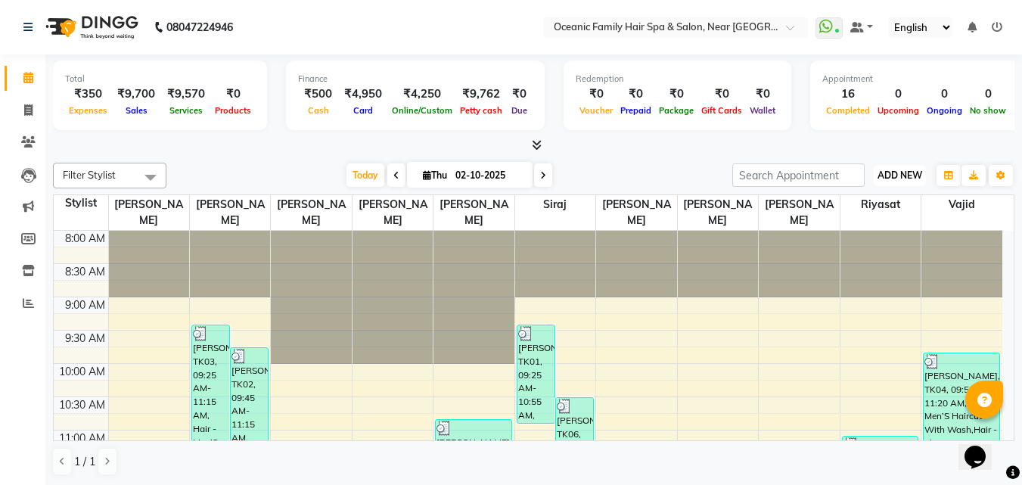
click at [899, 176] on span "ADD NEW" at bounding box center [900, 175] width 45 height 11
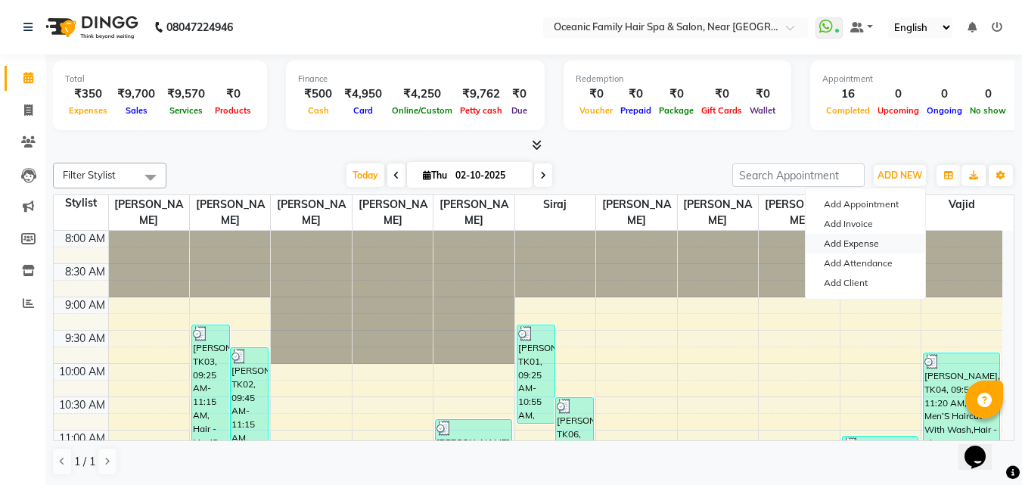
click at [852, 244] on link "Add Expense" at bounding box center [866, 244] width 120 height 20
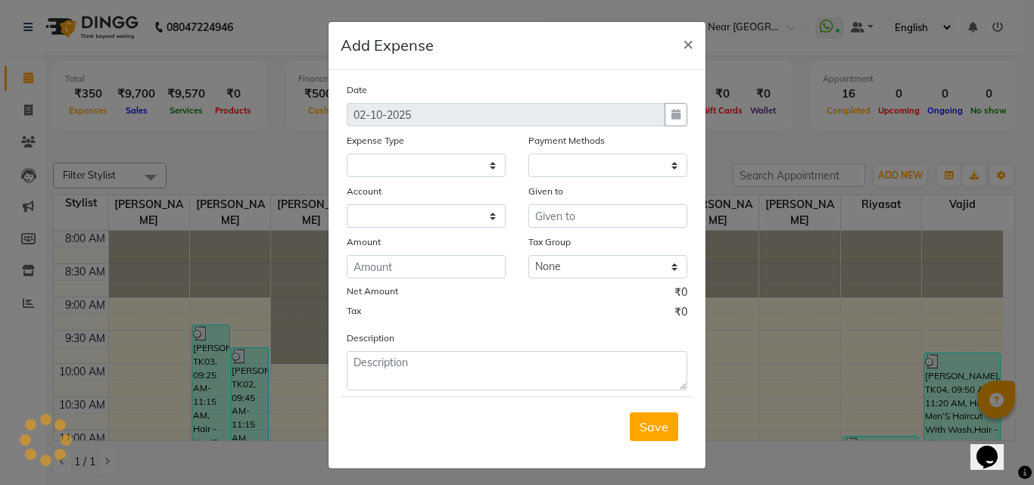
select select
select select "1"
select select "3172"
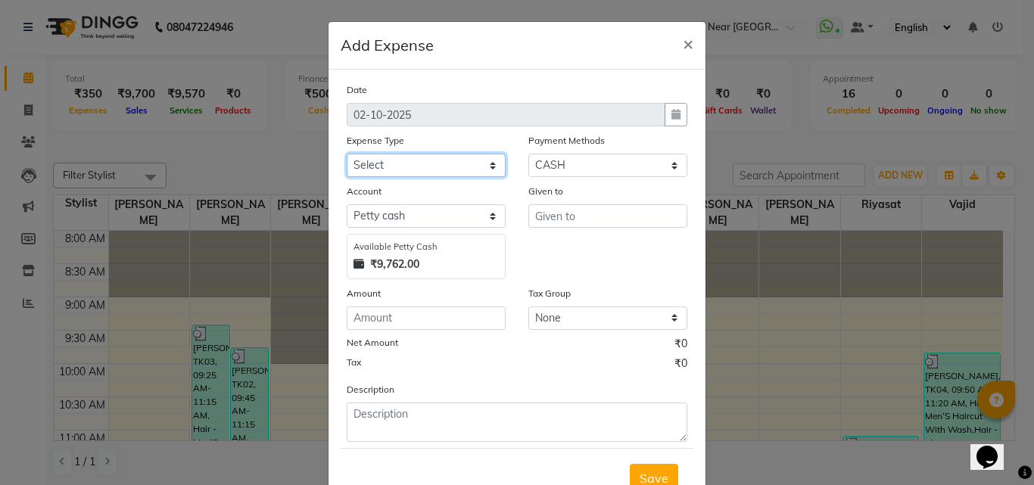
click at [429, 166] on select "Select [PERSON_NAME] [PERSON_NAME] [PERSON_NAME] Bank charges Cash transfer to …" at bounding box center [426, 165] width 159 height 23
select select "5558"
click at [347, 154] on select "Select [PERSON_NAME] [PERSON_NAME] [PERSON_NAME] Bank charges Cash transfer to …" at bounding box center [426, 165] width 159 height 23
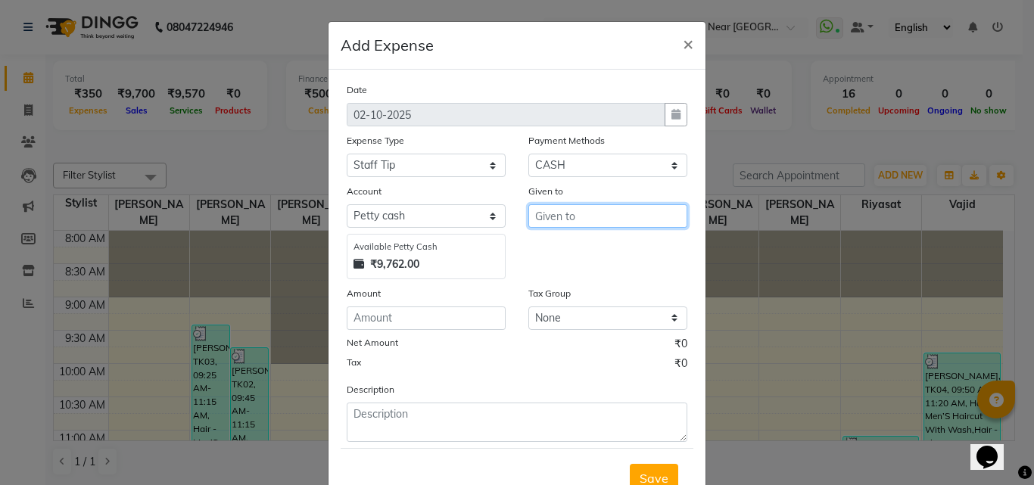
click at [547, 219] on input "text" at bounding box center [607, 215] width 159 height 23
click at [588, 279] on ngb-highlight "Ar un Thakur" at bounding box center [582, 272] width 70 height 15
type input "[PERSON_NAME]"
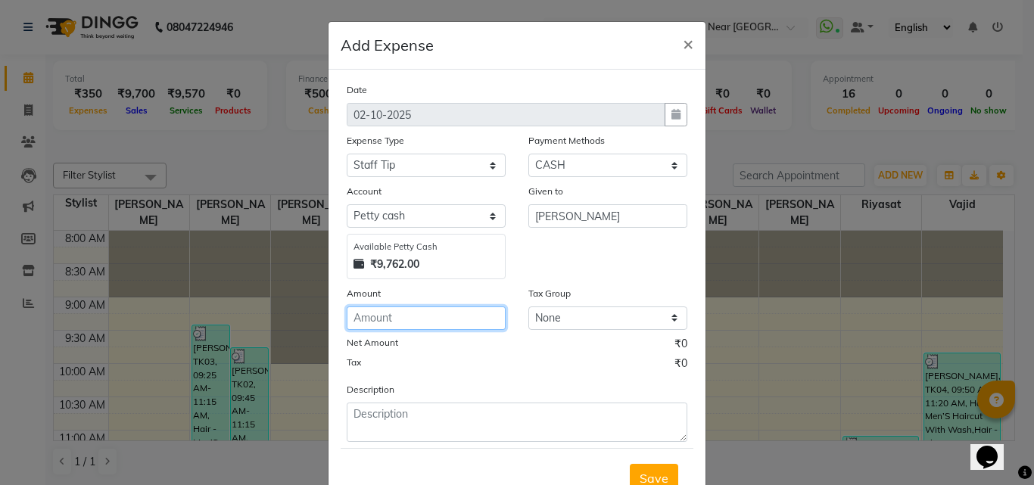
click at [459, 319] on input "number" at bounding box center [426, 317] width 159 height 23
type input "50"
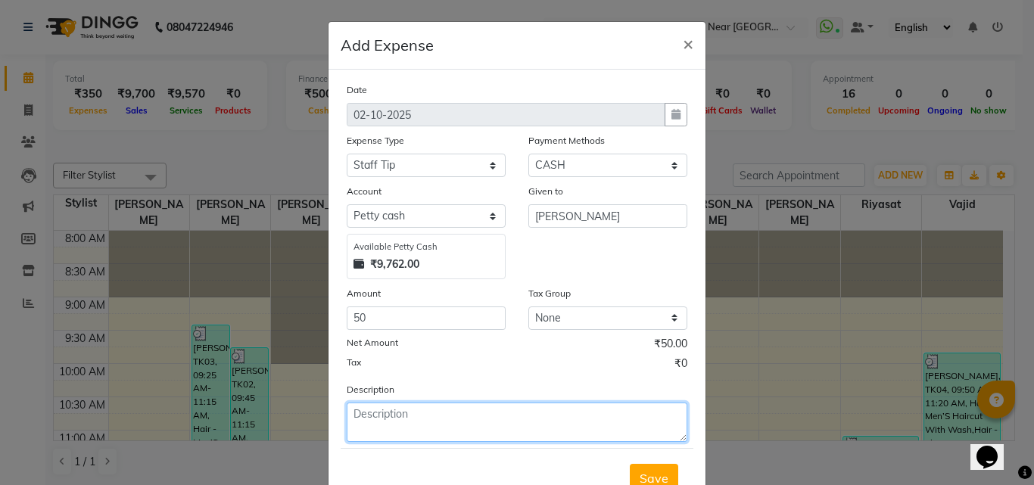
click at [406, 415] on textarea at bounding box center [517, 422] width 341 height 39
type textarea "Vajid"
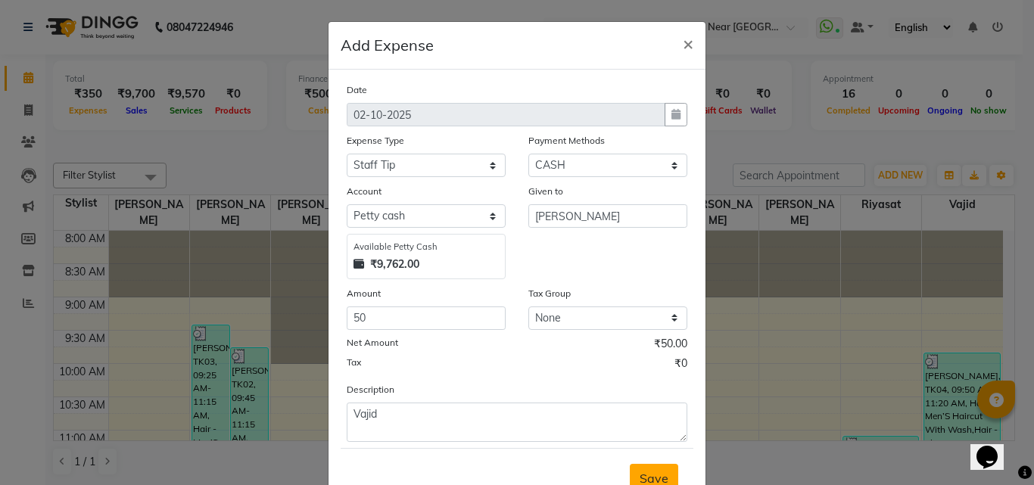
click at [649, 468] on button "Save" at bounding box center [654, 478] width 48 height 29
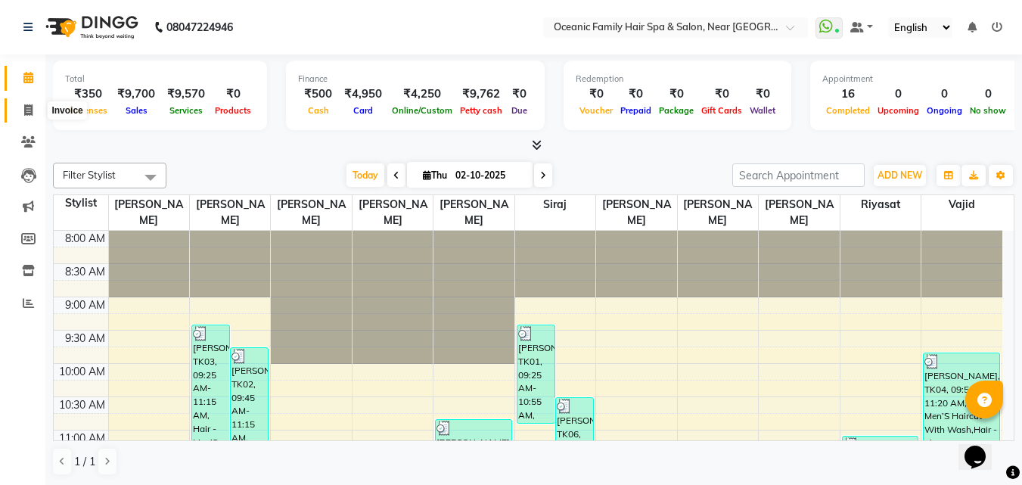
click at [33, 108] on span at bounding box center [28, 110] width 26 height 17
select select "service"
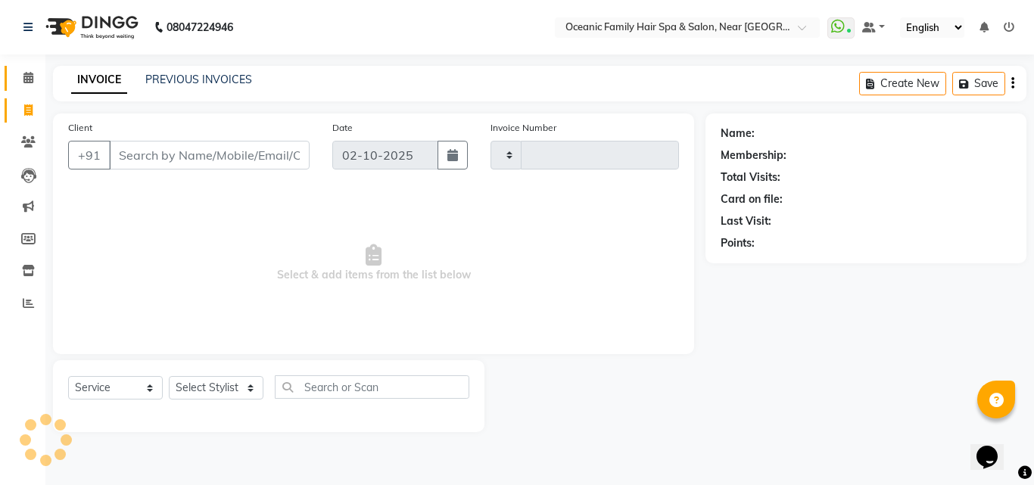
type input "3718"
select select "4366"
click at [30, 82] on icon at bounding box center [28, 77] width 10 height 11
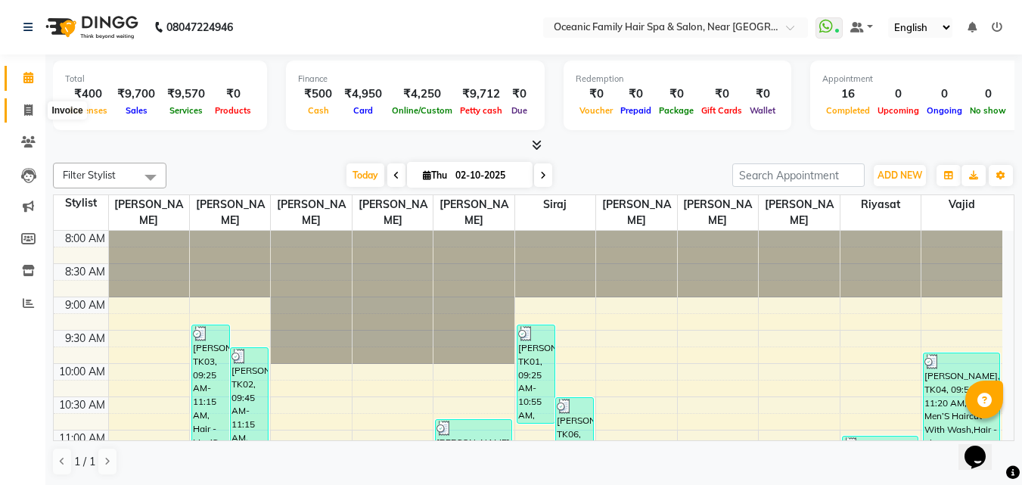
click at [26, 115] on icon at bounding box center [28, 109] width 8 height 11
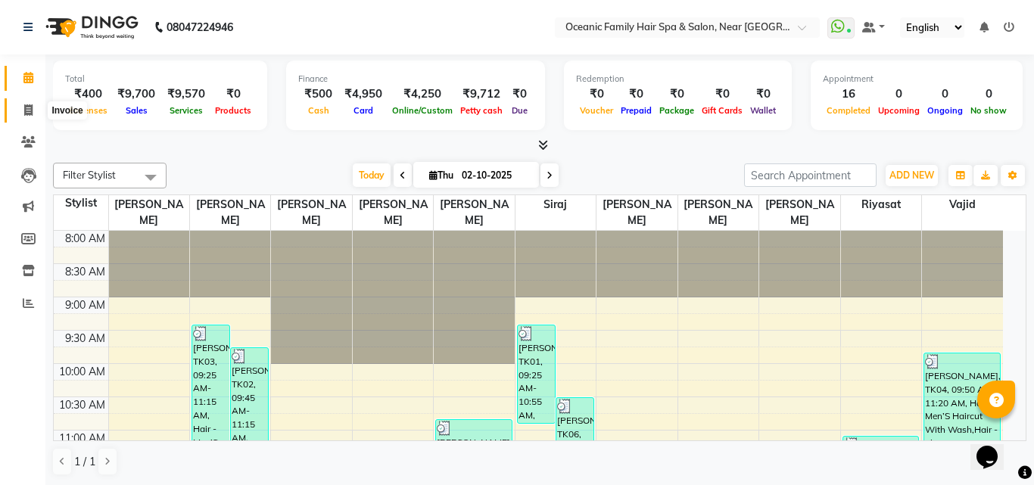
select select "4366"
select select "service"
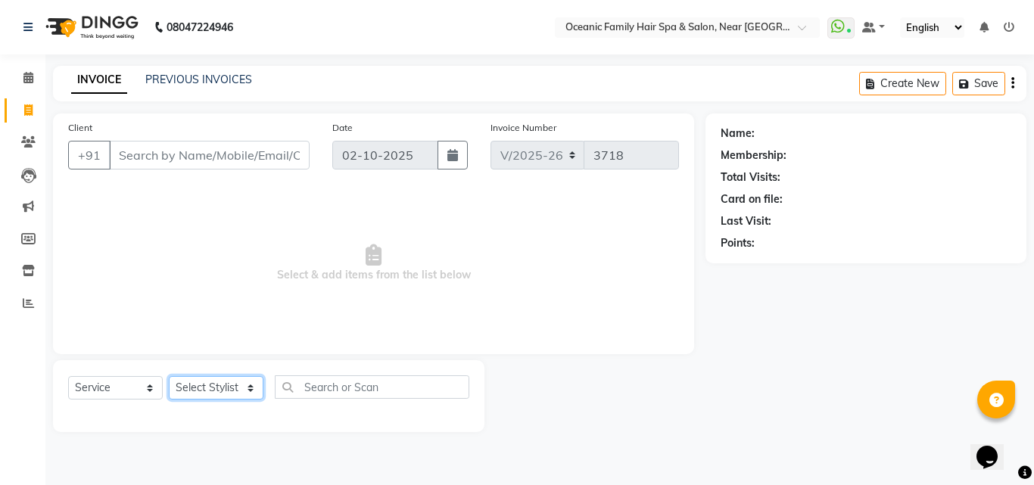
click at [209, 377] on select "Select Stylist [PERSON_NAME] [PERSON_NAME] [PERSON_NAME] Riyasat [PERSON_NAME] …" at bounding box center [216, 387] width 95 height 23
select select "23958"
click at [169, 376] on select "Select Stylist [PERSON_NAME] [PERSON_NAME] [PERSON_NAME] Riyasat [PERSON_NAME] …" at bounding box center [216, 387] width 95 height 23
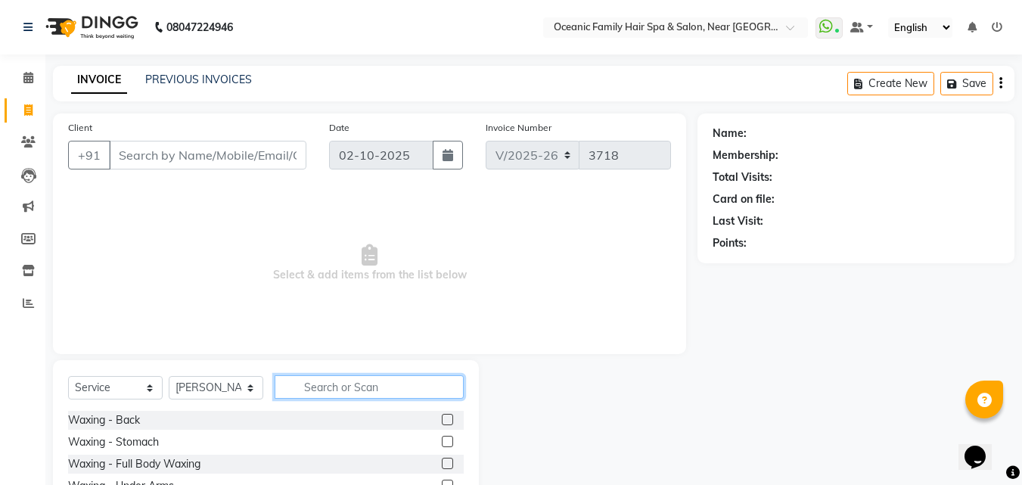
click at [380, 384] on input "text" at bounding box center [369, 386] width 189 height 23
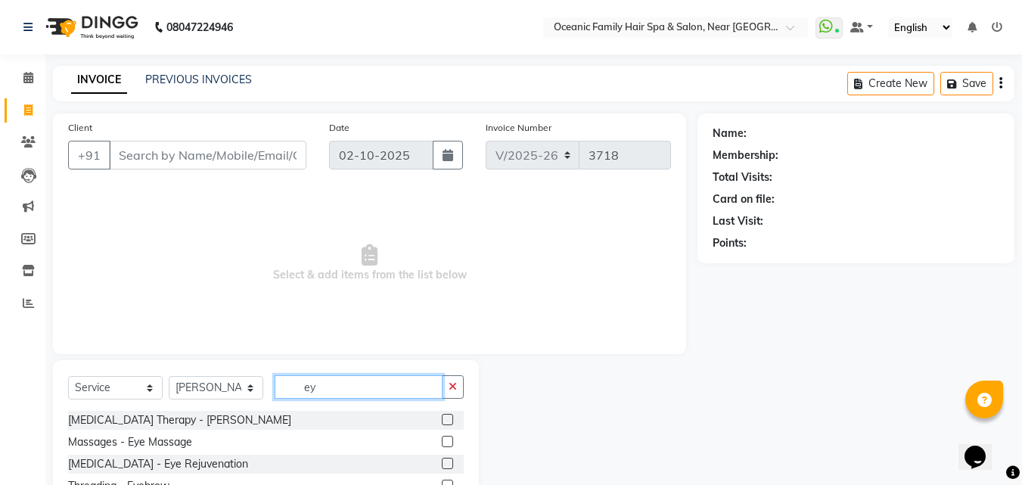
scroll to position [58, 0]
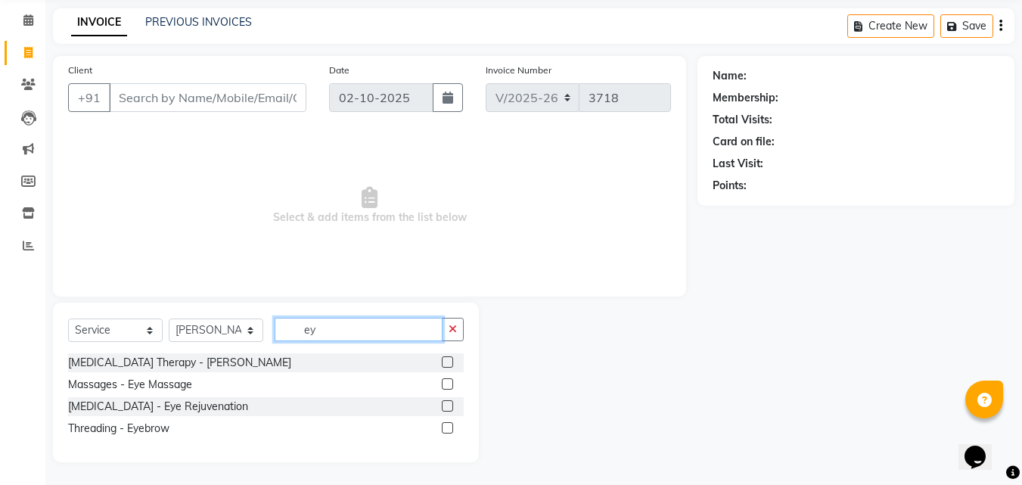
type input "ey"
click at [446, 429] on label at bounding box center [447, 427] width 11 height 11
click at [446, 429] on input "checkbox" at bounding box center [447, 429] width 10 height 10
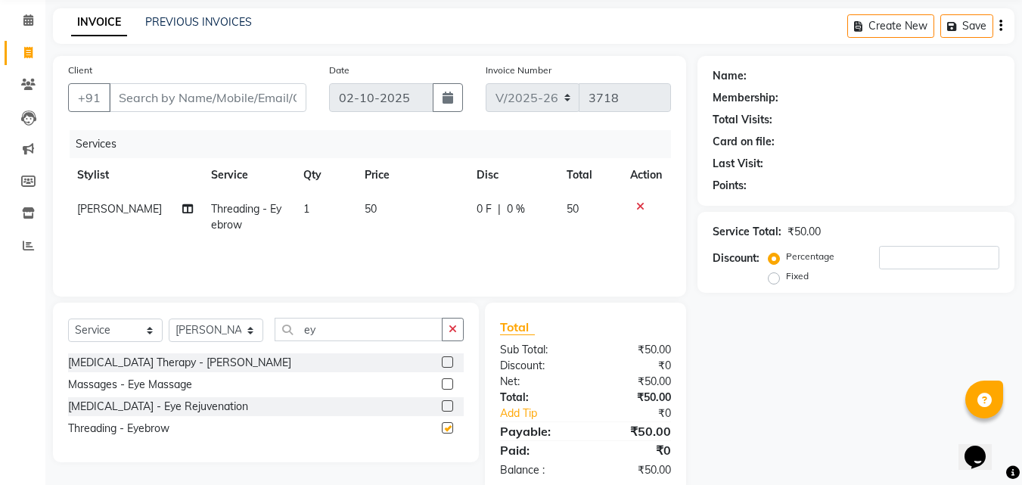
checkbox input "false"
click at [204, 334] on select "Select Stylist [PERSON_NAME] [PERSON_NAME] [PERSON_NAME] Riyasat [PERSON_NAME] …" at bounding box center [216, 330] width 95 height 23
select select "23957"
click at [169, 319] on select "Select Stylist [PERSON_NAME] [PERSON_NAME] [PERSON_NAME] Riyasat [PERSON_NAME] …" at bounding box center [216, 330] width 95 height 23
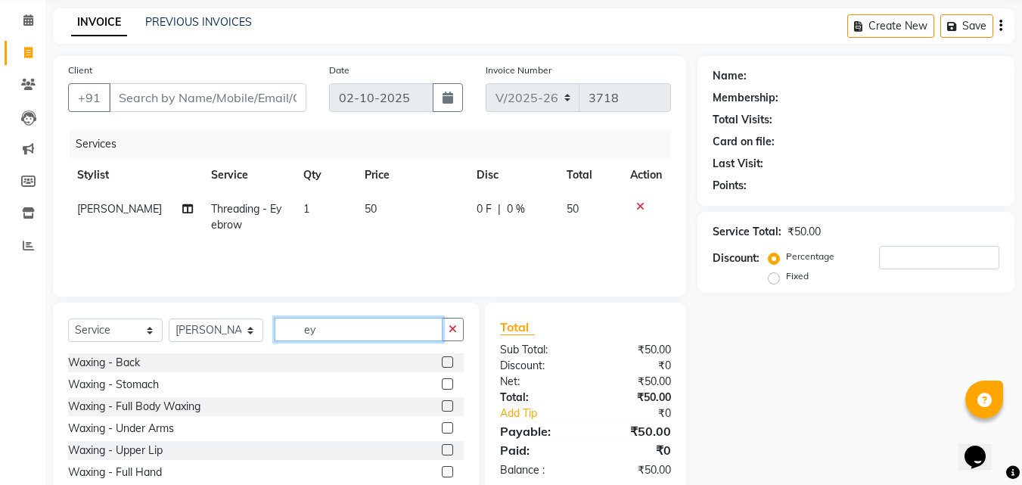
click at [347, 336] on input "ey" at bounding box center [359, 329] width 168 height 23
type input "e"
type input "u"
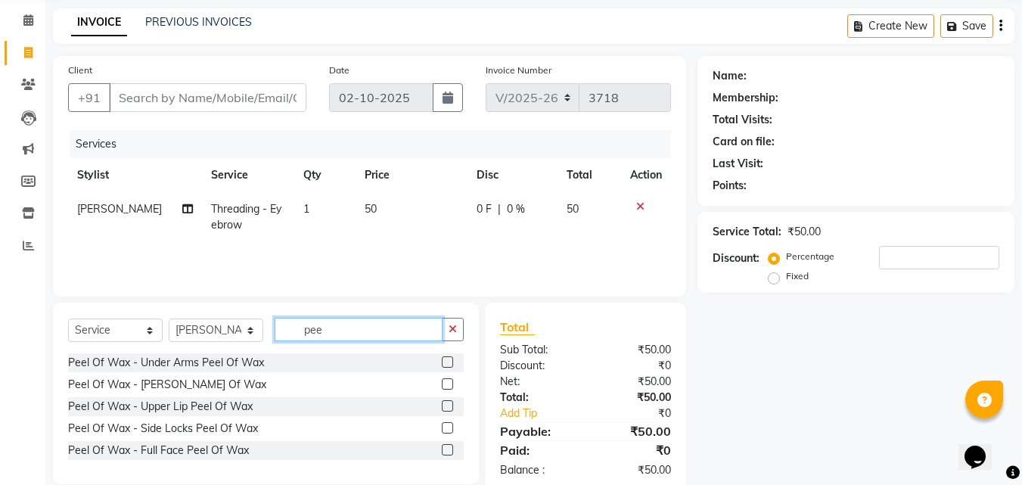
type input "pee"
click at [449, 360] on label at bounding box center [447, 361] width 11 height 11
click at [449, 360] on input "checkbox" at bounding box center [447, 363] width 10 height 10
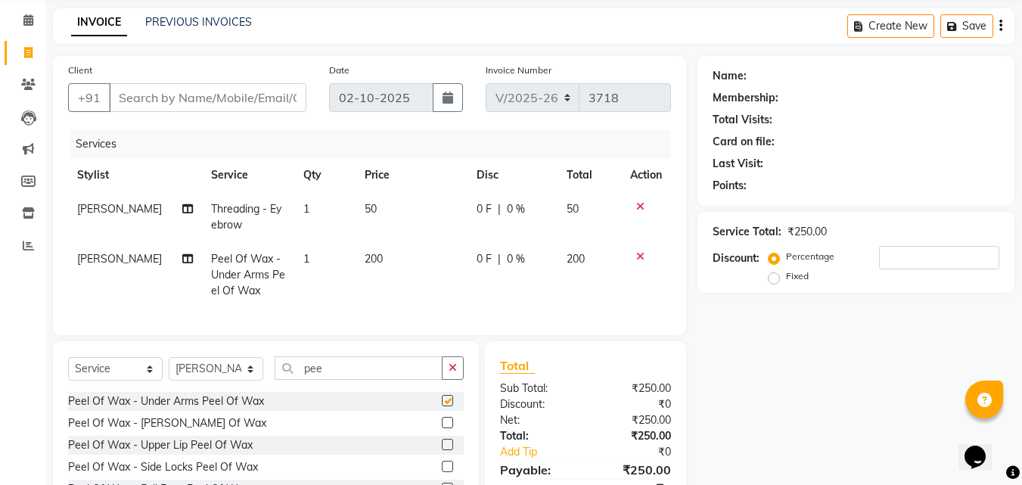
checkbox input "false"
drag, startPoint x: 372, startPoint y: 378, endPoint x: 364, endPoint y: 380, distance: 7.9
click at [369, 378] on input "pee" at bounding box center [359, 367] width 168 height 23
type input "p"
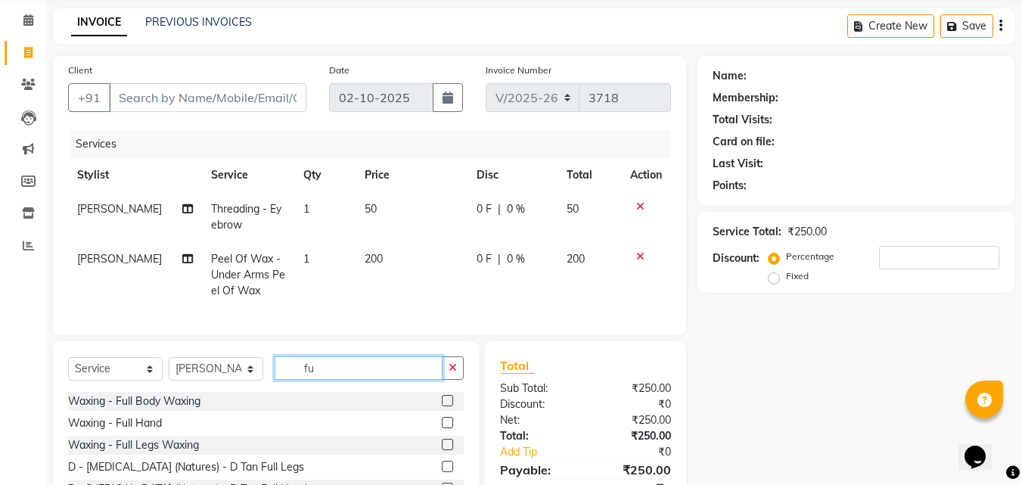
type input "fu"
click at [442, 428] on label at bounding box center [447, 422] width 11 height 11
click at [442, 428] on input "checkbox" at bounding box center [447, 423] width 10 height 10
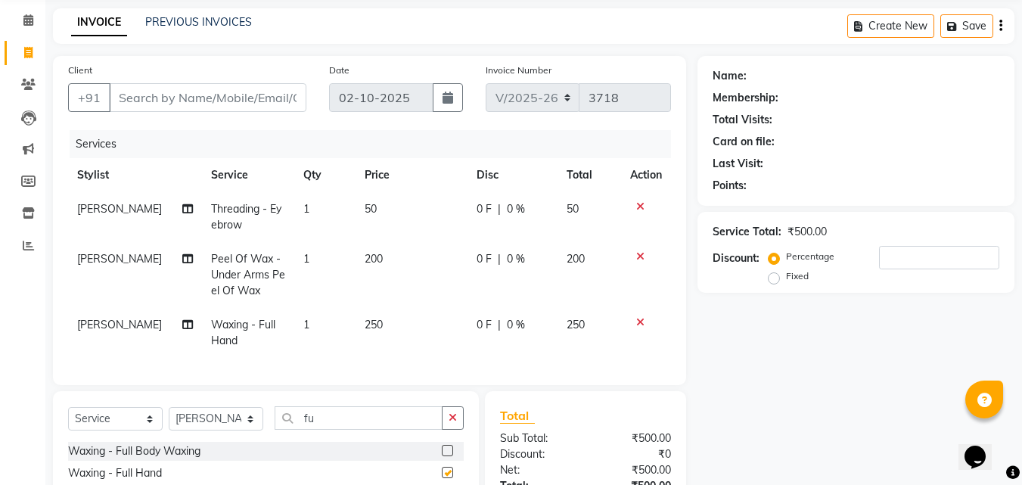
checkbox input "false"
click at [202, 427] on select "Select Stylist [PERSON_NAME] [PERSON_NAME] [PERSON_NAME] Riyasat [PERSON_NAME] …" at bounding box center [216, 418] width 95 height 23
select select "88863"
click at [169, 418] on select "Select Stylist [PERSON_NAME] [PERSON_NAME] [PERSON_NAME] Riyasat [PERSON_NAME] …" at bounding box center [216, 418] width 95 height 23
click at [350, 430] on input "fu" at bounding box center [359, 417] width 168 height 23
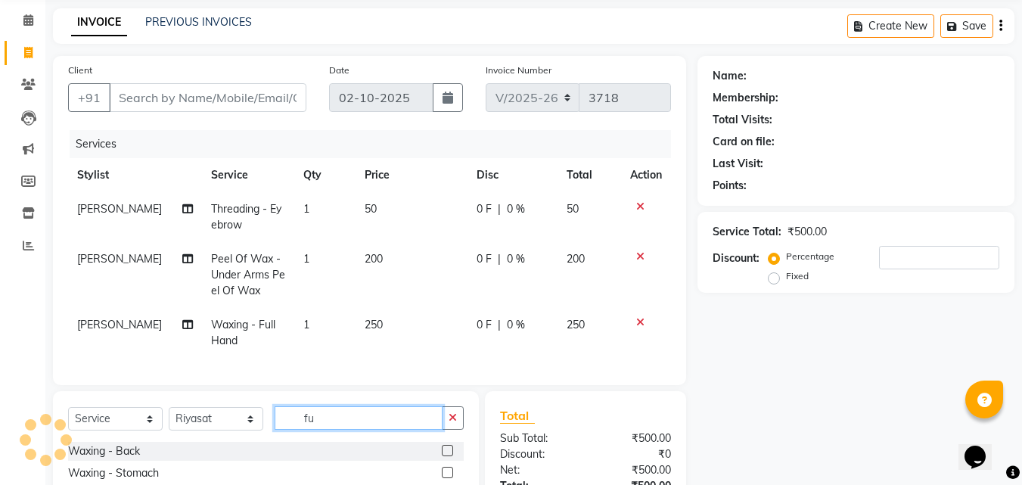
type input "f"
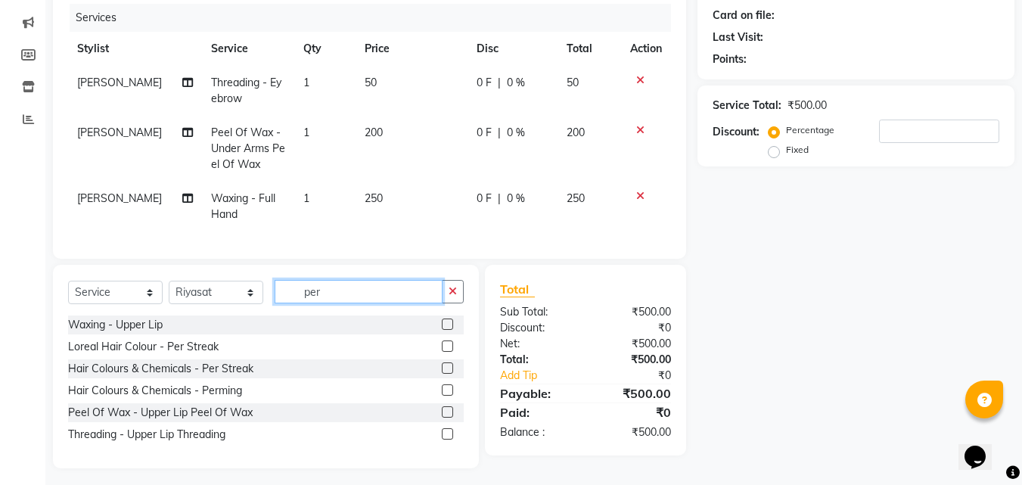
scroll to position [201, 0]
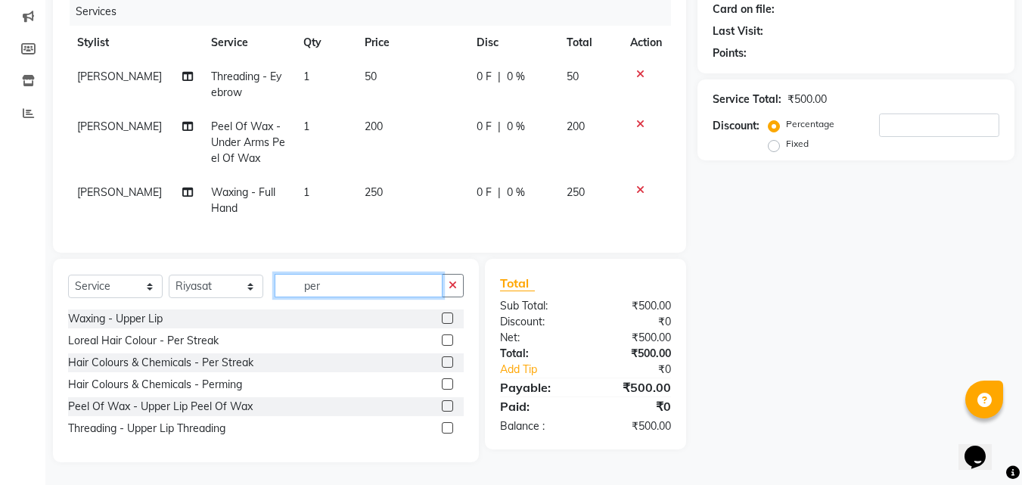
type input "per"
click at [449, 342] on label at bounding box center [447, 339] width 11 height 11
click at [449, 342] on input "checkbox" at bounding box center [447, 341] width 10 height 10
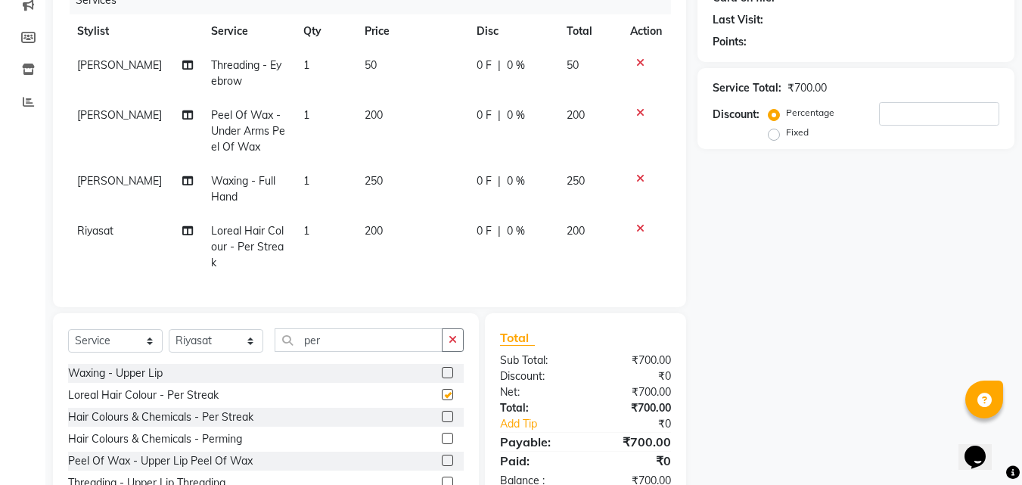
checkbox input "false"
click at [328, 263] on td "1" at bounding box center [324, 247] width 61 height 66
select select "88863"
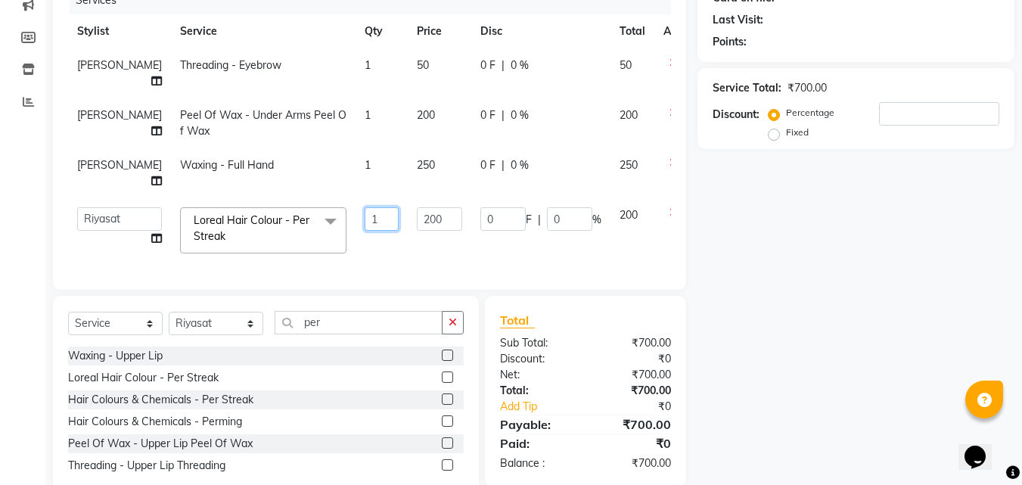
click at [365, 213] on input "1" at bounding box center [382, 218] width 34 height 23
type input "15"
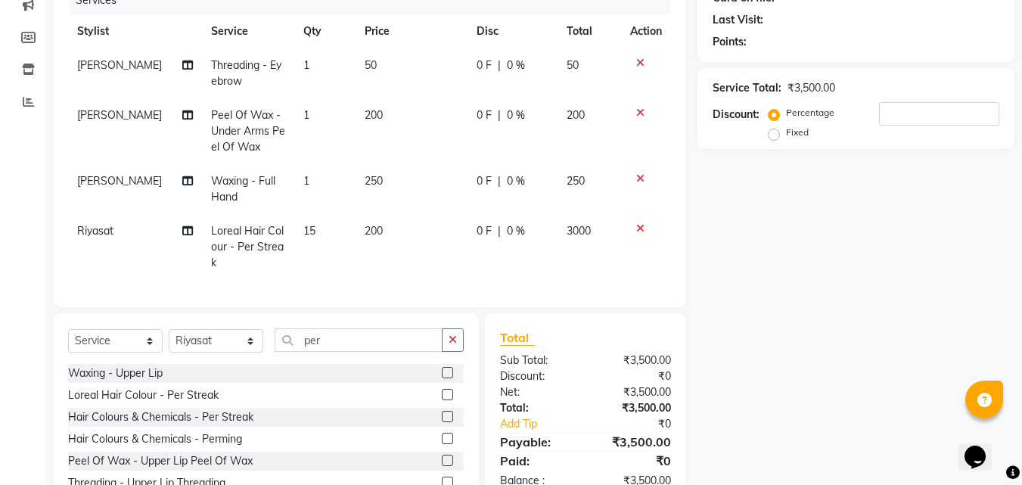
click at [518, 253] on td "0 F | 0 %" at bounding box center [513, 247] width 90 height 66
select select "88863"
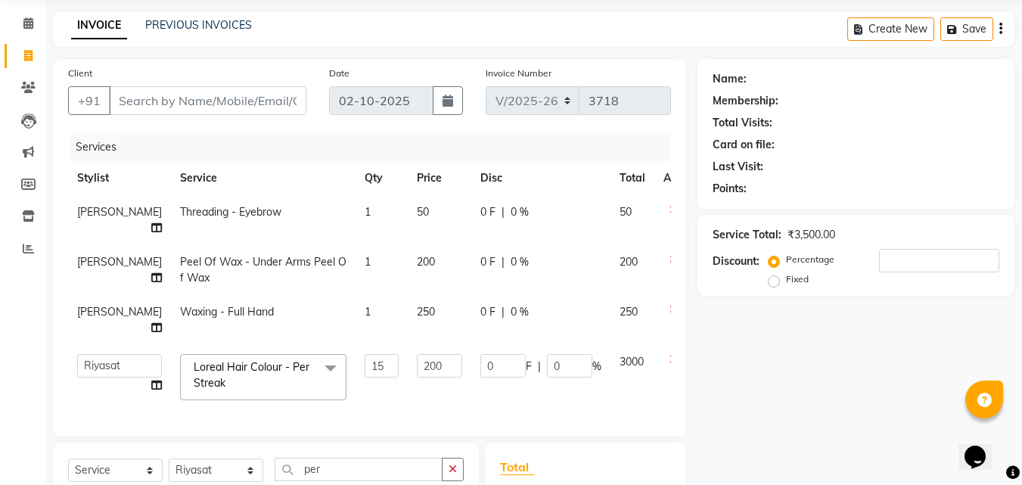
scroll to position [50, 0]
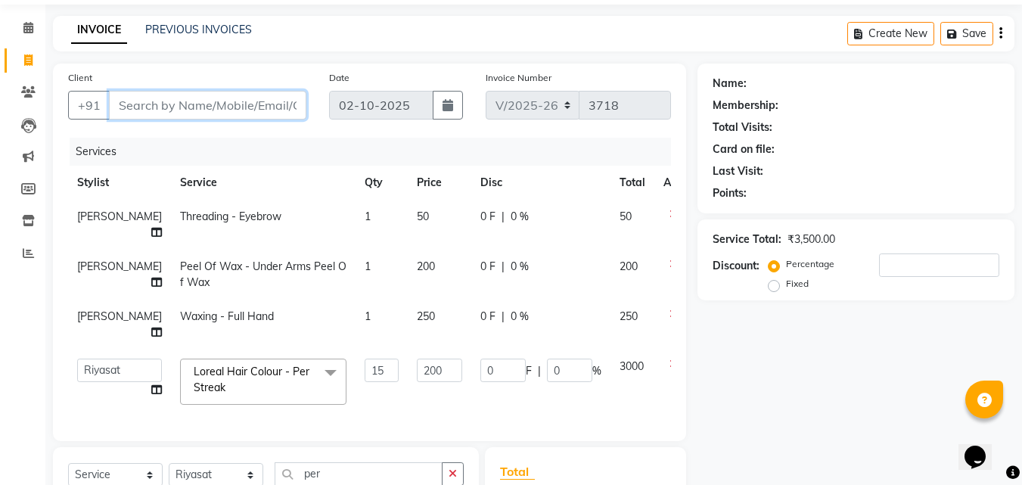
click at [170, 96] on input "Client" at bounding box center [208, 105] width 198 height 29
click at [166, 109] on input "Client" at bounding box center [208, 105] width 198 height 29
type input "9"
type input "0"
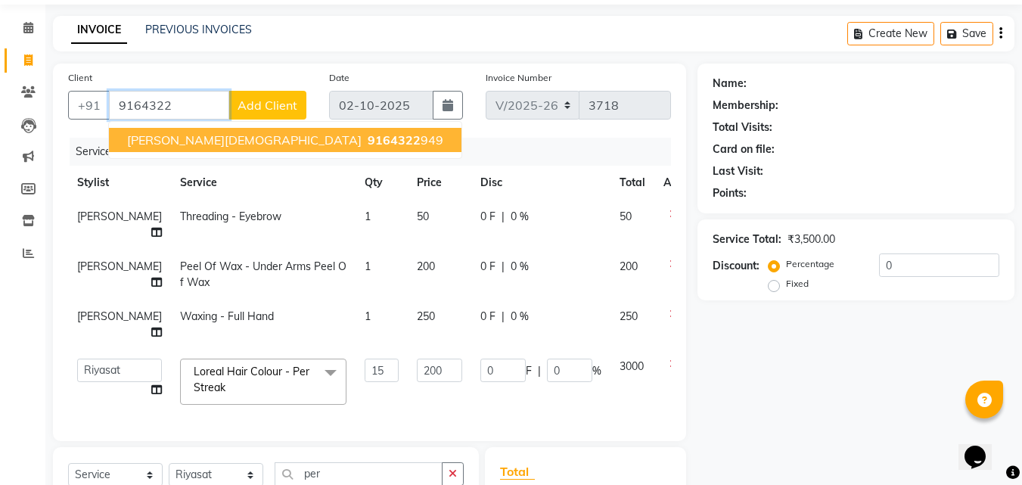
click at [217, 145] on button "[PERSON_NAME][DEMOGRAPHIC_DATA] 9164322 949" at bounding box center [285, 140] width 353 height 24
type input "9164322949"
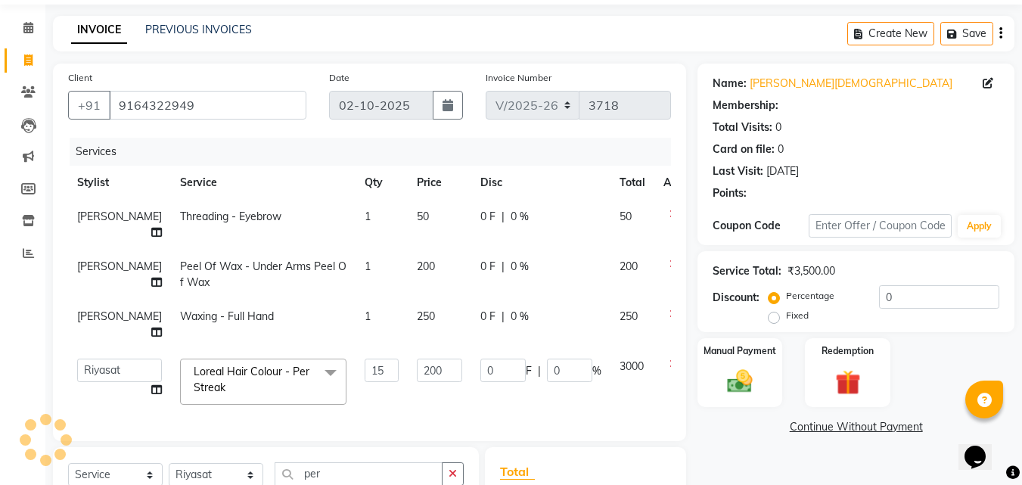
select select "1: Object"
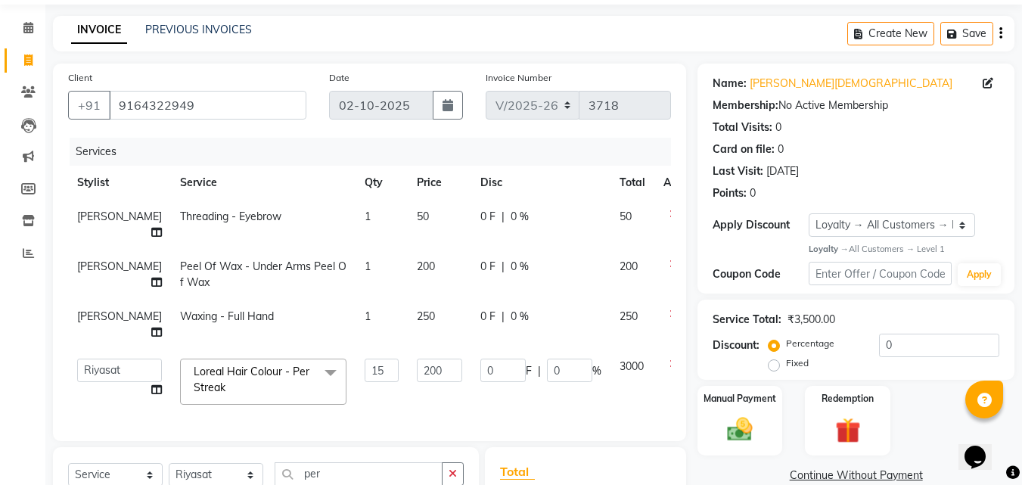
scroll to position [143, 0]
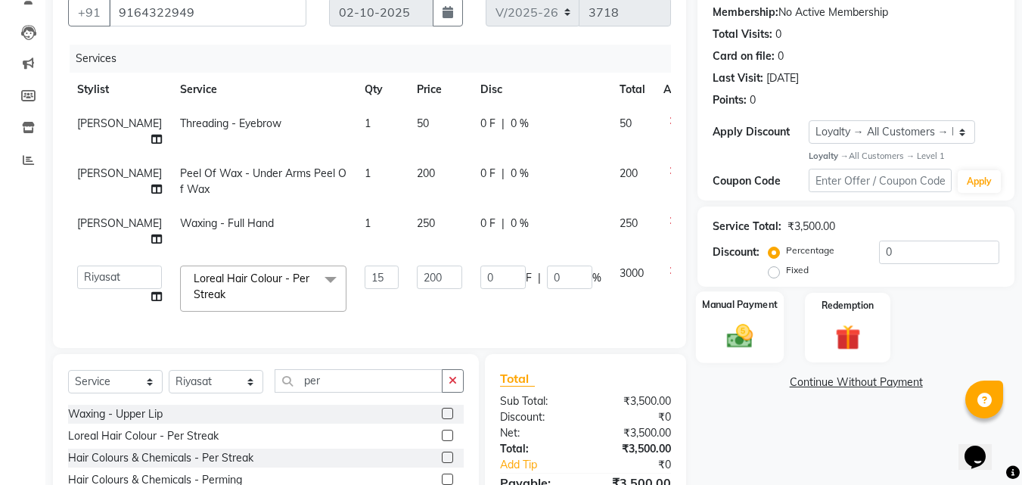
click at [746, 332] on img at bounding box center [740, 337] width 42 height 30
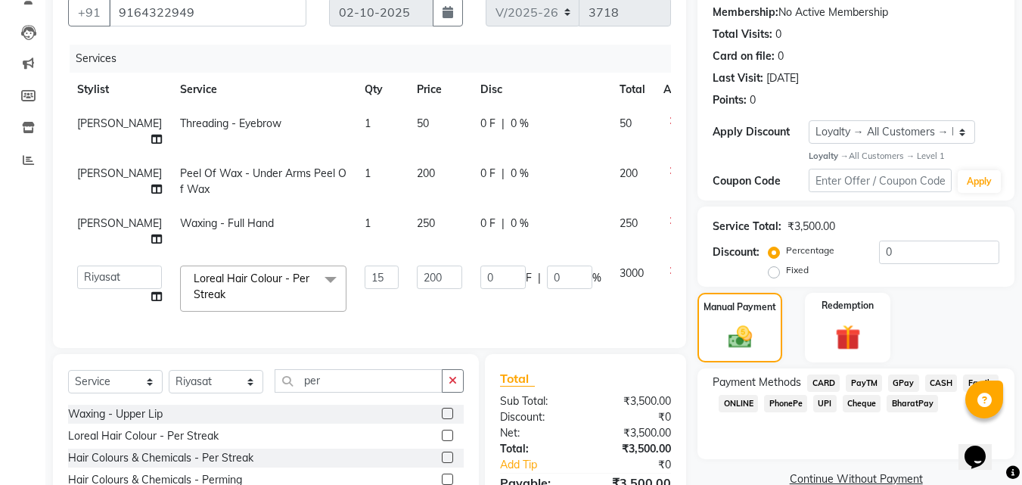
click at [863, 381] on span "PayTM" at bounding box center [864, 383] width 36 height 17
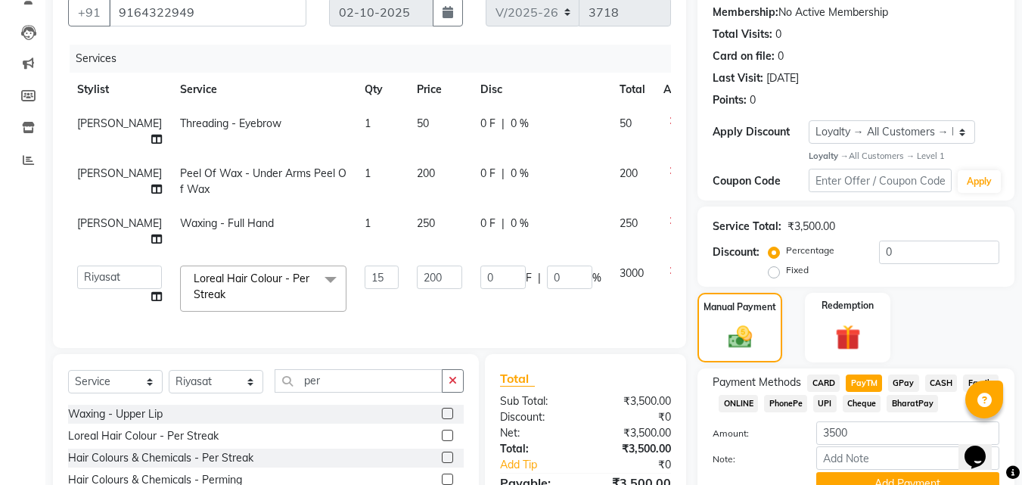
scroll to position [250, 0]
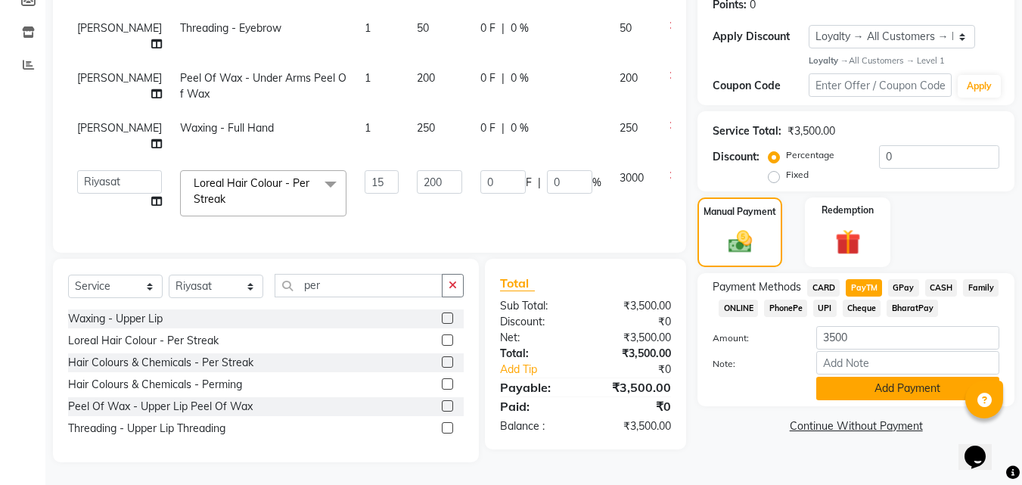
click at [891, 377] on button "Add Payment" at bounding box center [908, 388] width 183 height 23
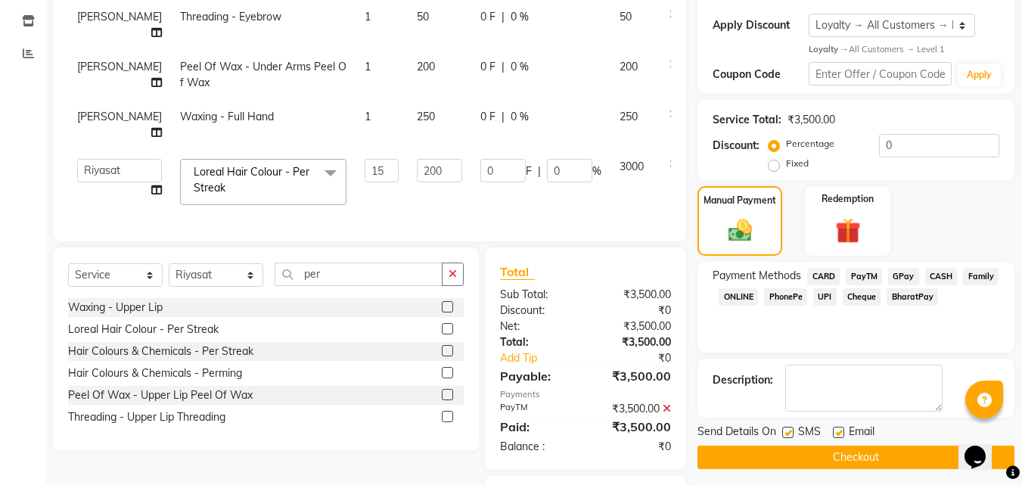
scroll to position [344, 0]
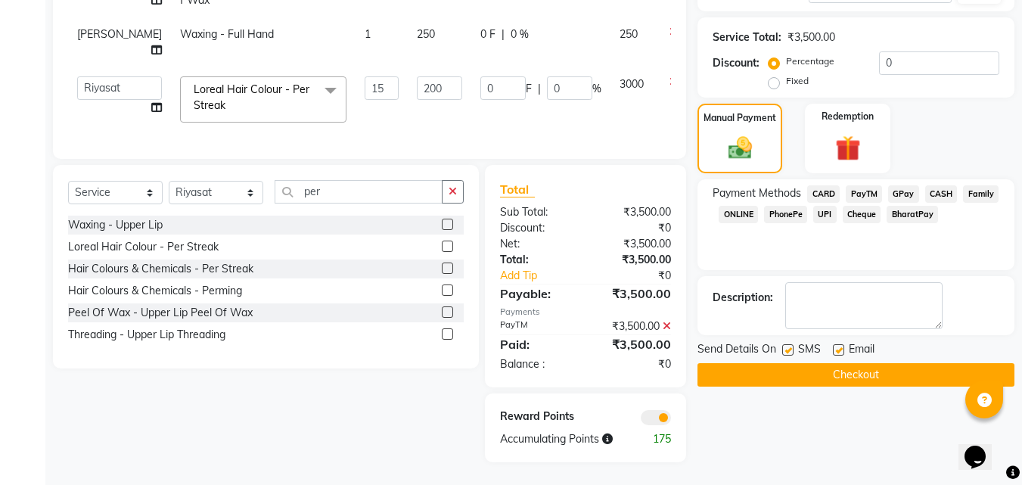
click at [848, 363] on button "Checkout" at bounding box center [856, 374] width 317 height 23
